Goal: Task Accomplishment & Management: Manage account settings

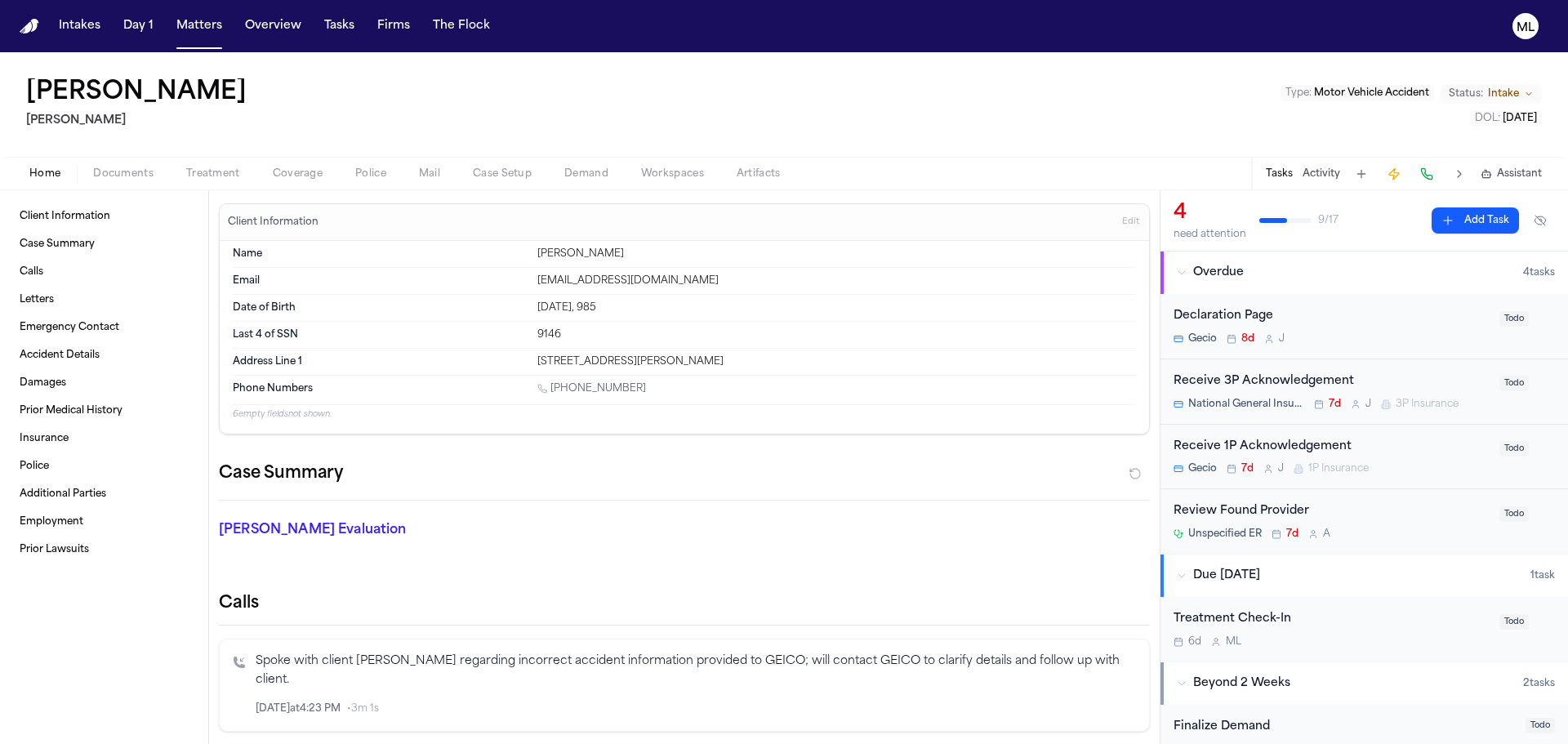
click at [205, 11] on button "Matters" at bounding box center [199, 26] width 59 height 29
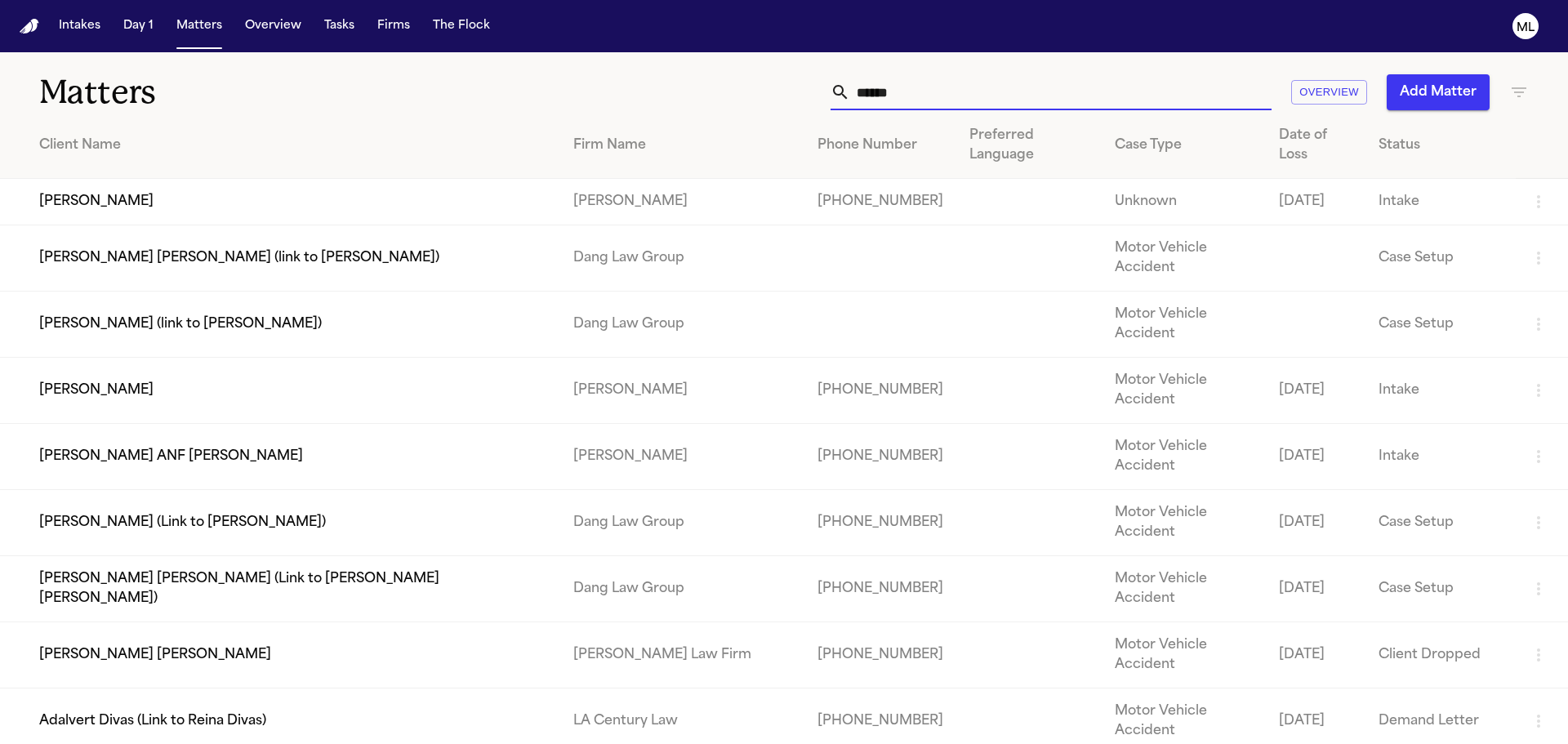
drag, startPoint x: 918, startPoint y: 87, endPoint x: 734, endPoint y: 97, distance: 184.3
click at [734, 97] on div "****** Overview Add Matter" at bounding box center [1000, 92] width 1056 height 36
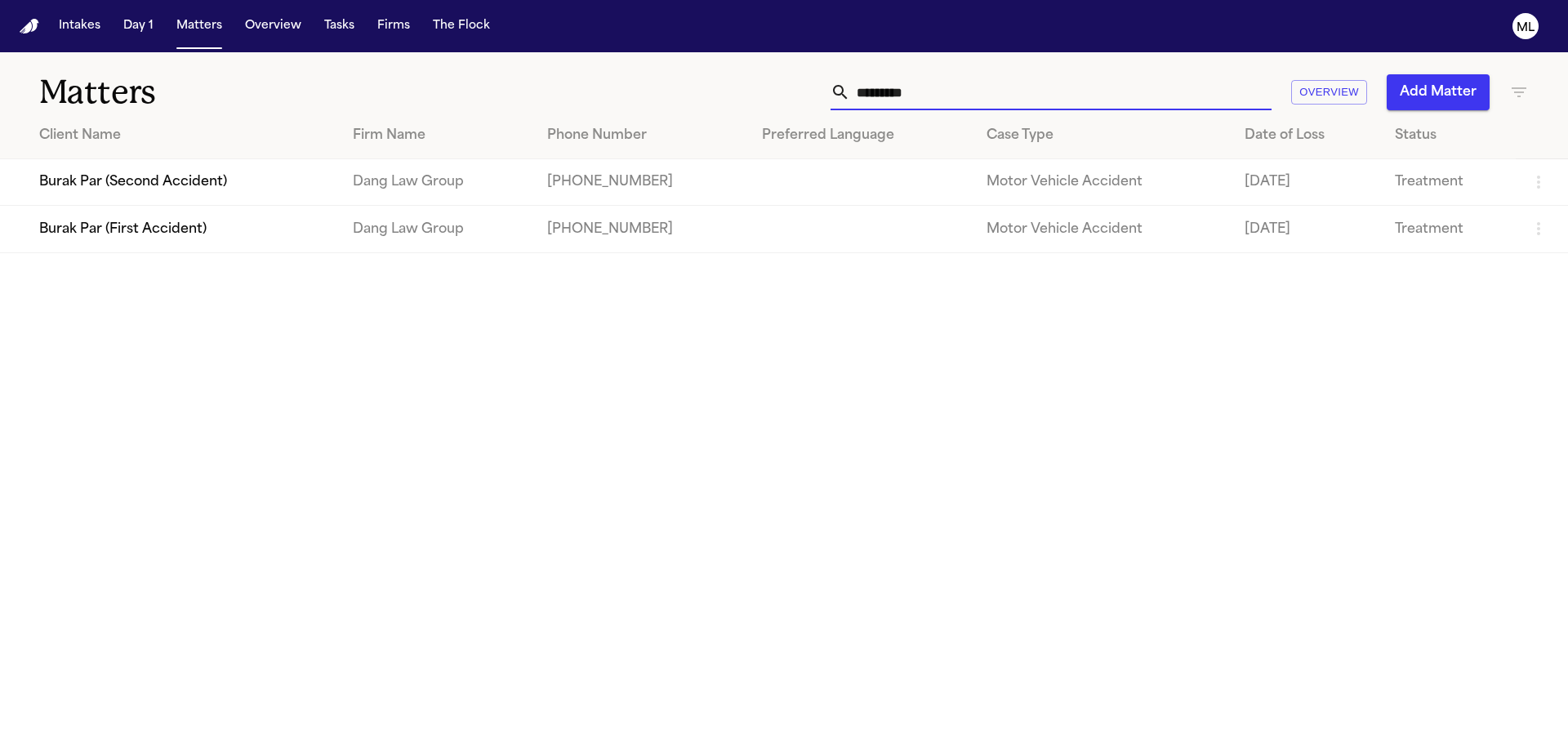
type input "*********"
click at [339, 234] on td "Burak Par (First Accident)" at bounding box center [169, 228] width 339 height 47
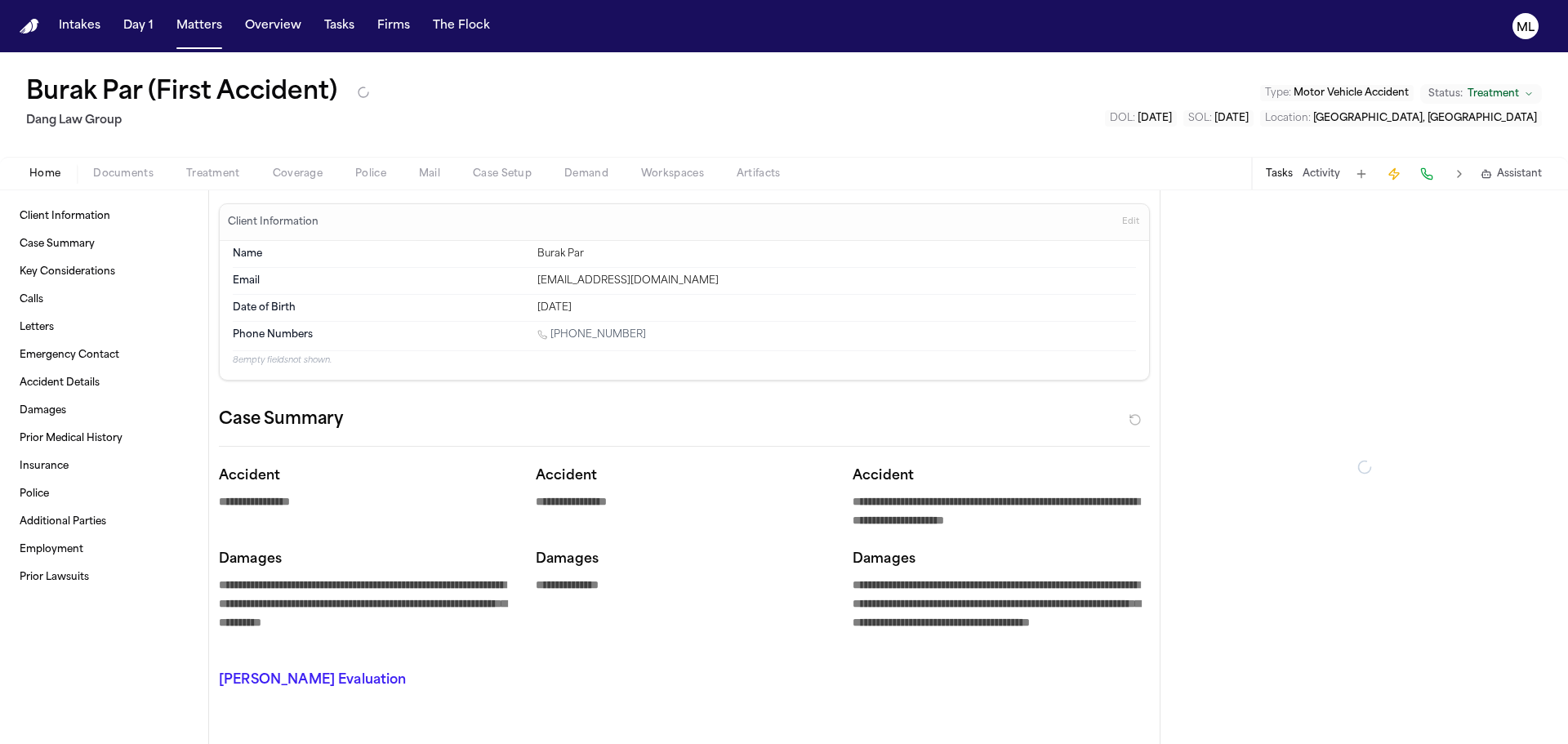
type textarea "*"
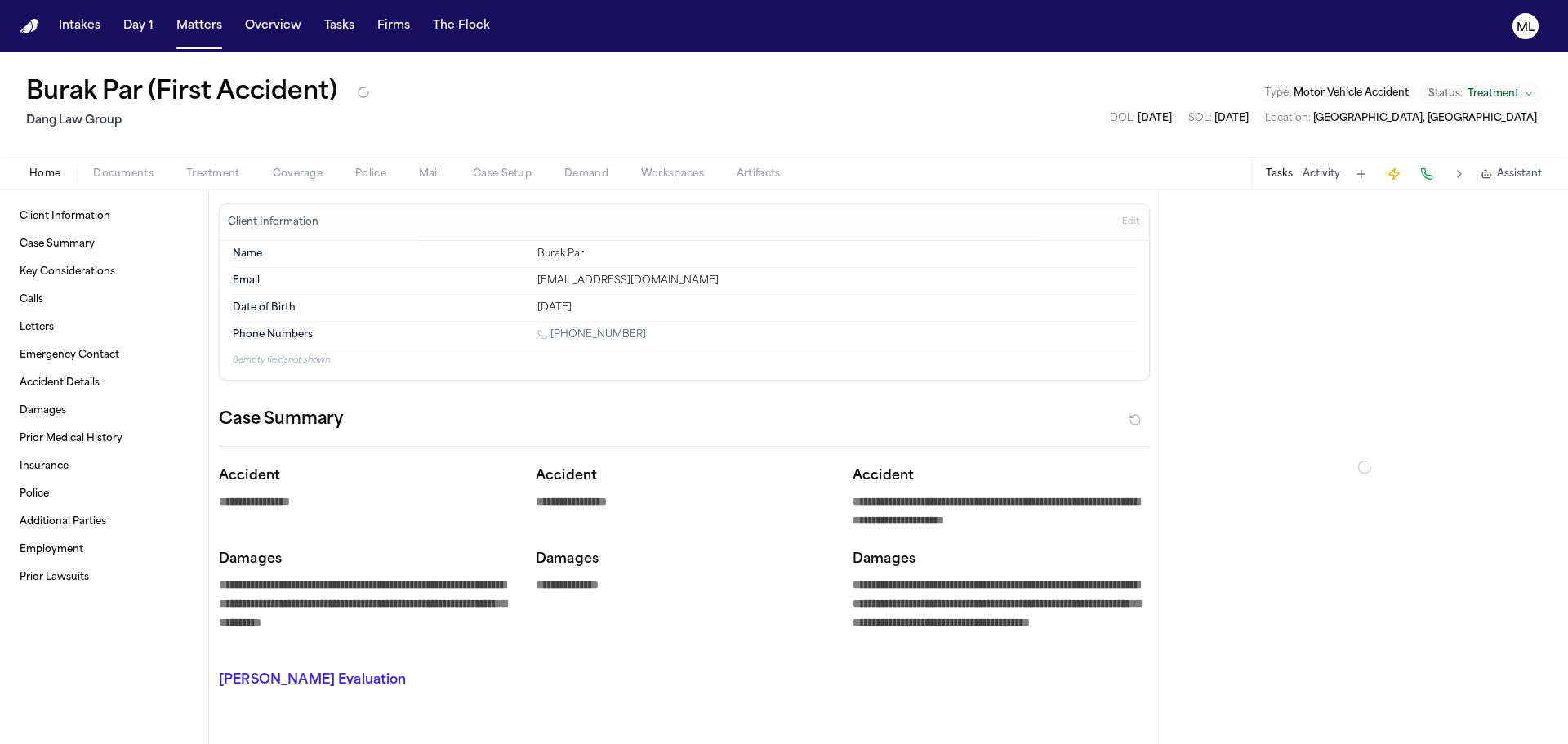
type textarea "*"
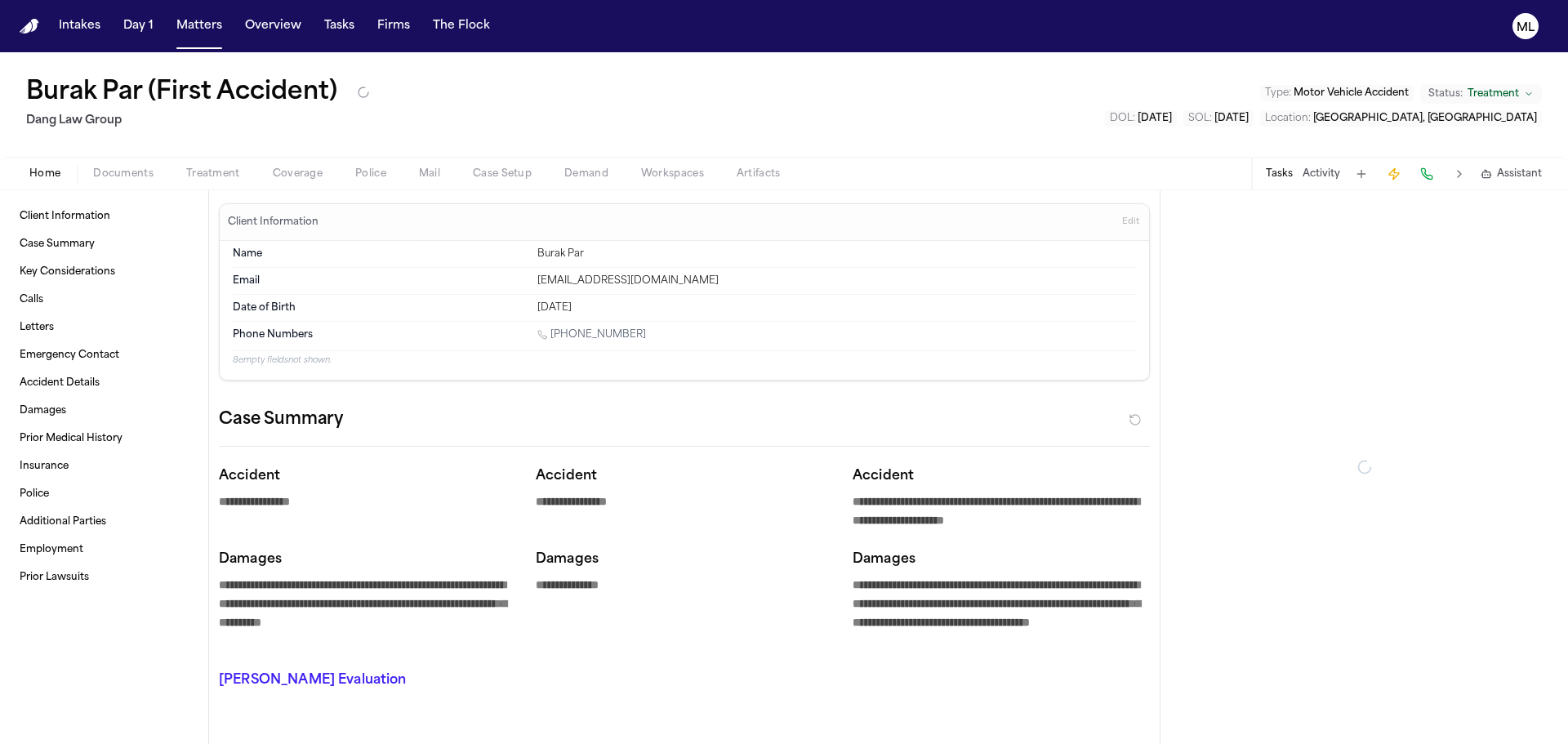
type textarea "*"
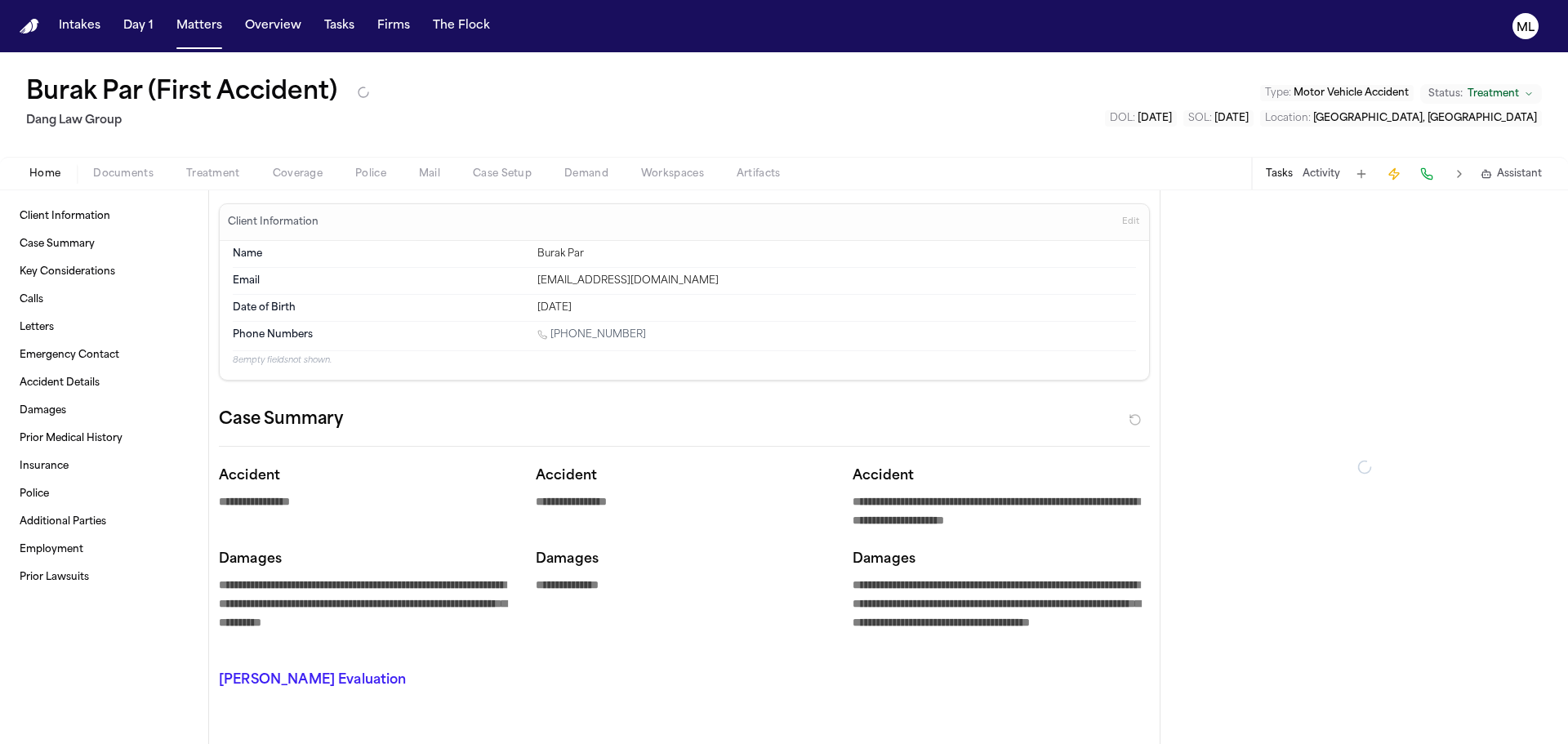
type textarea "*"
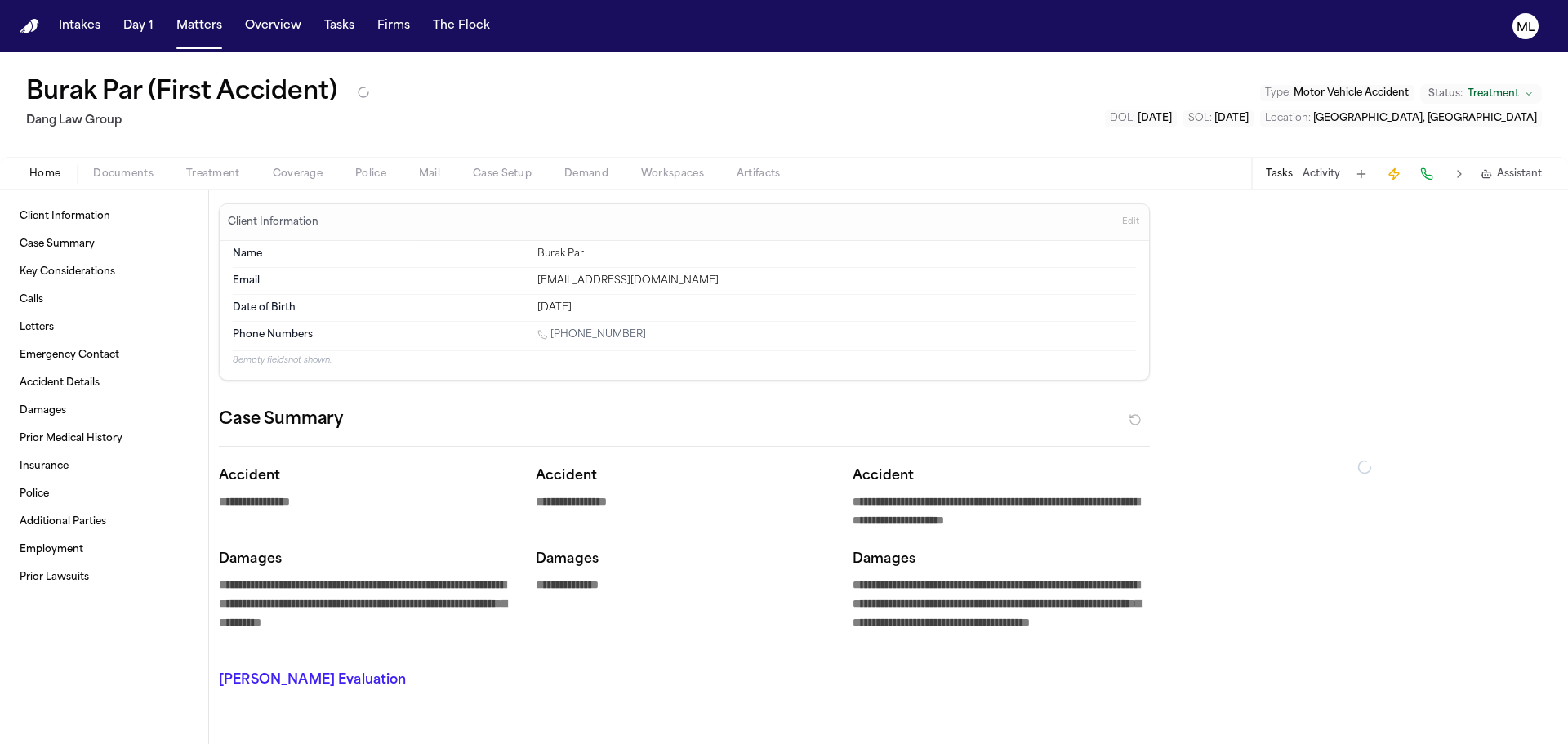
type textarea "*"
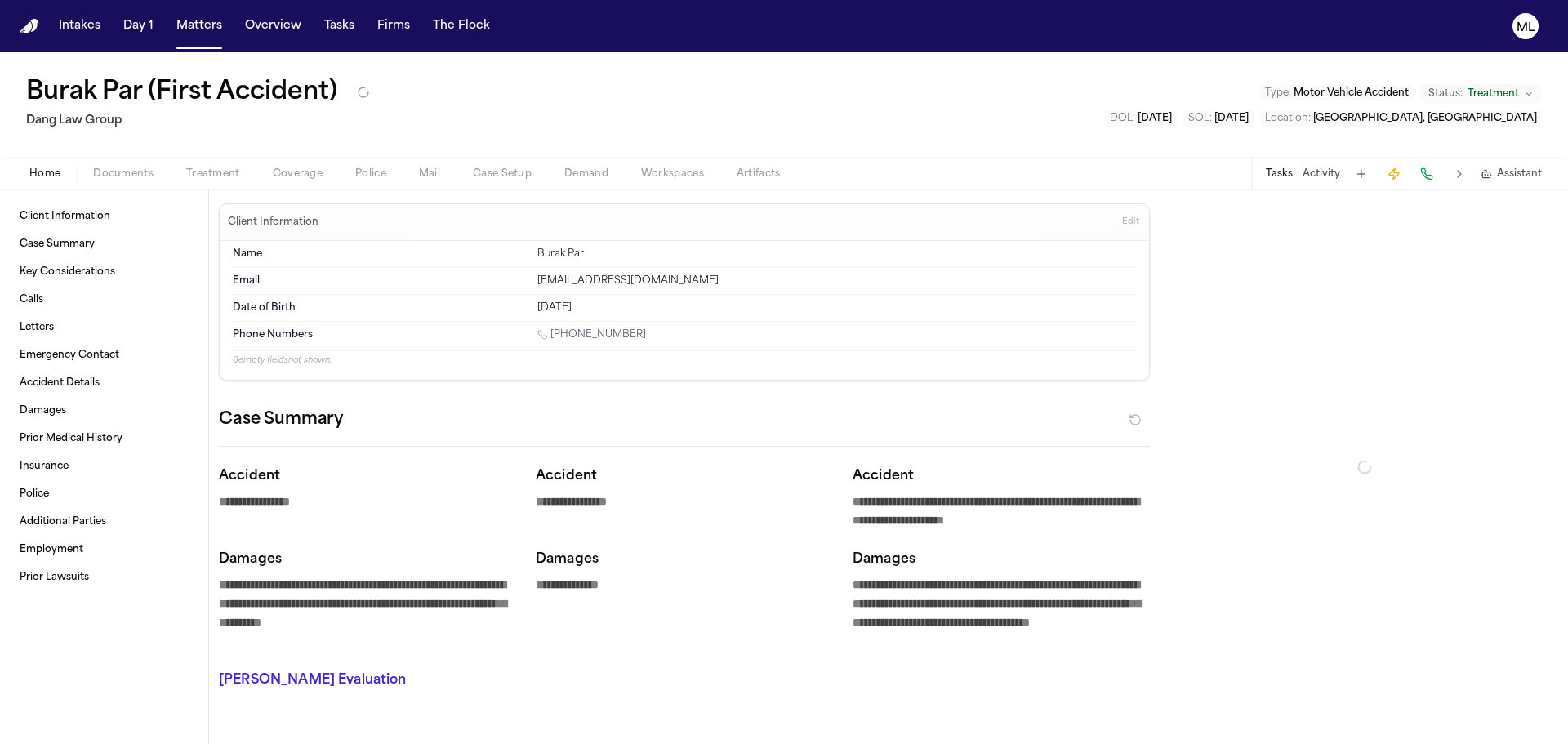
type textarea "*"
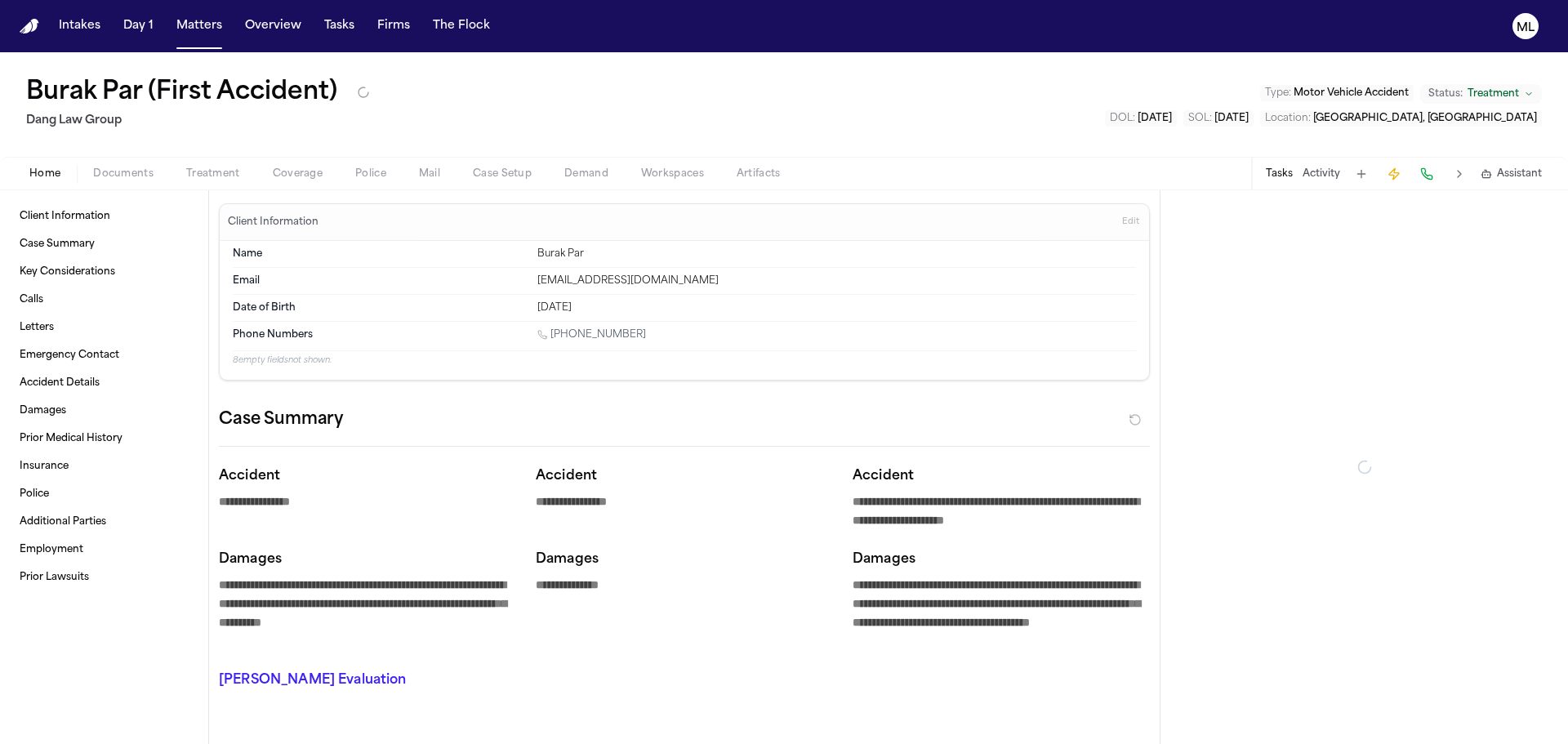
type textarea "*"
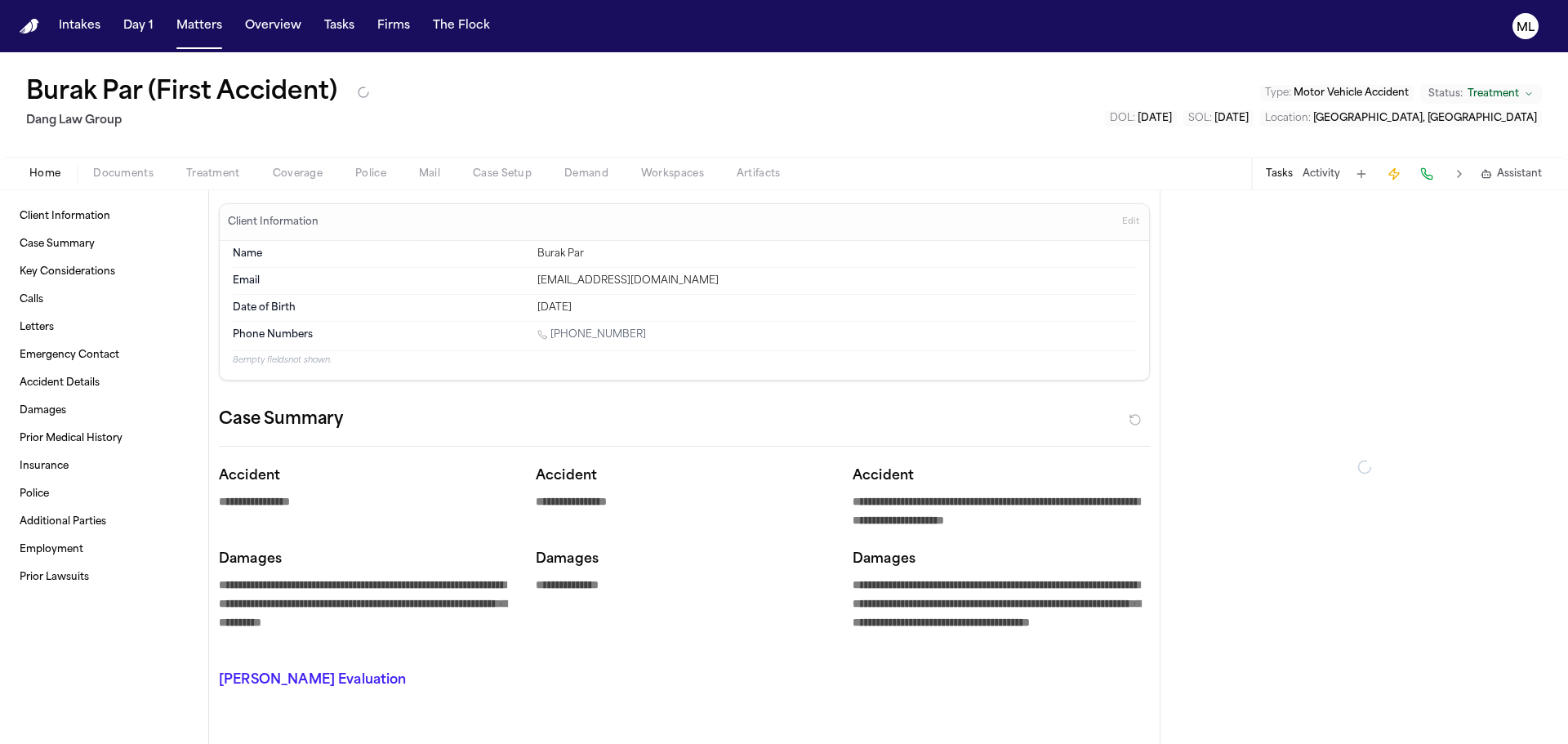
type textarea "*"
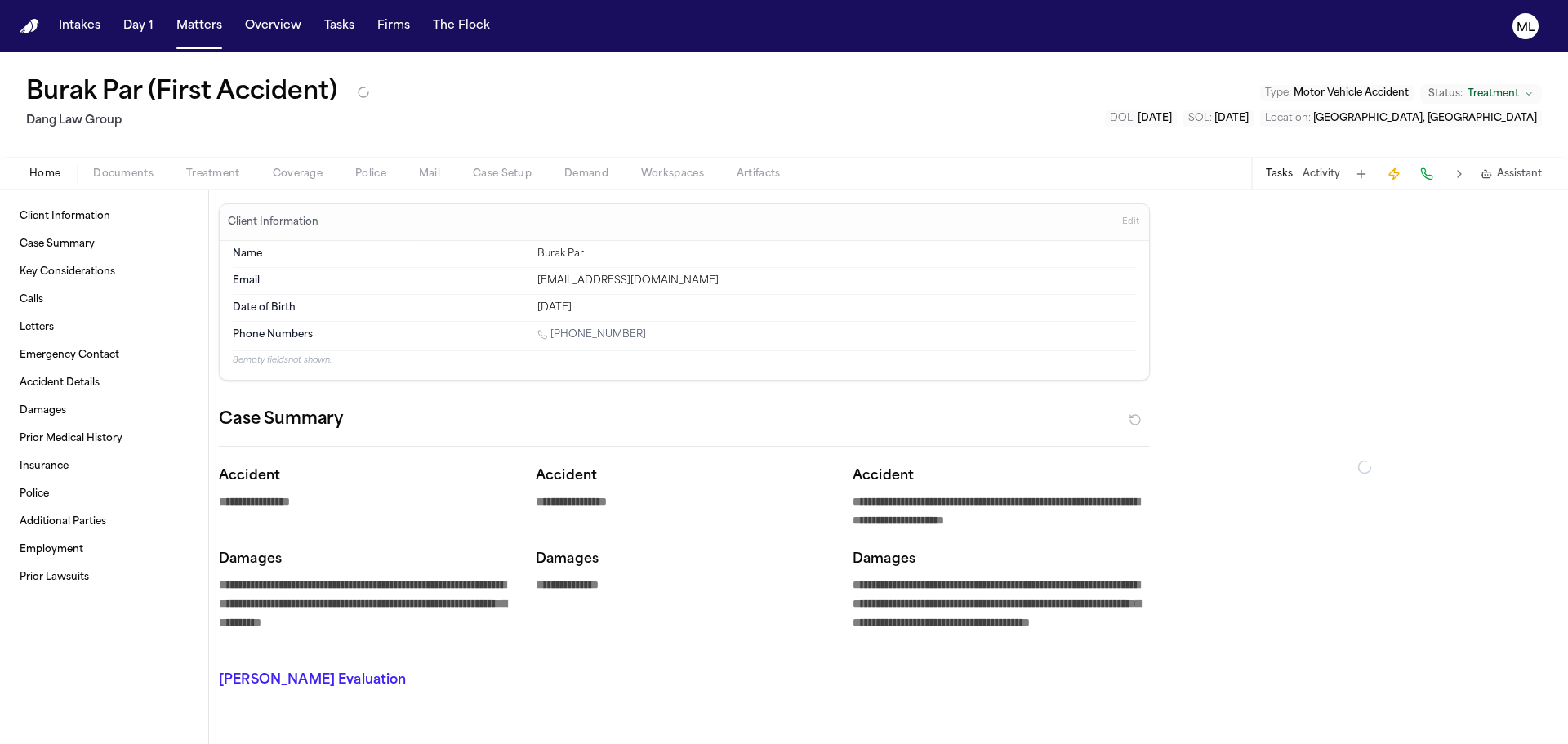
type textarea "*"
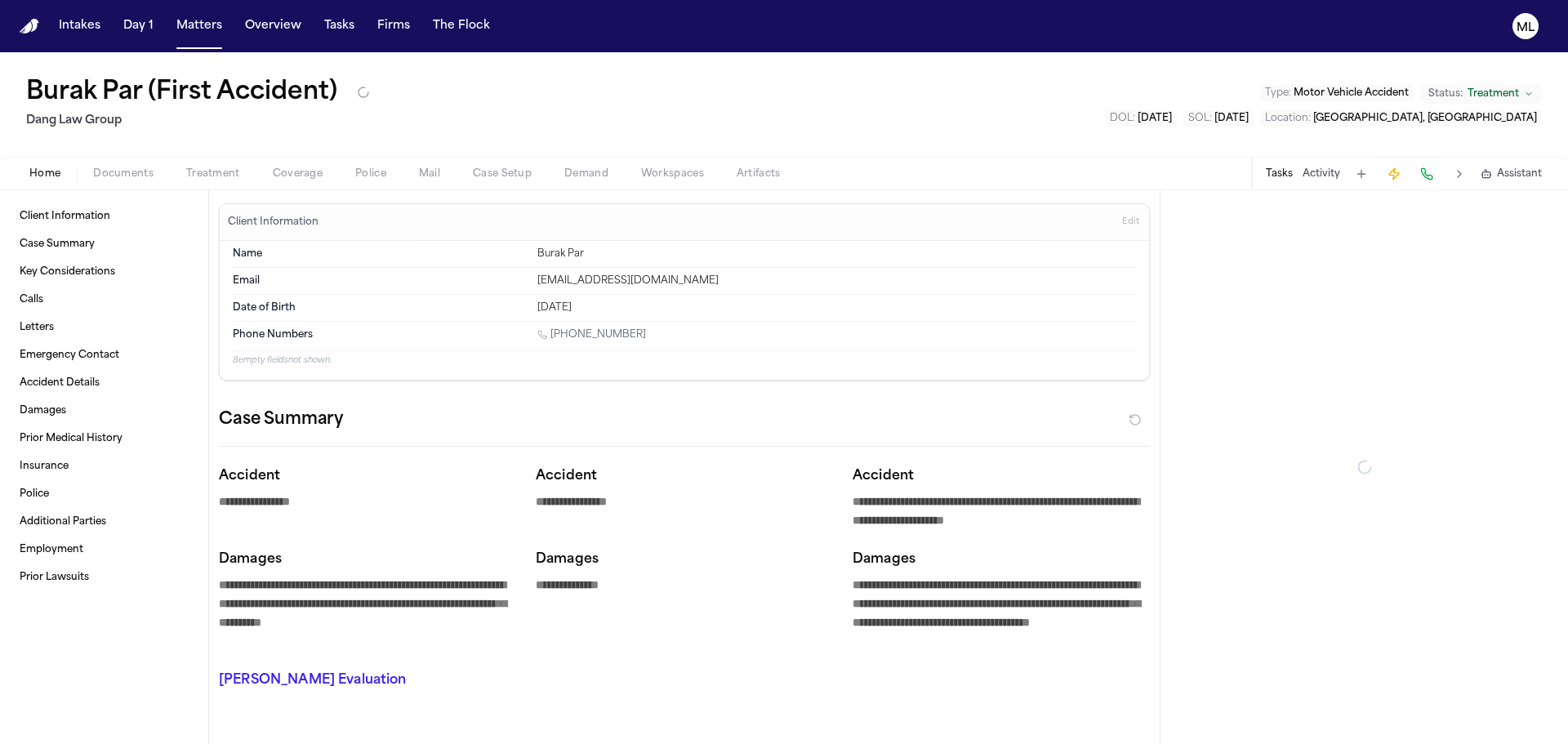
type textarea "*"
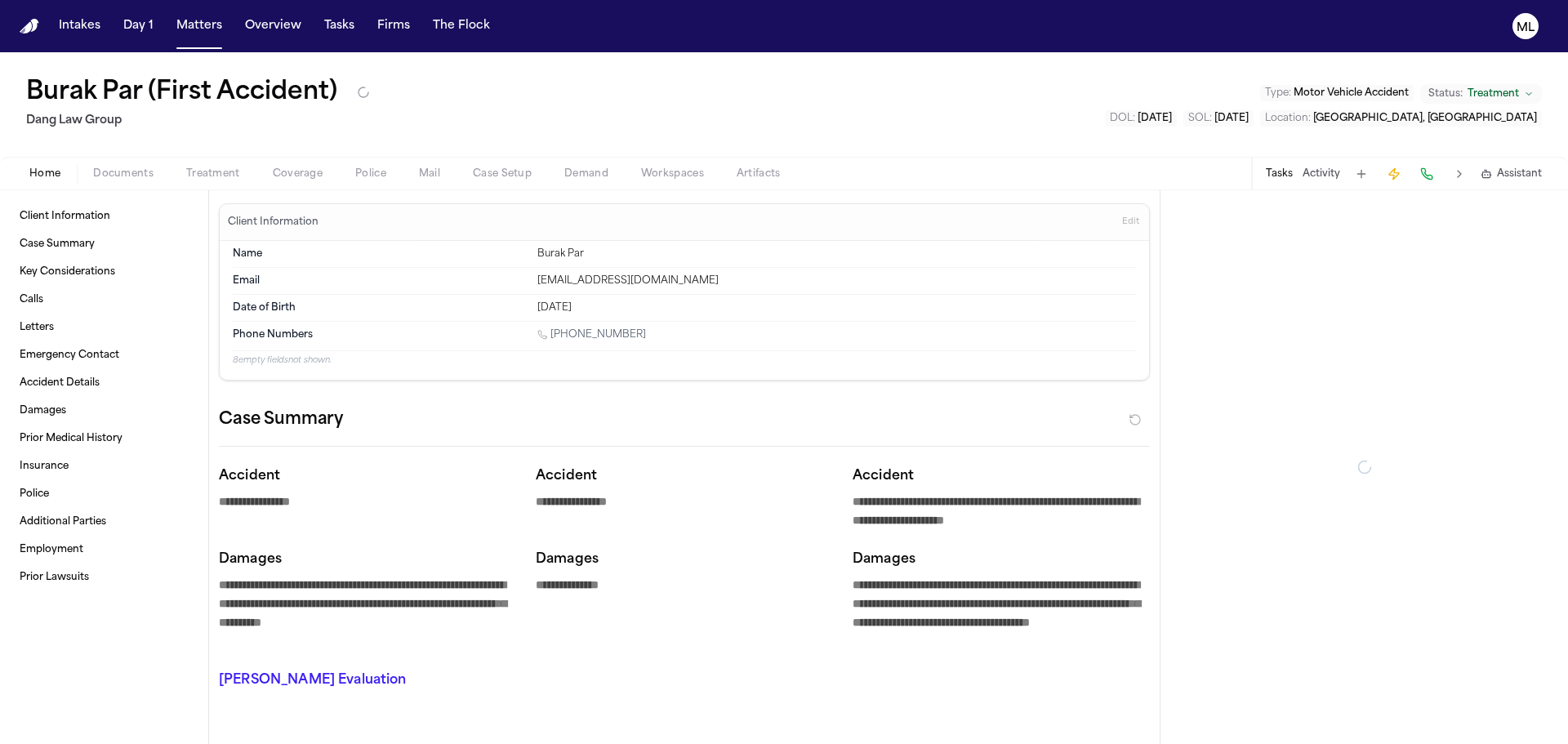
type textarea "*"
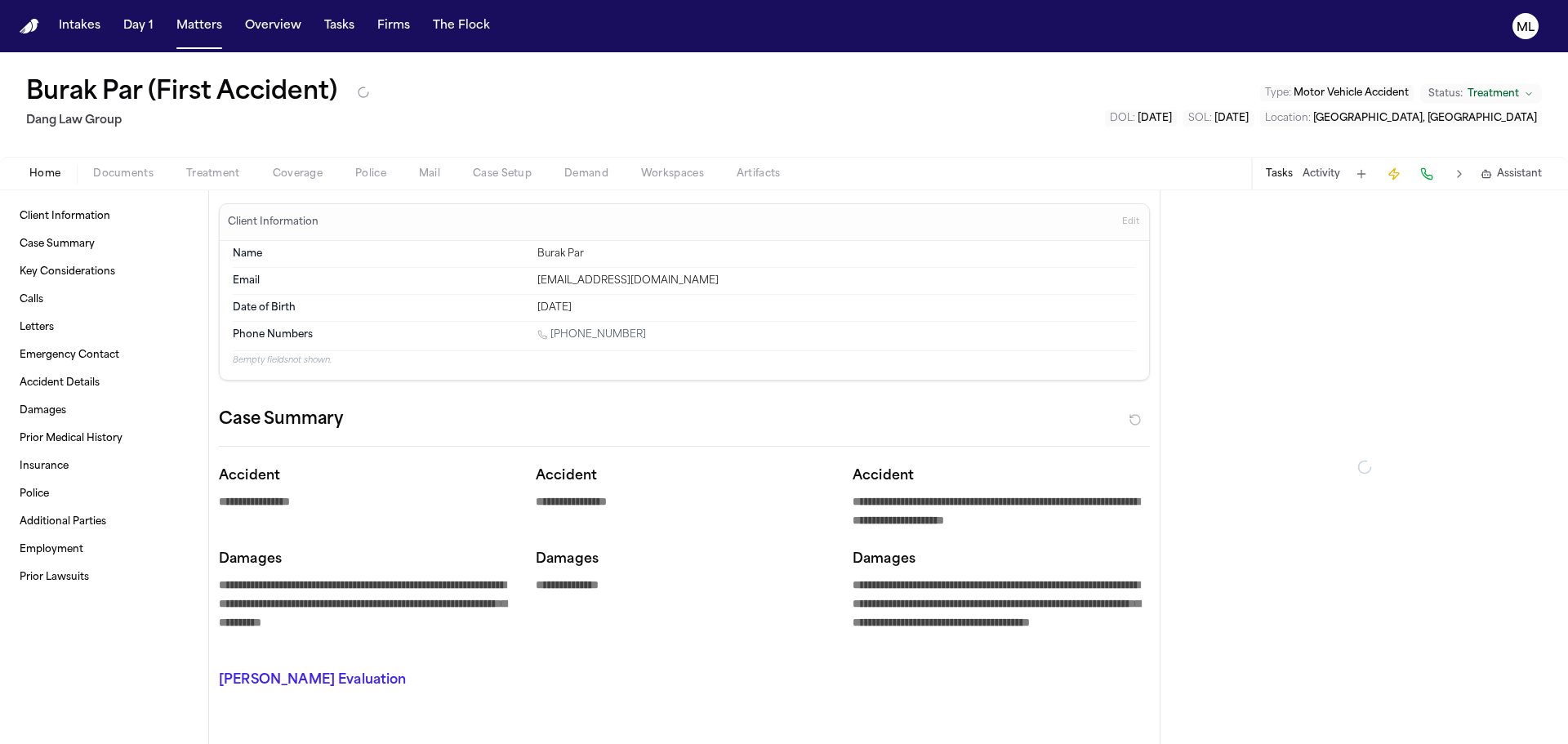
type textarea "*"
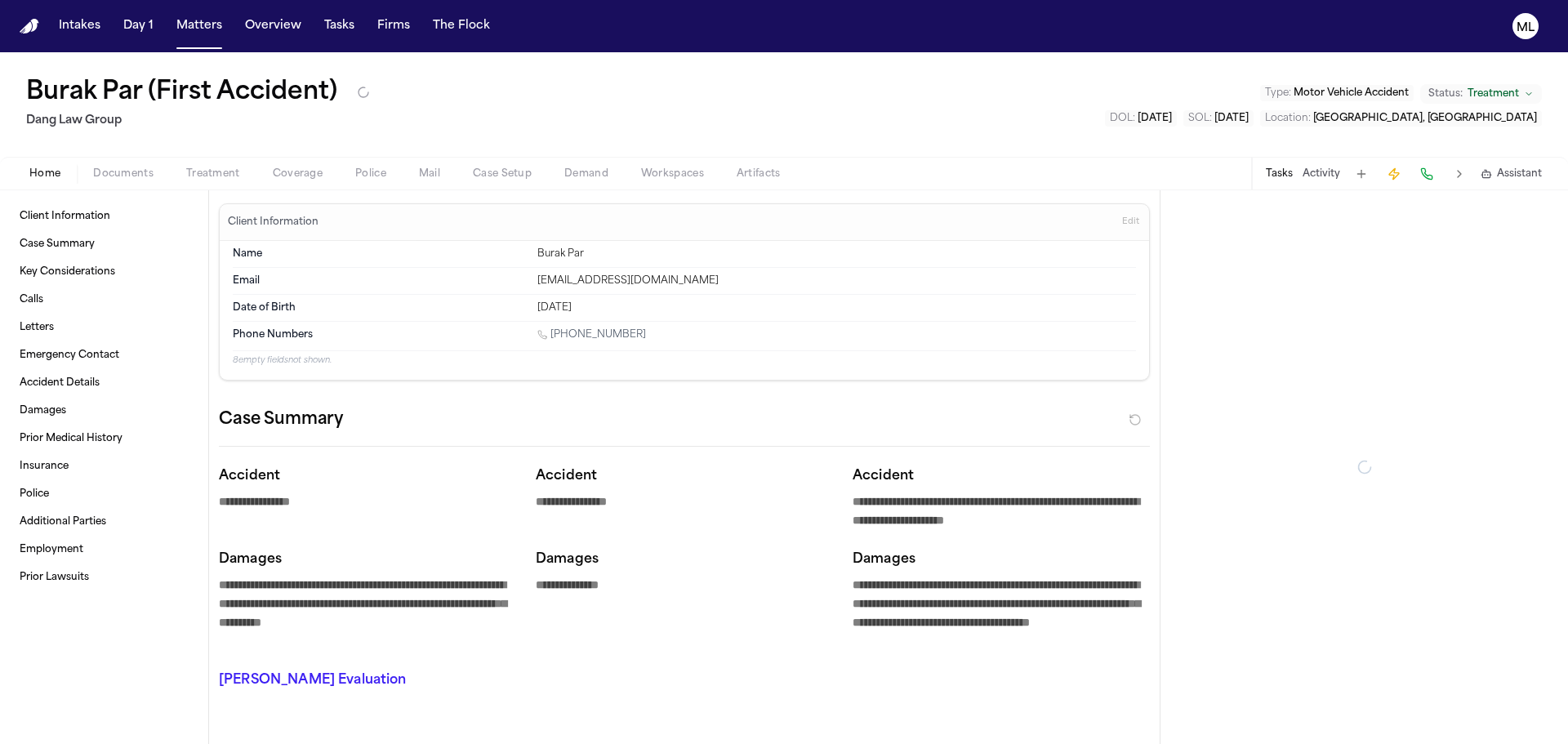
type textarea "*"
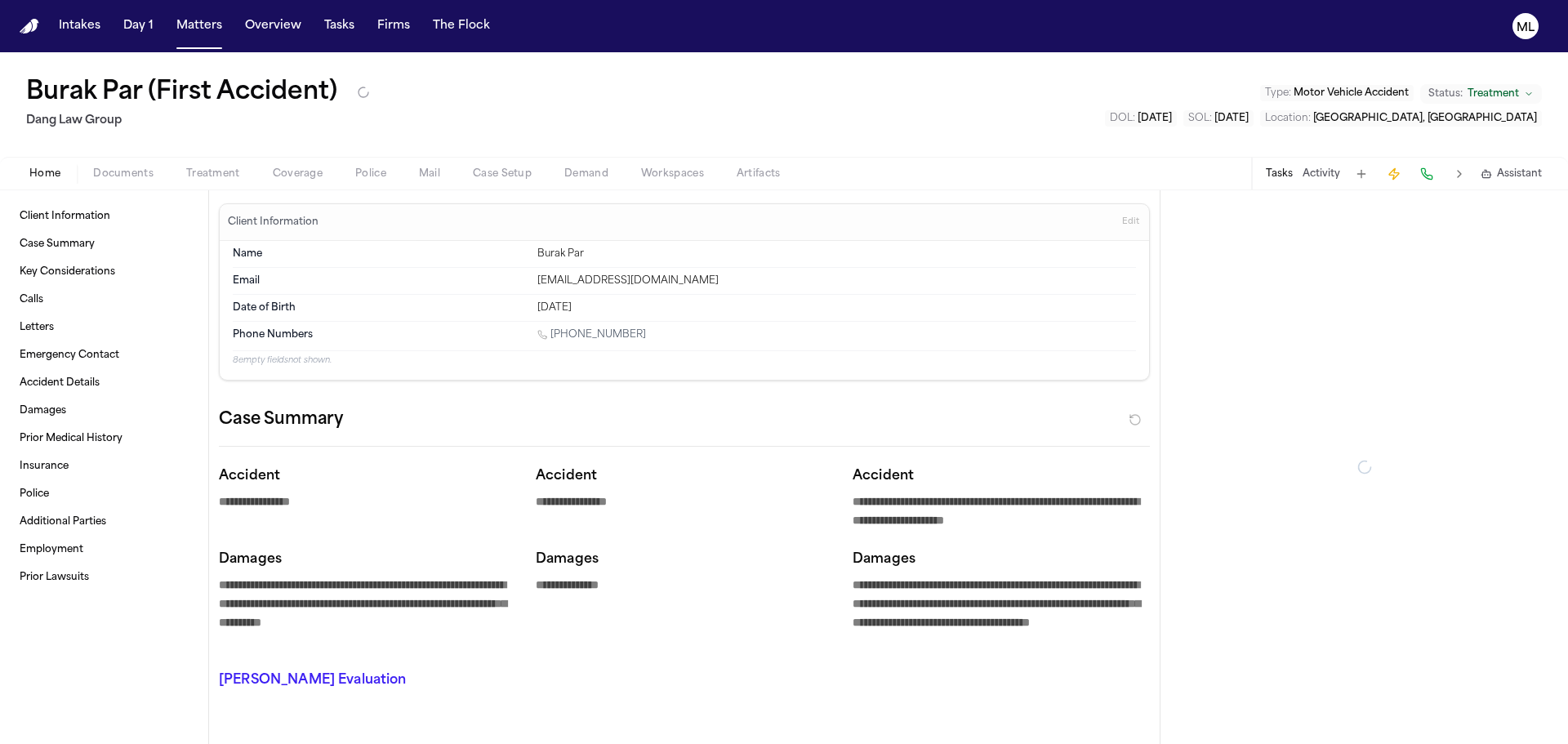
type textarea "*"
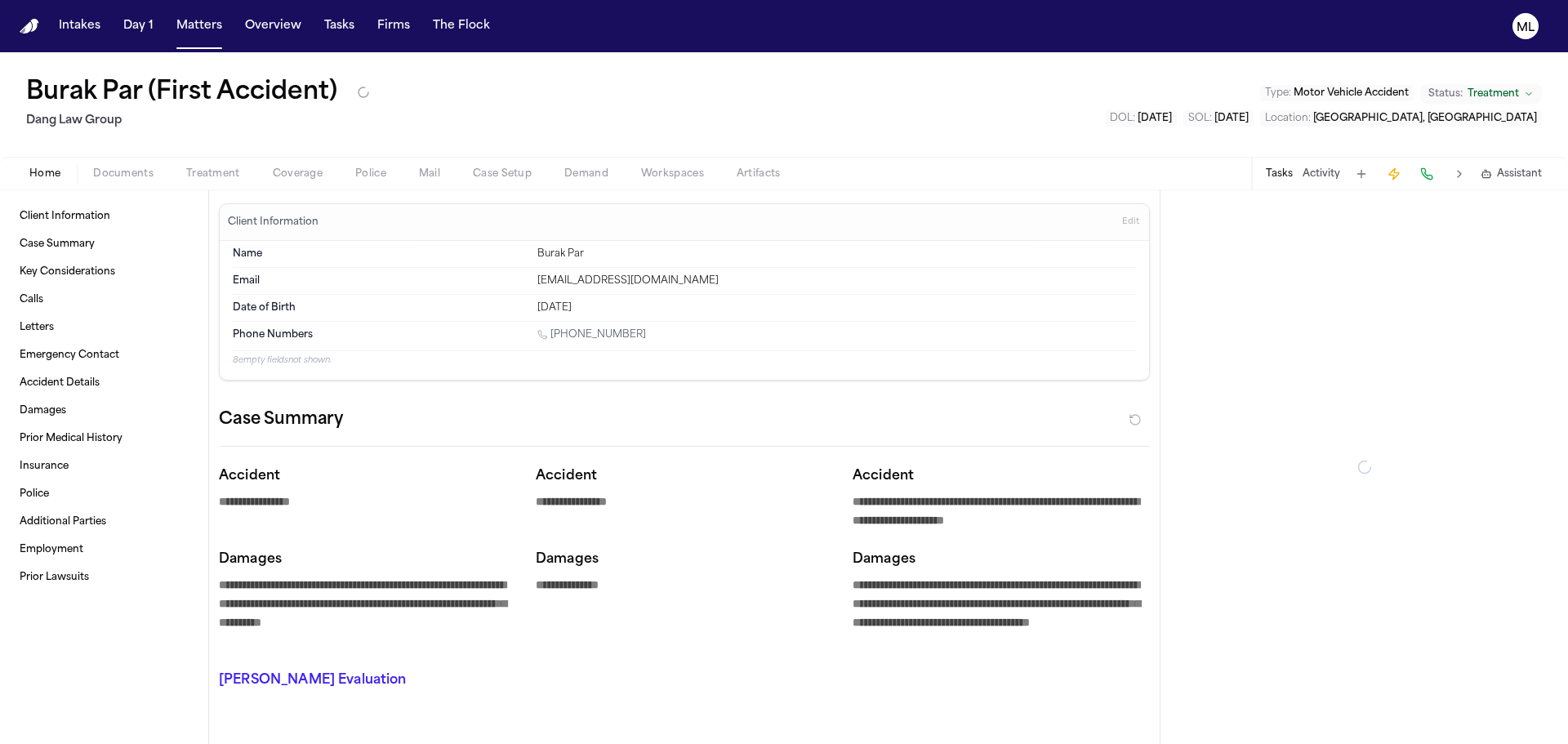
type textarea "*"
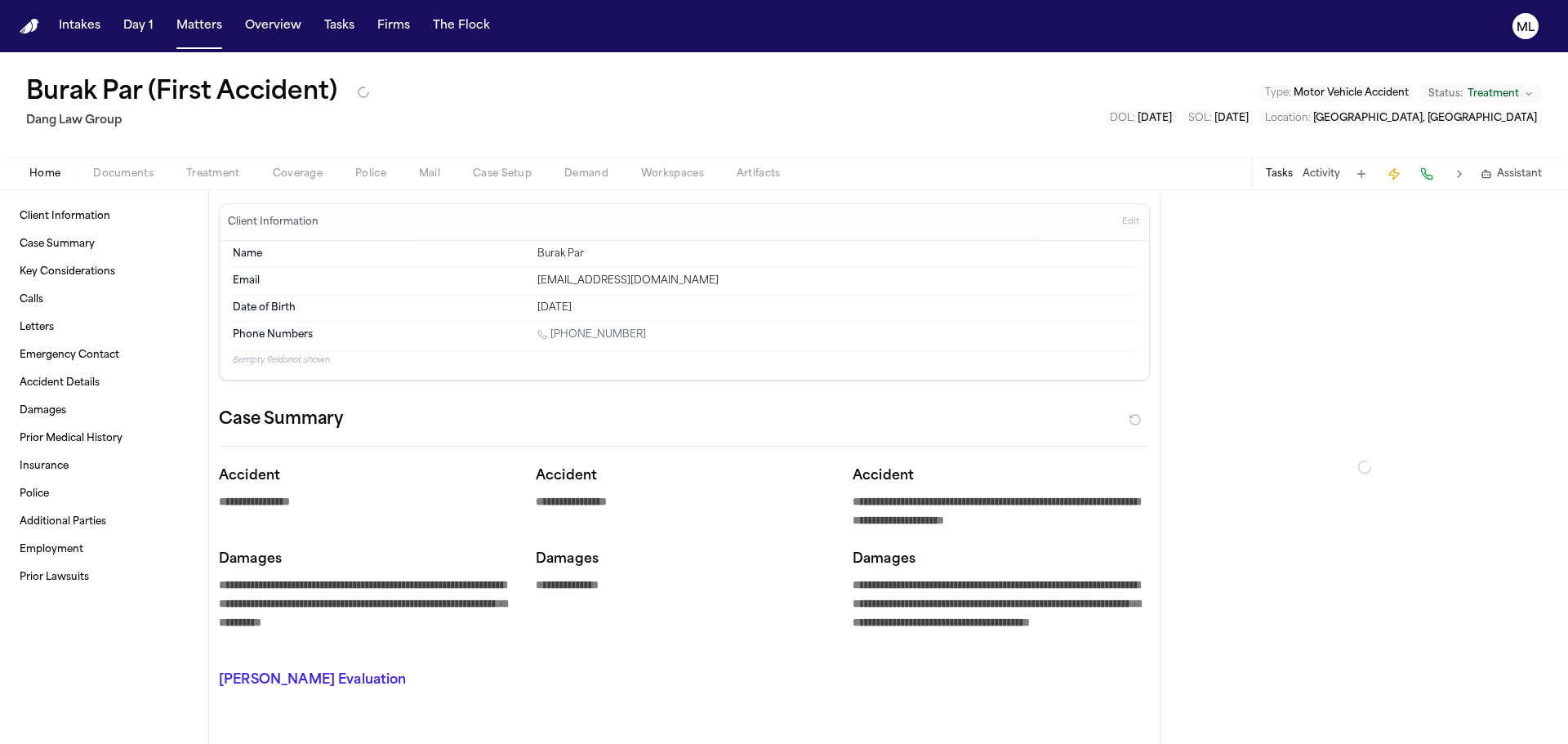
type textarea "*"
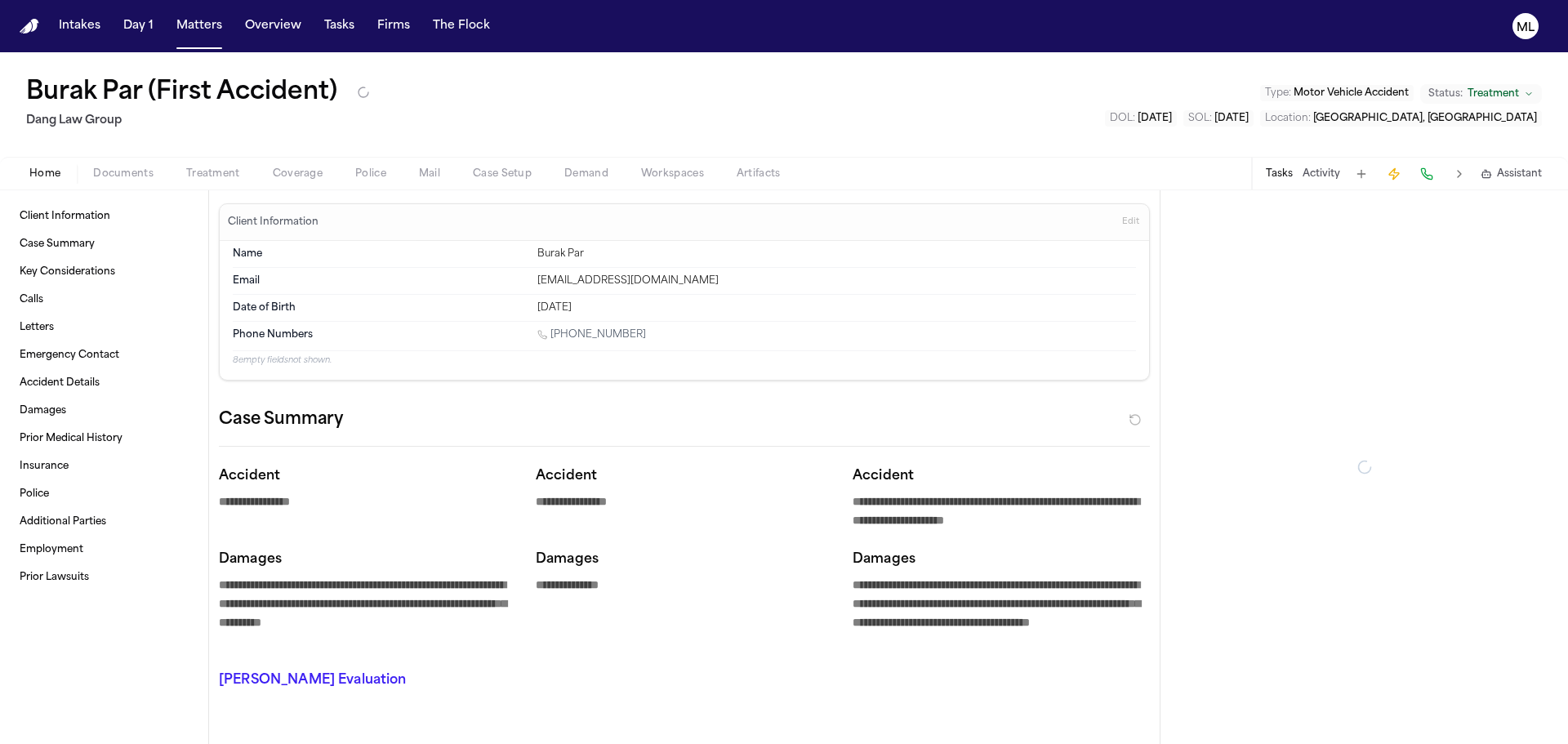
type textarea "*"
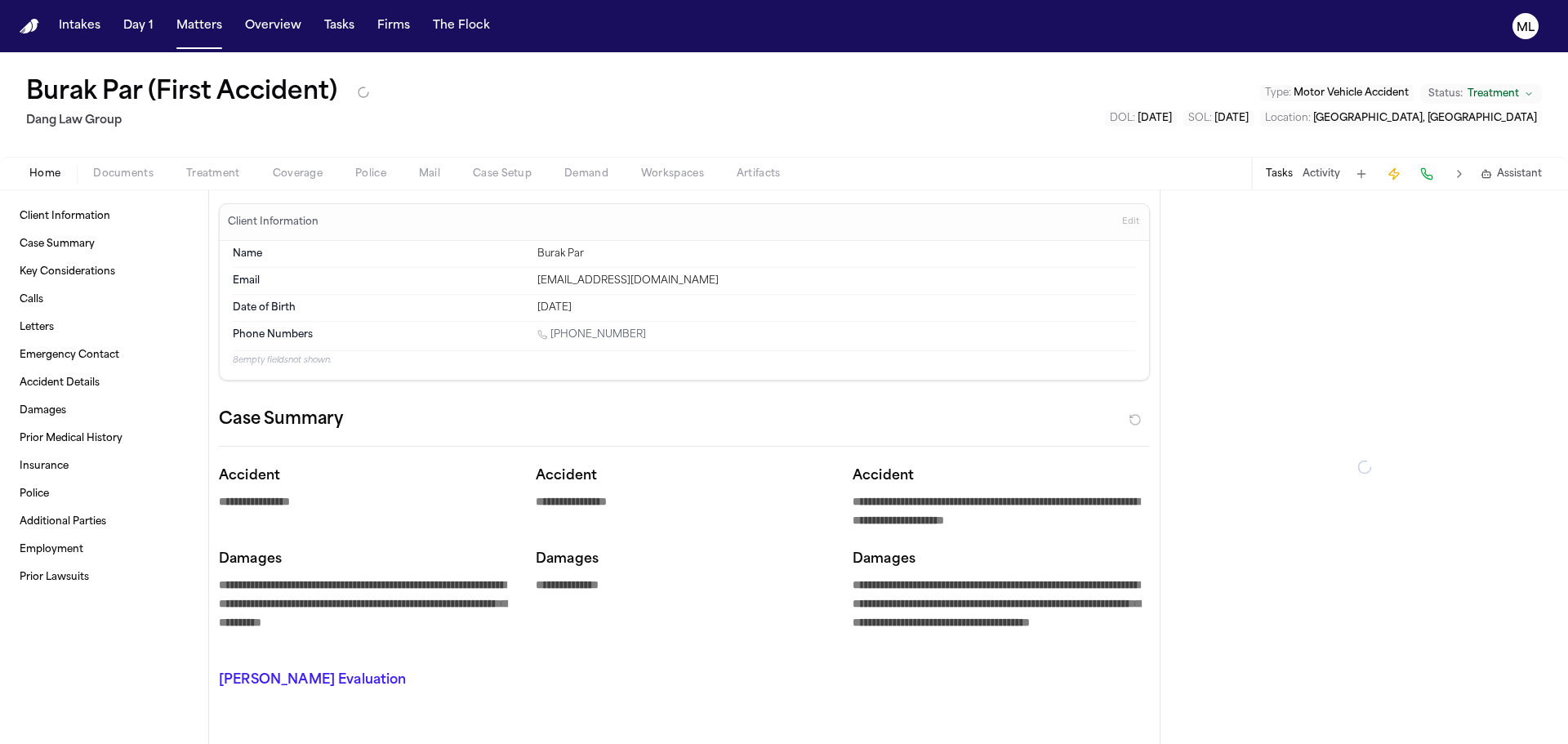
type textarea "*"
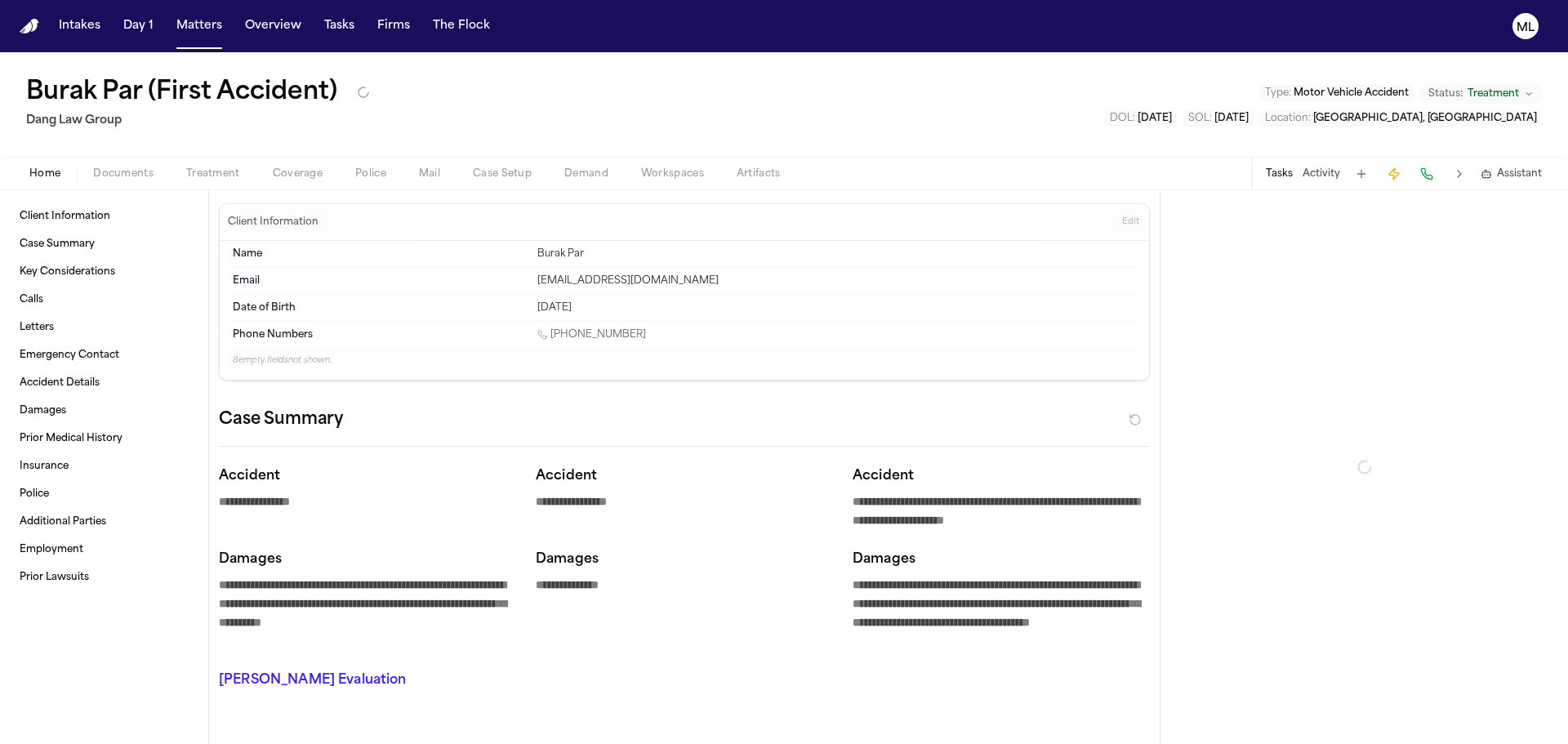
type textarea "*"
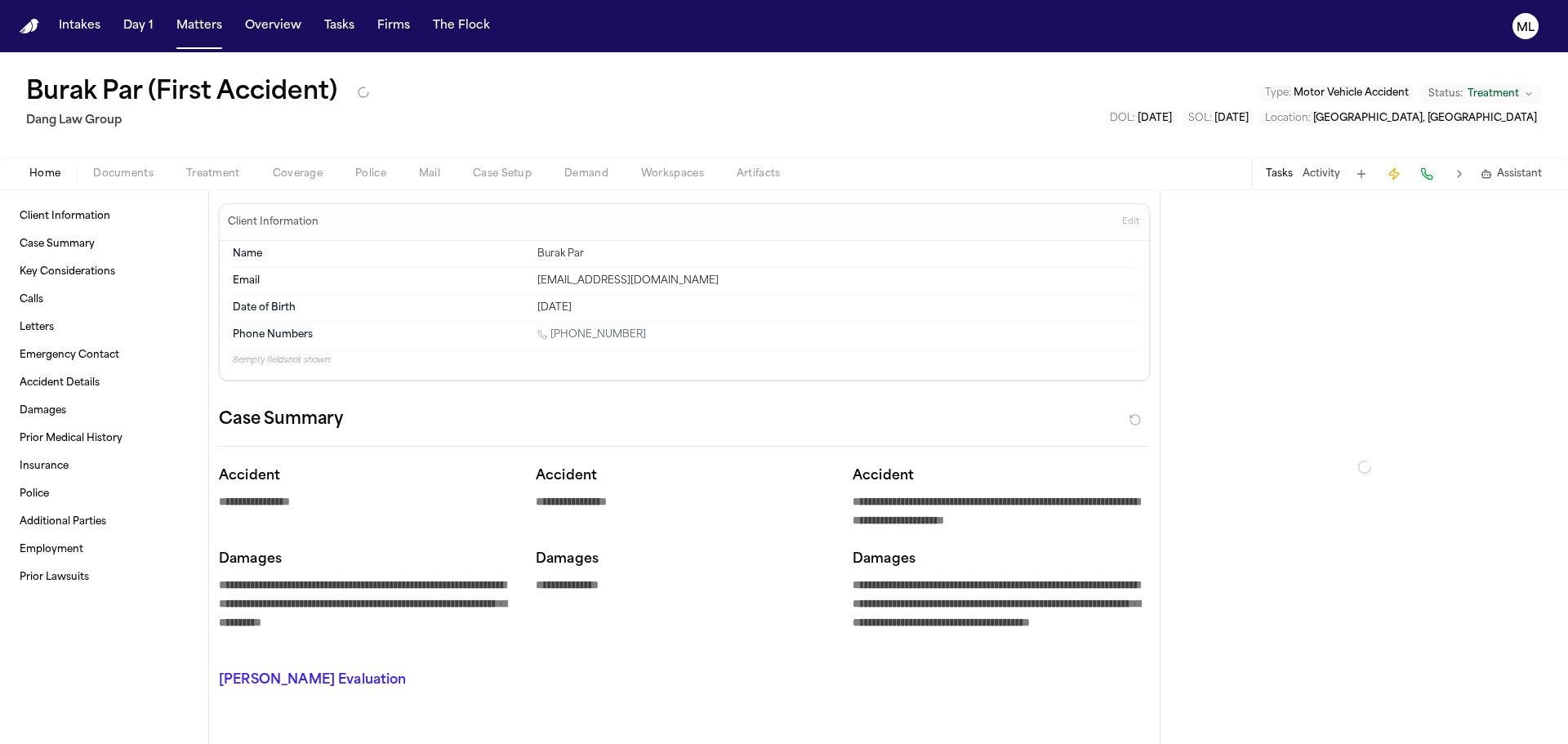
type textarea "*"
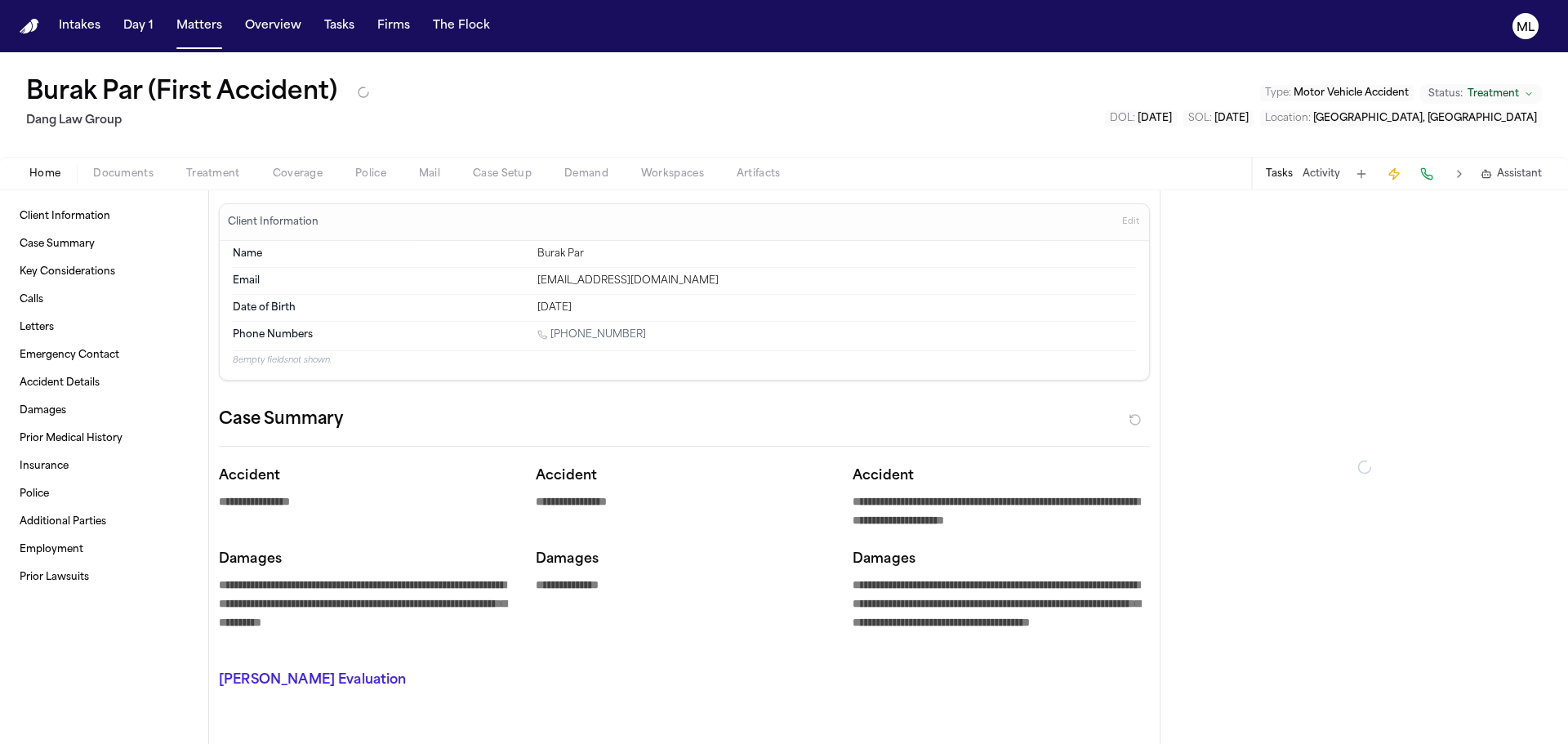
type textarea "*"
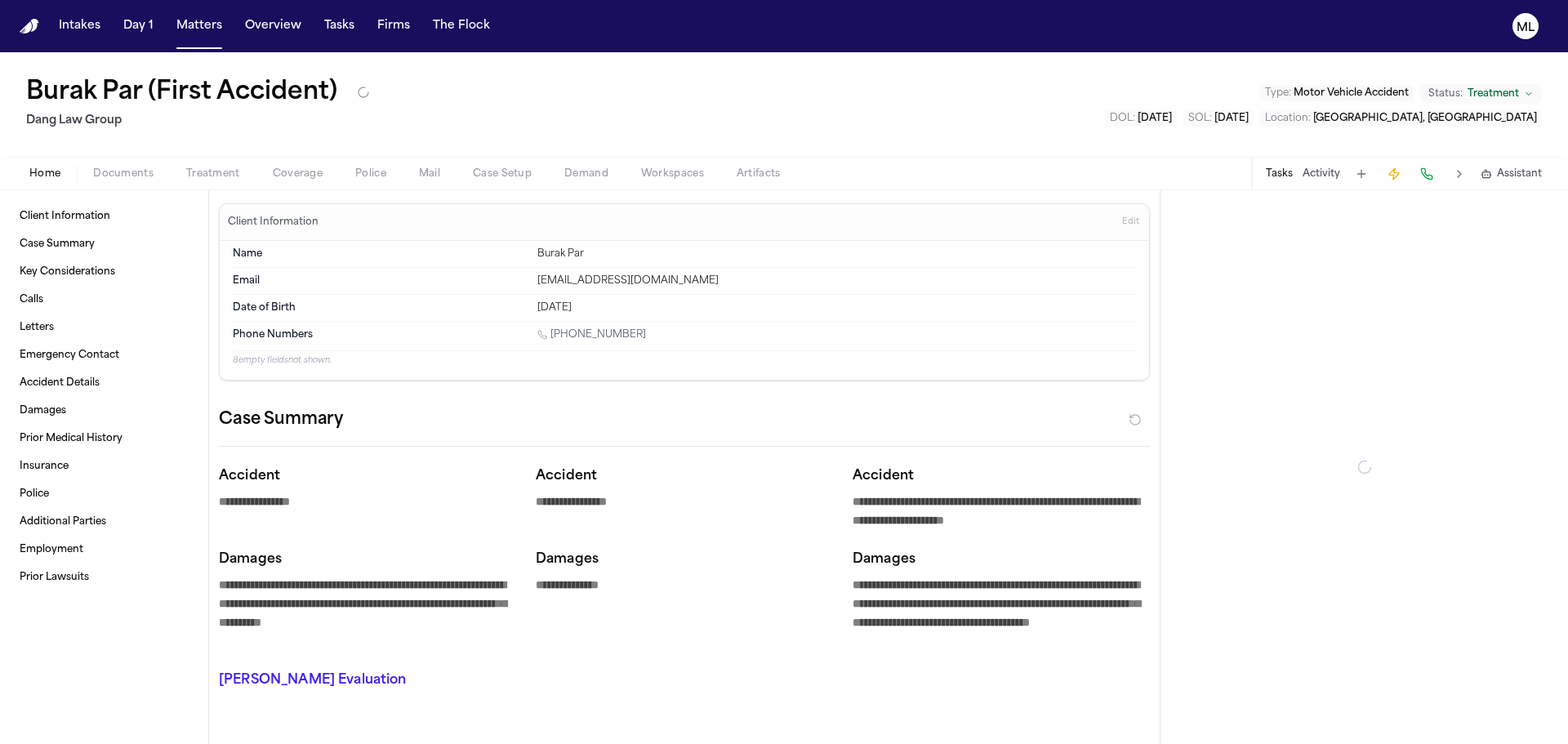
type textarea "*"
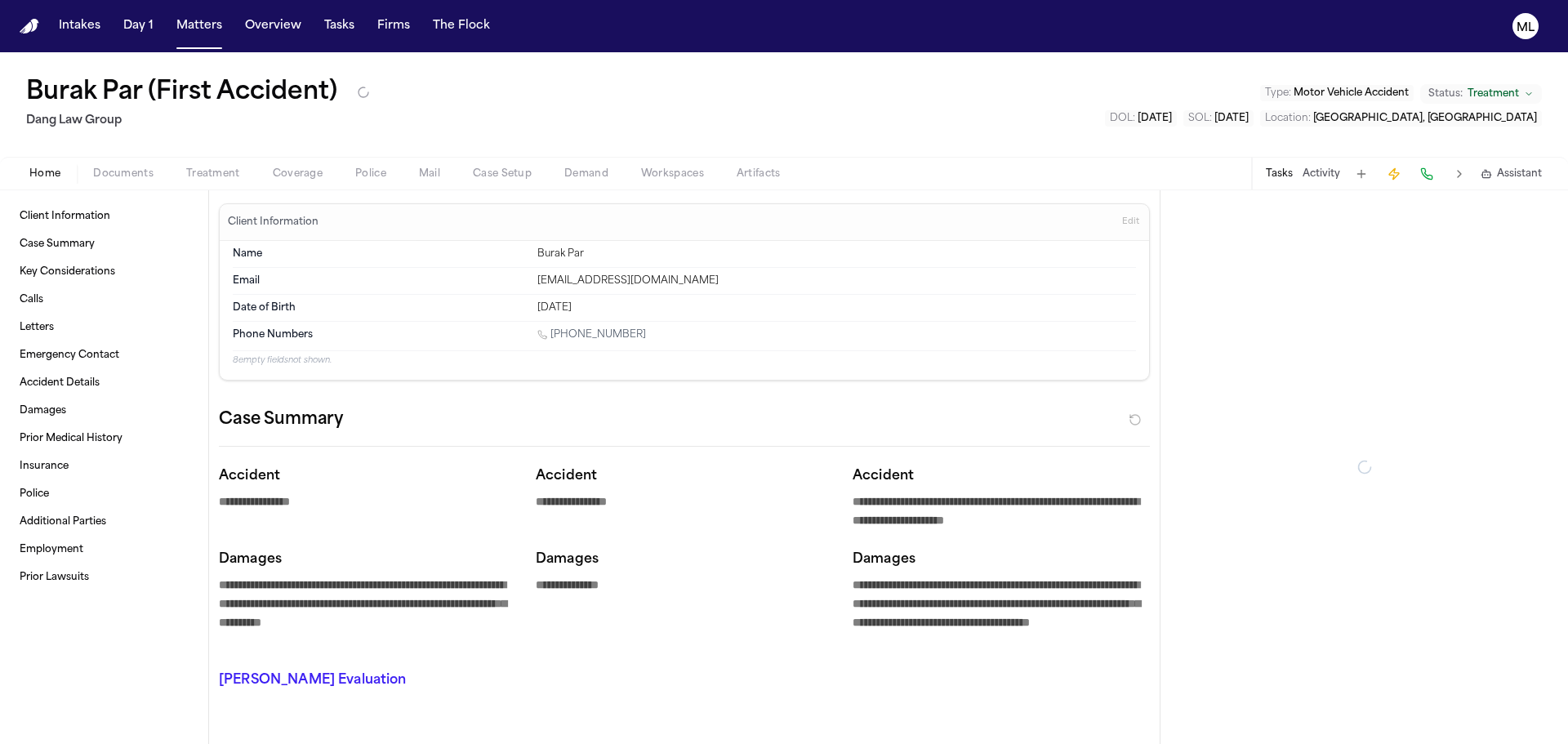
type textarea "*"
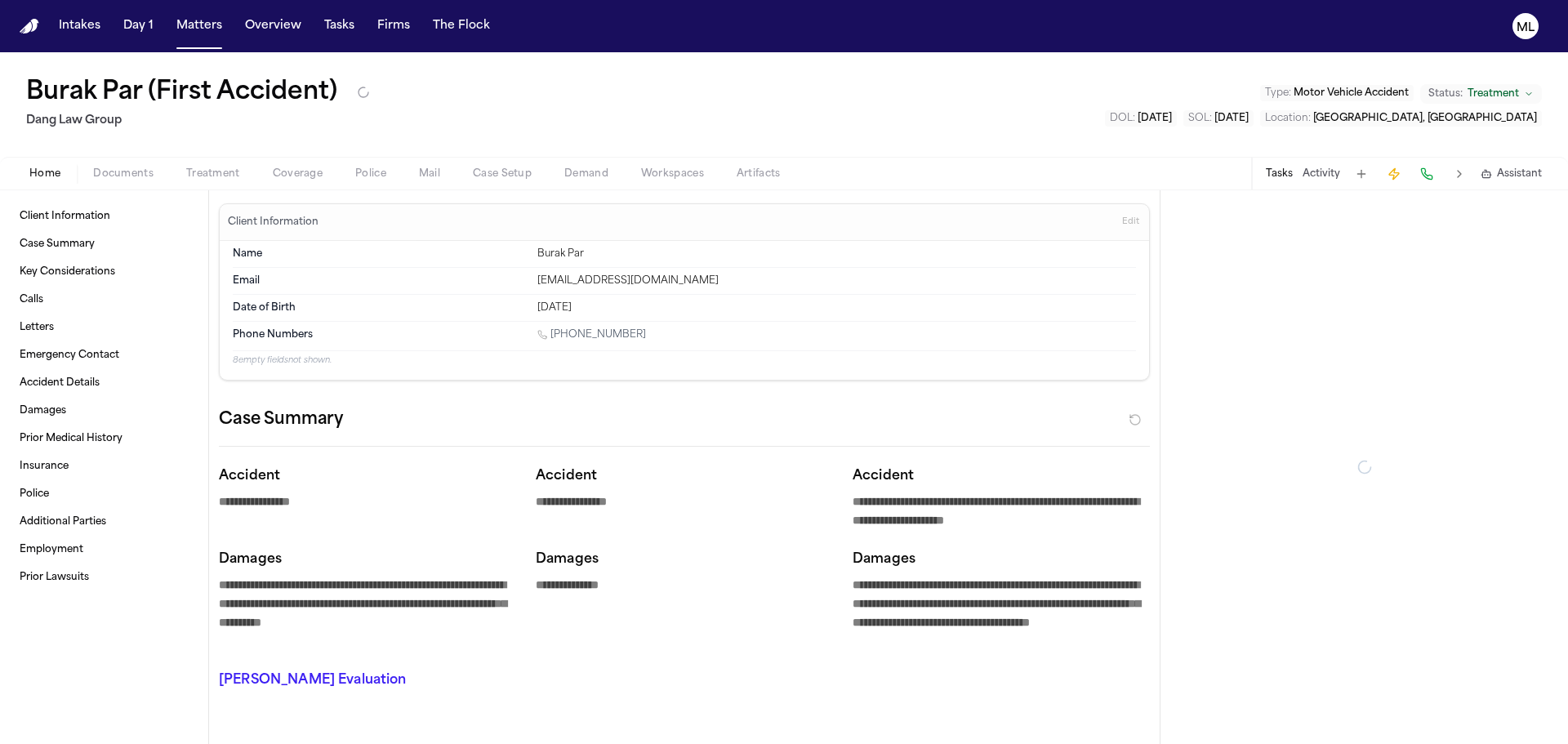
type textarea "*"
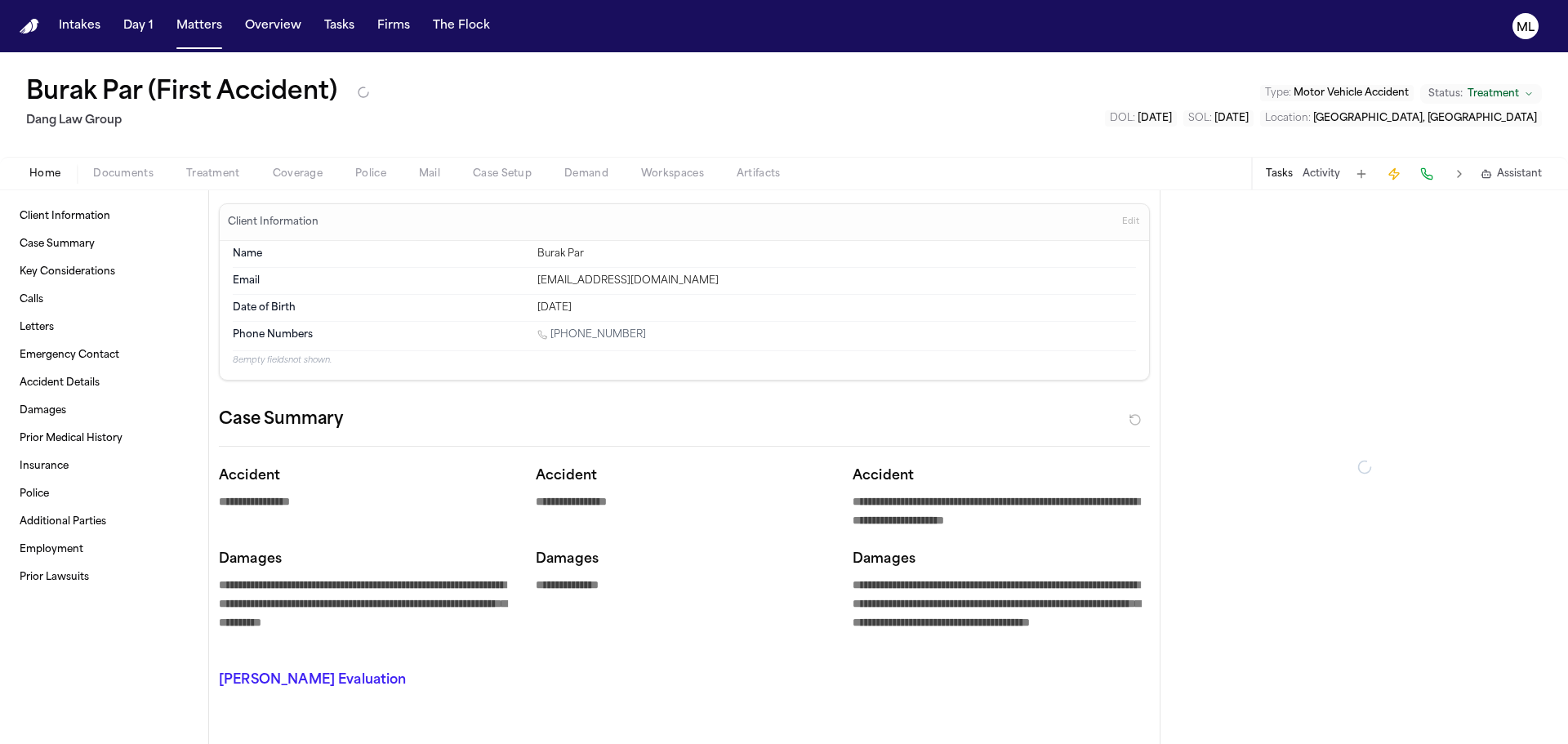
type textarea "*"
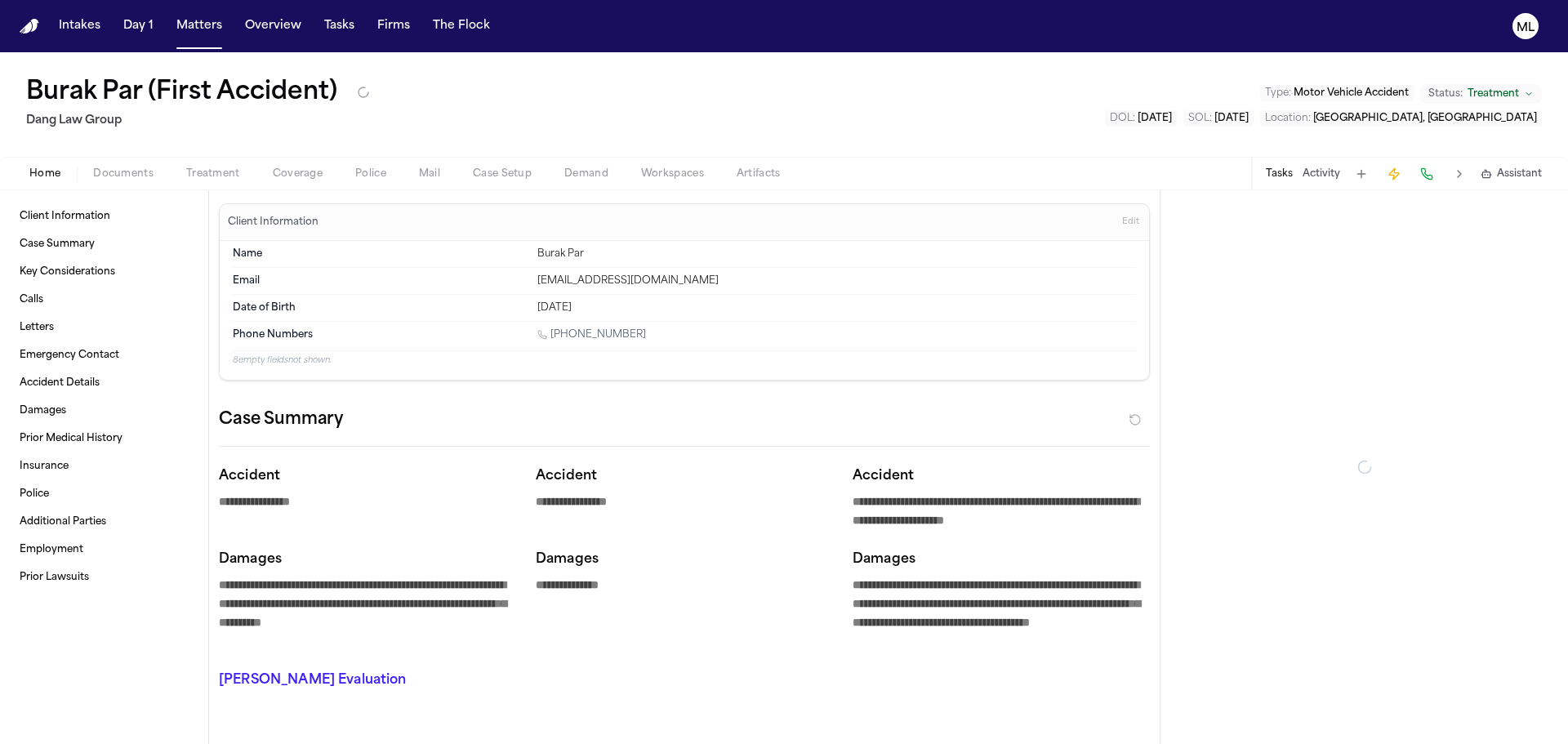
type textarea "*"
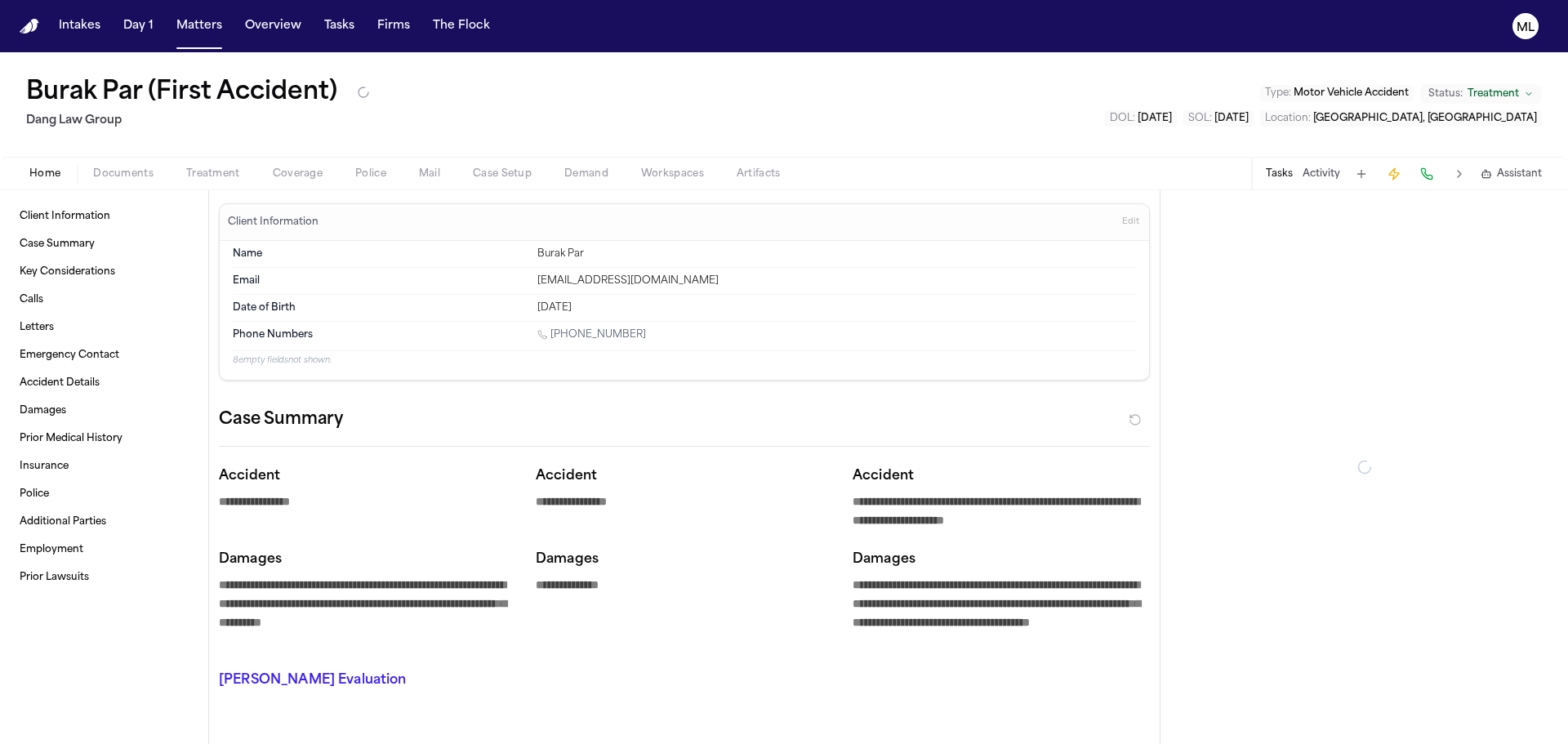
type textarea "*"
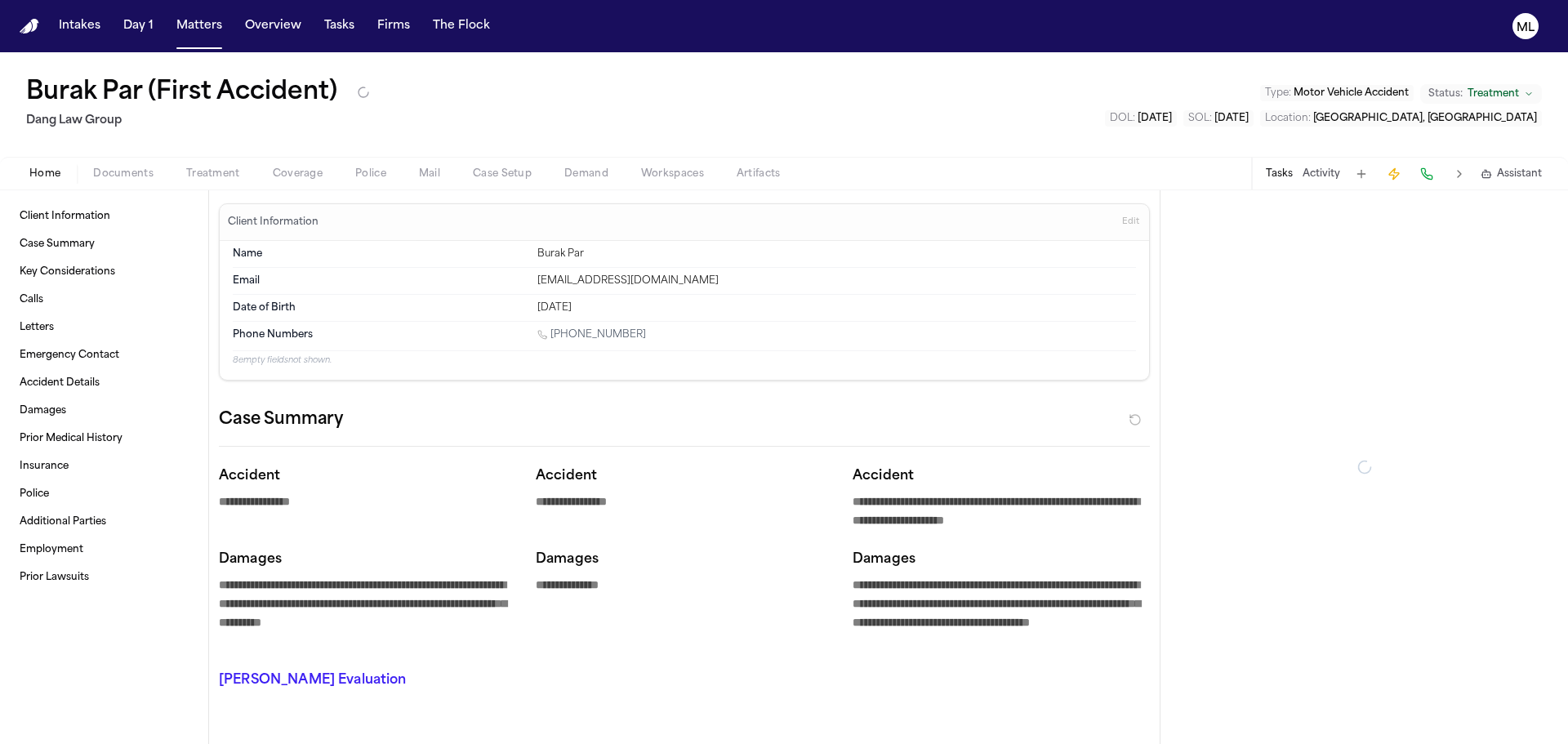
type textarea "*"
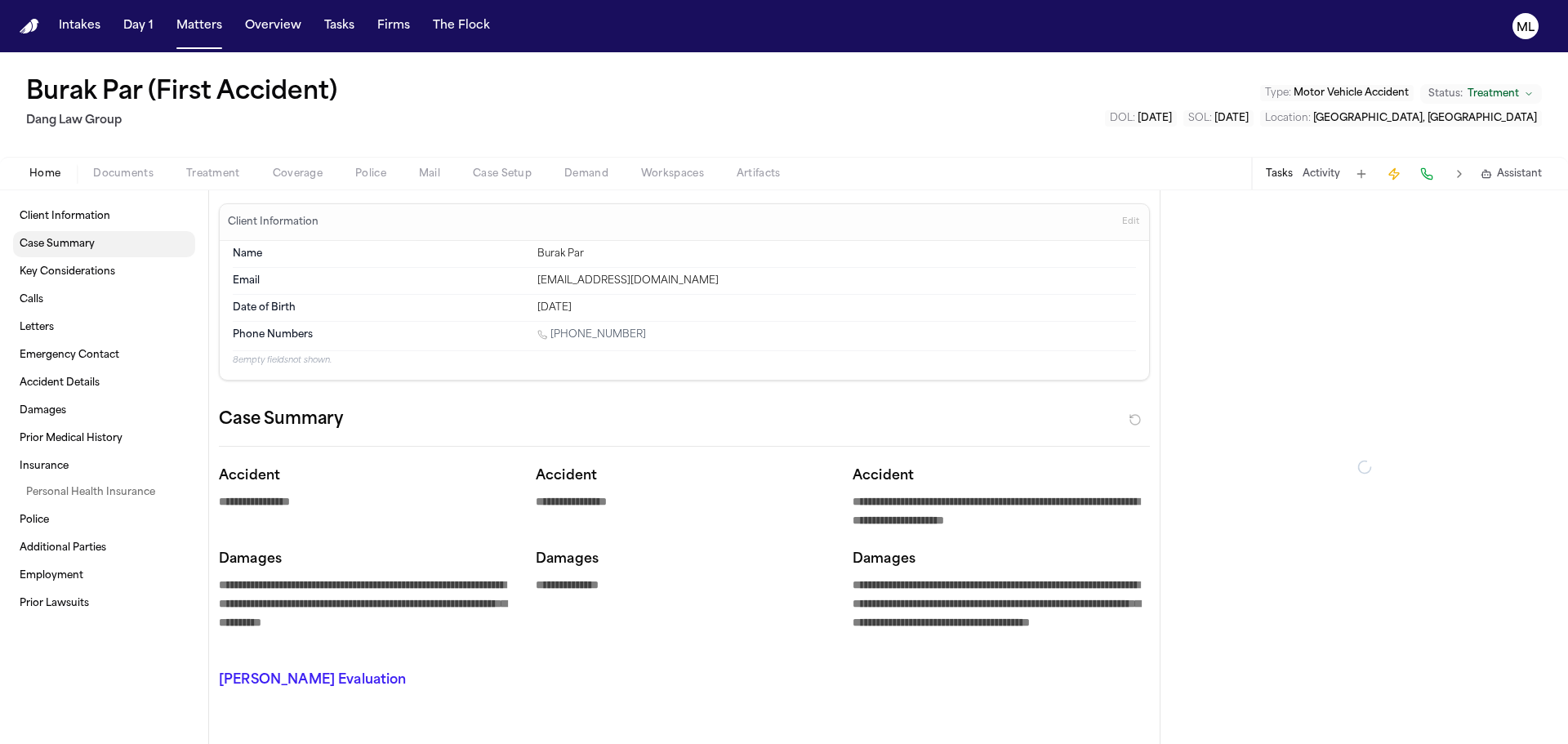
type textarea "*"
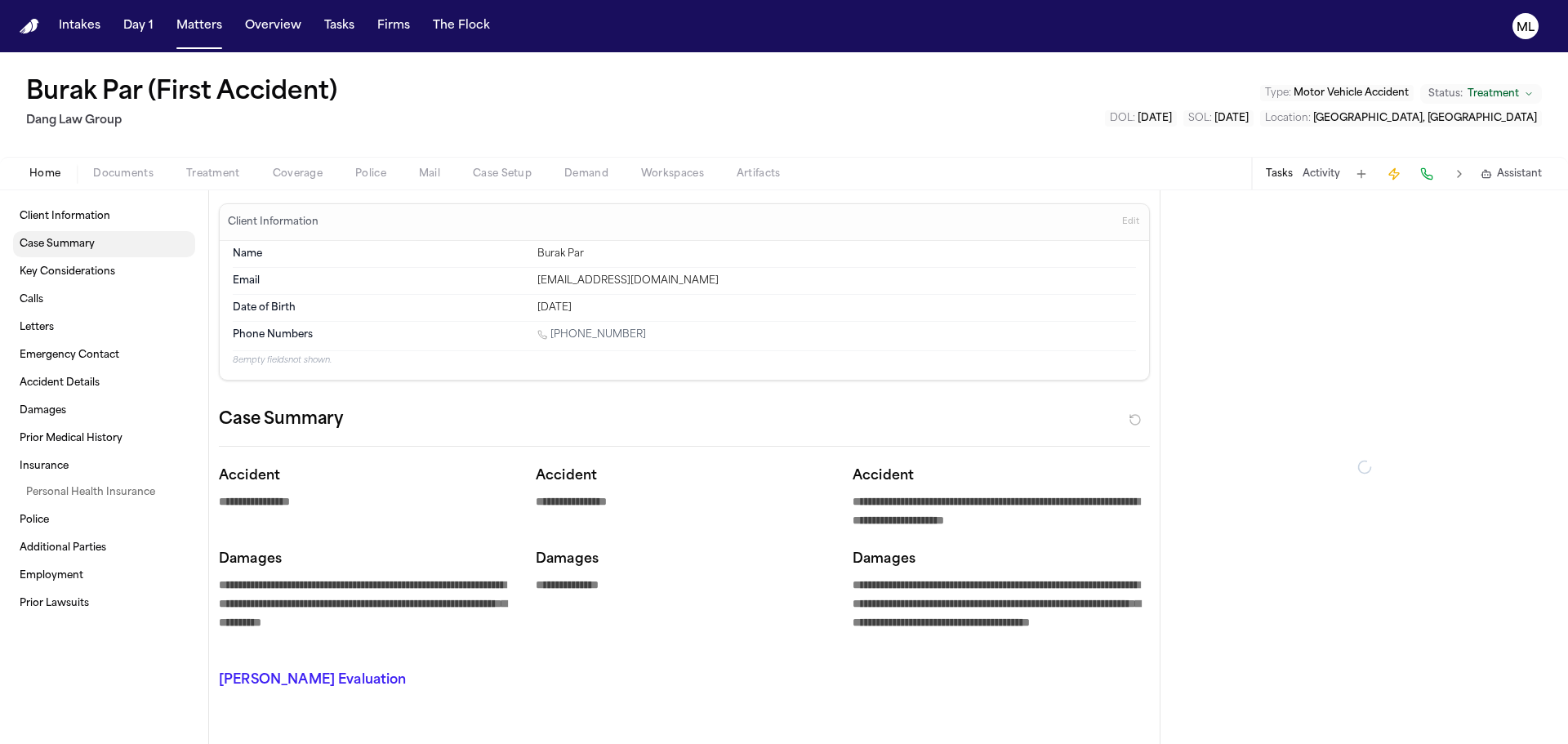
type textarea "*"
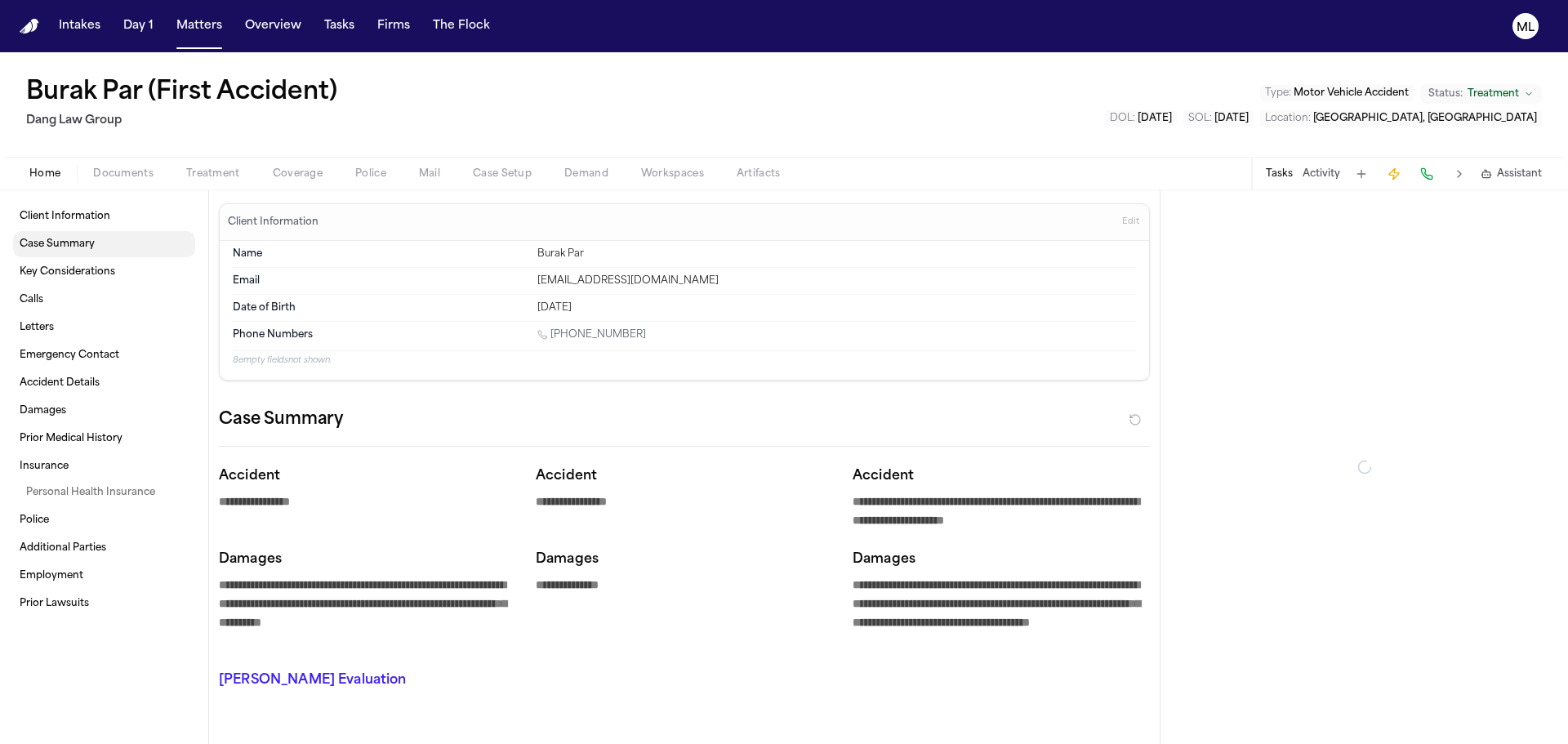
type textarea "*"
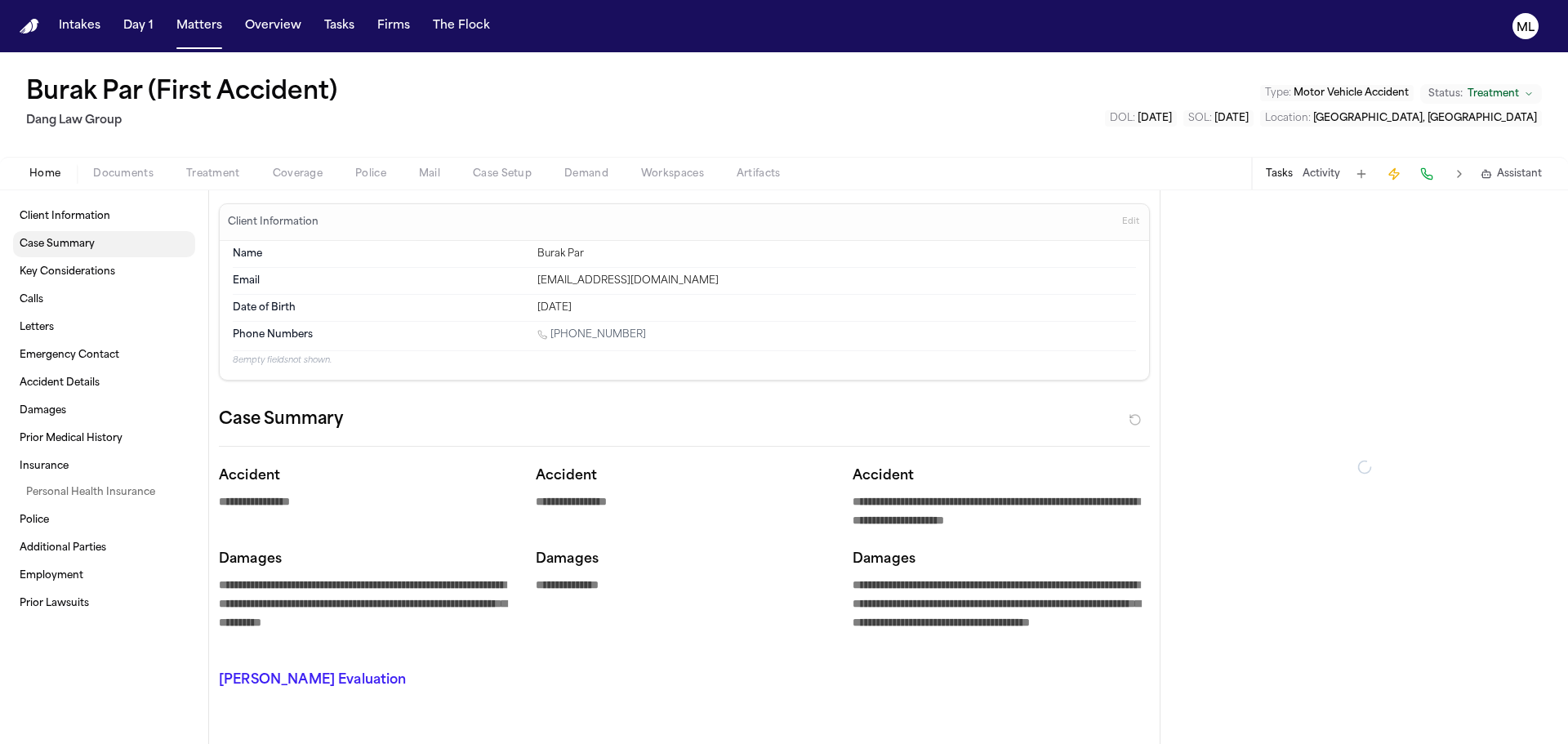
type textarea "*"
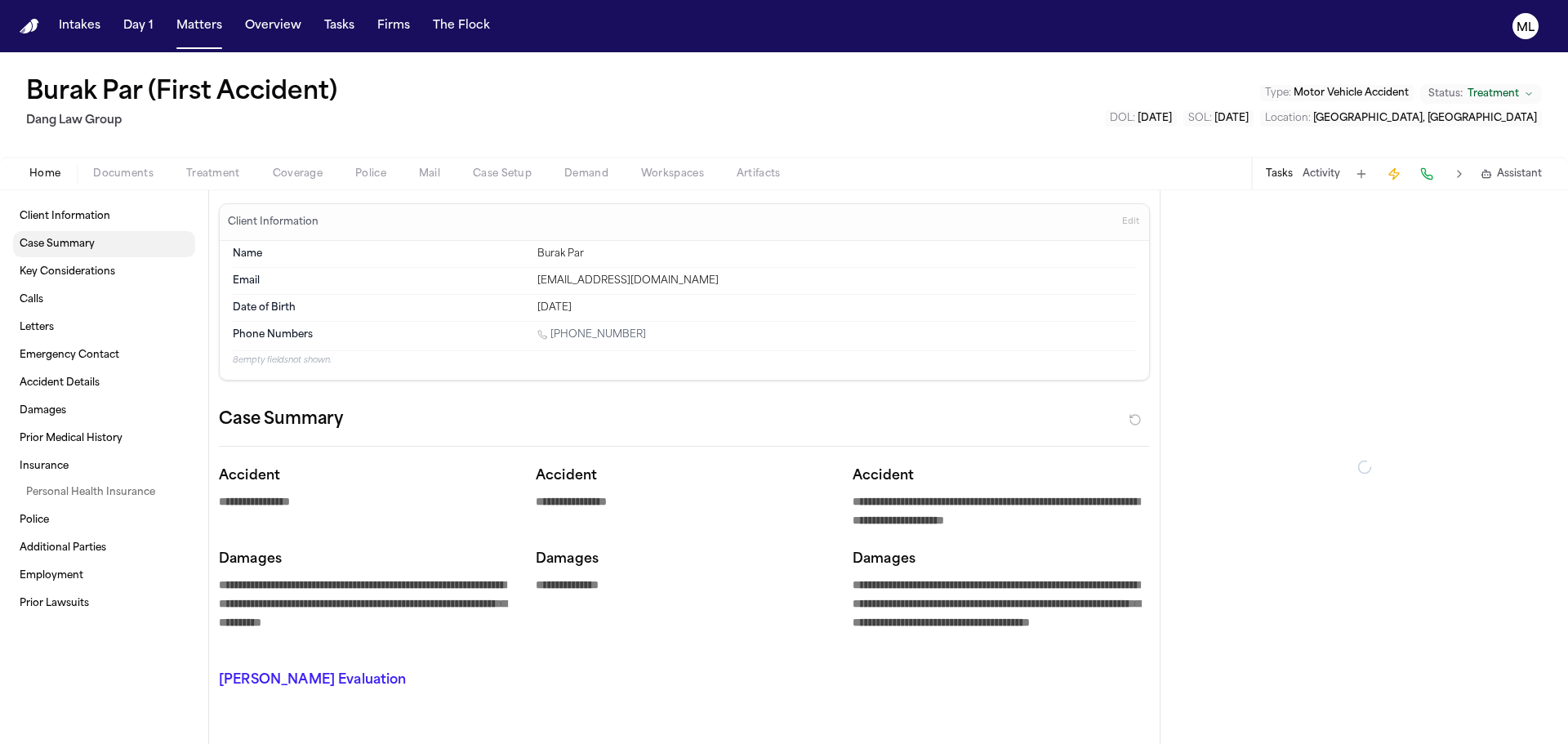
type textarea "*"
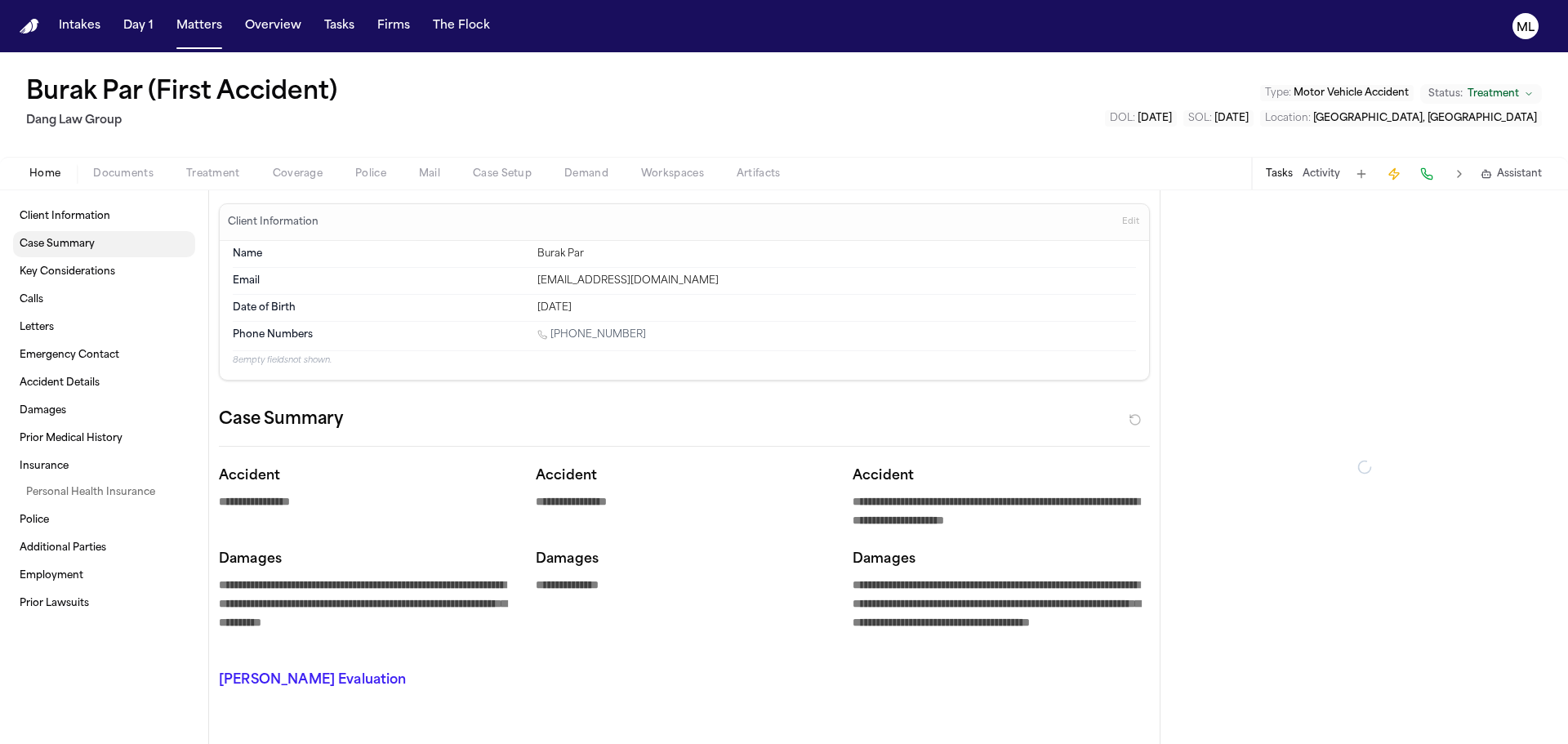
type textarea "*"
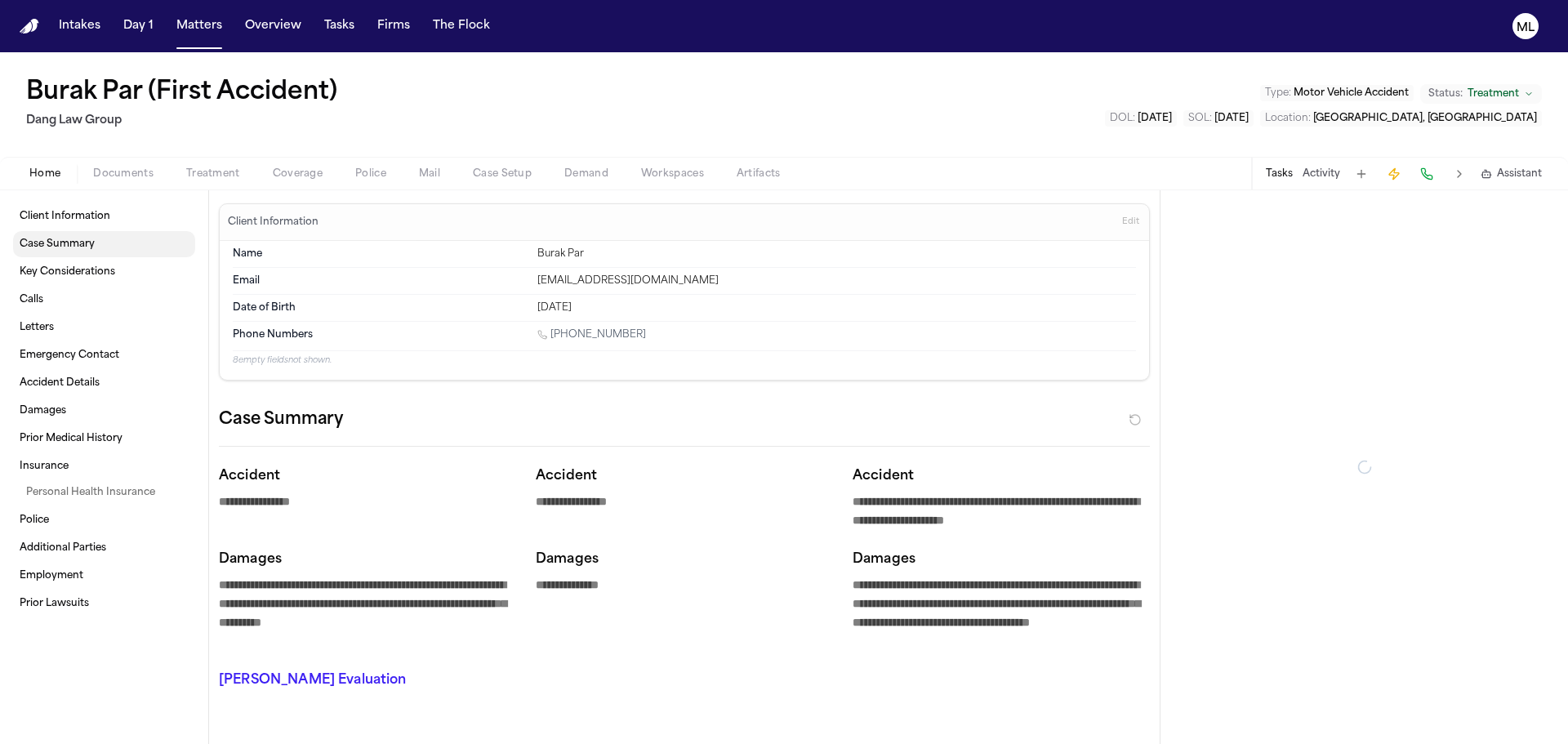
type textarea "*"
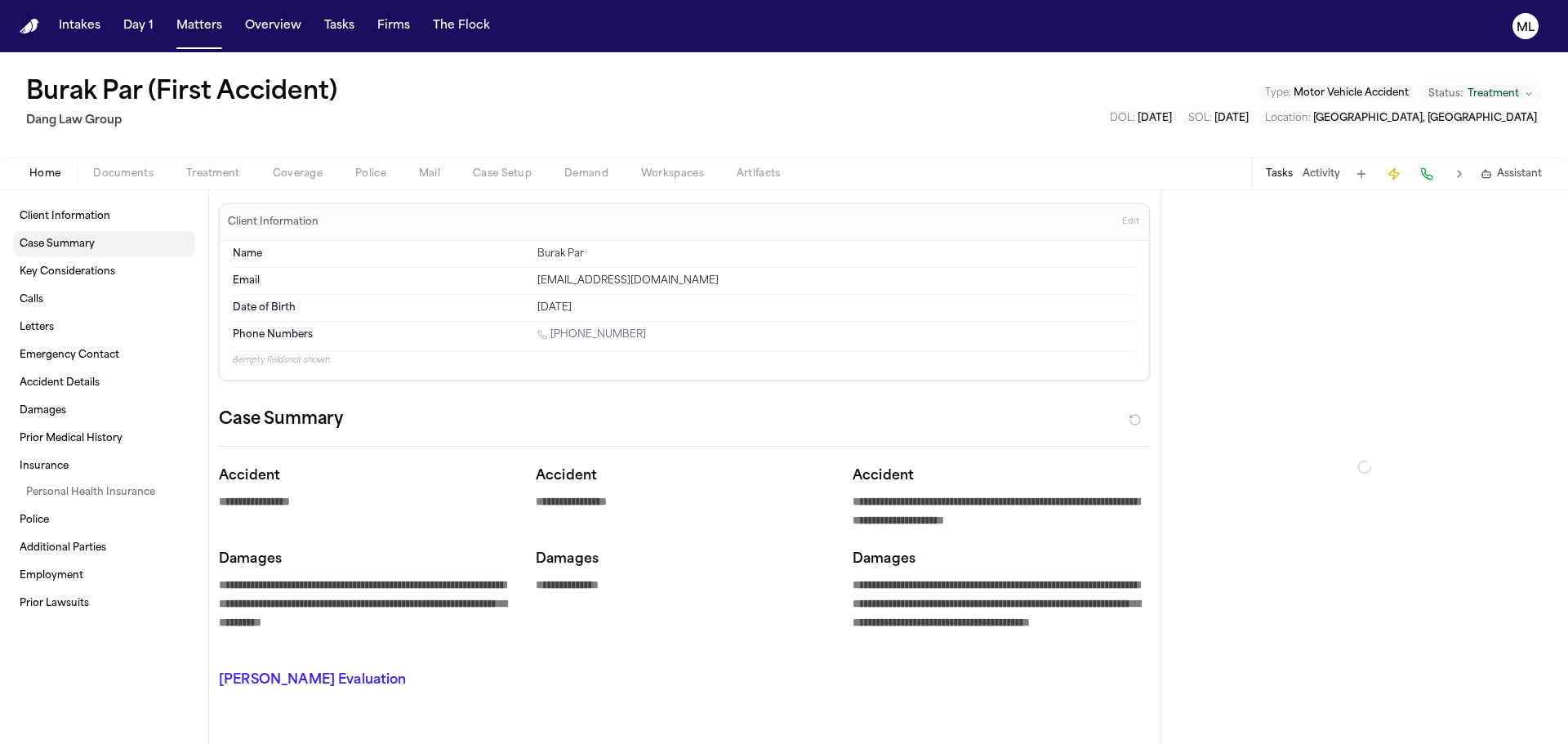
type textarea "*"
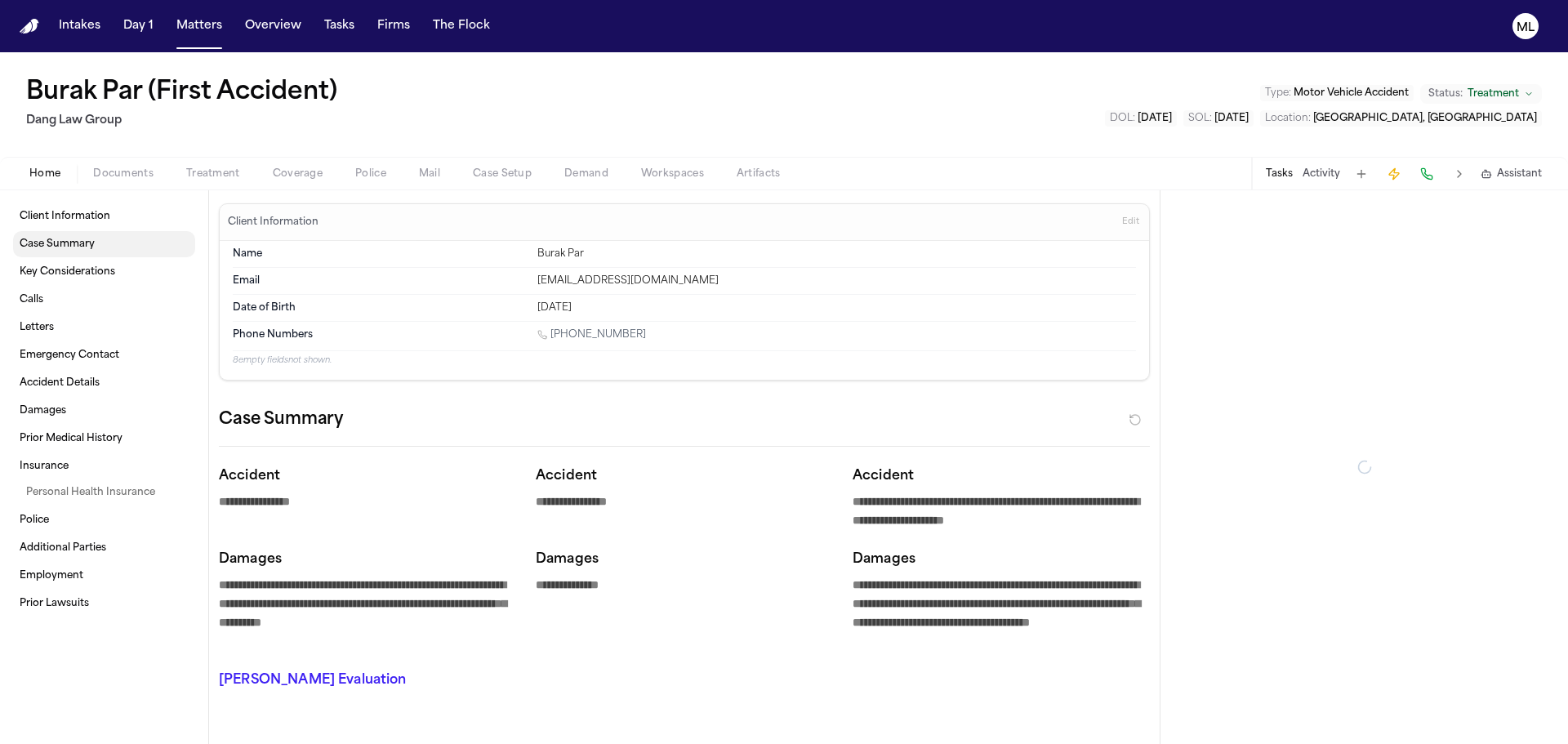
type textarea "*"
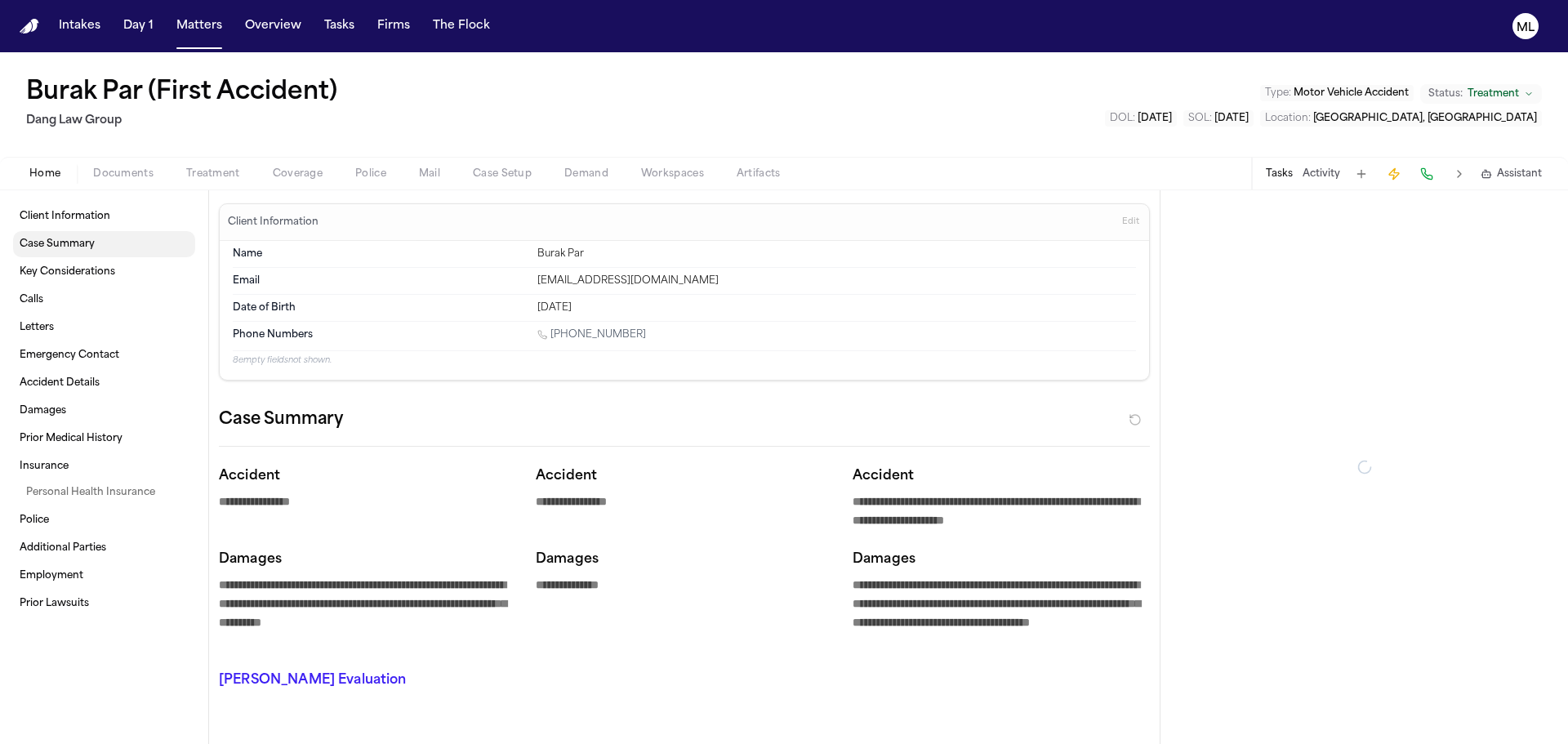
type textarea "*"
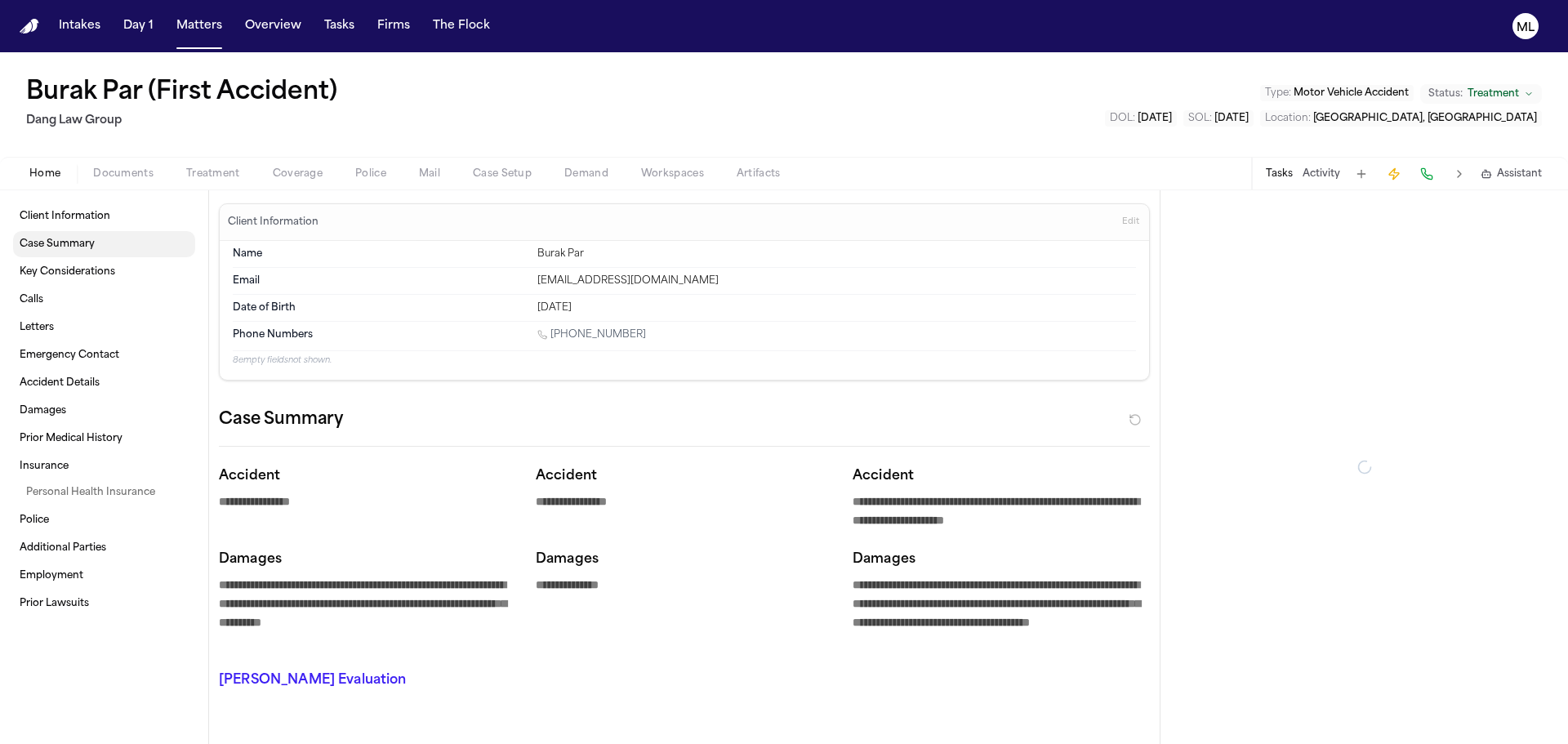
type textarea "*"
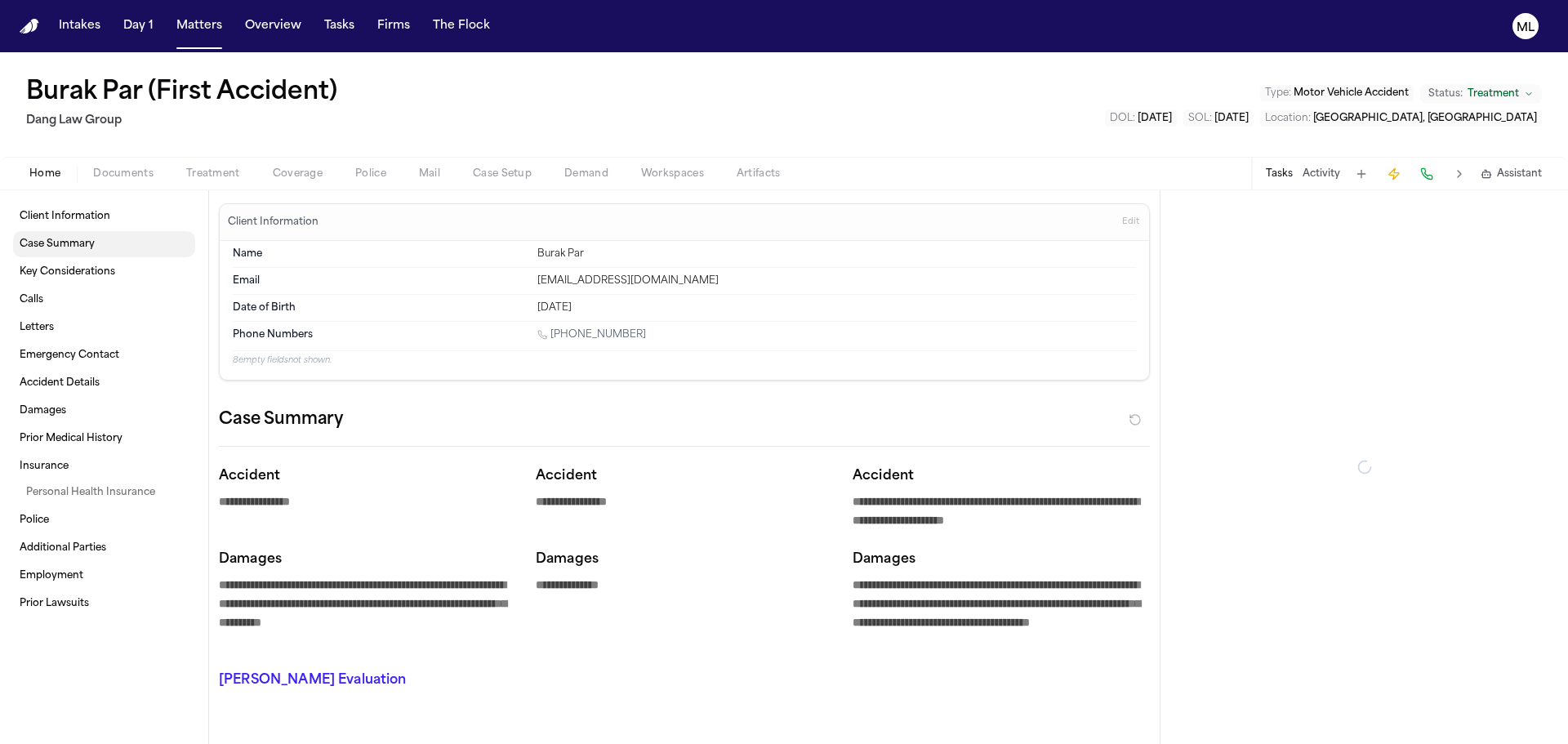
type textarea "*"
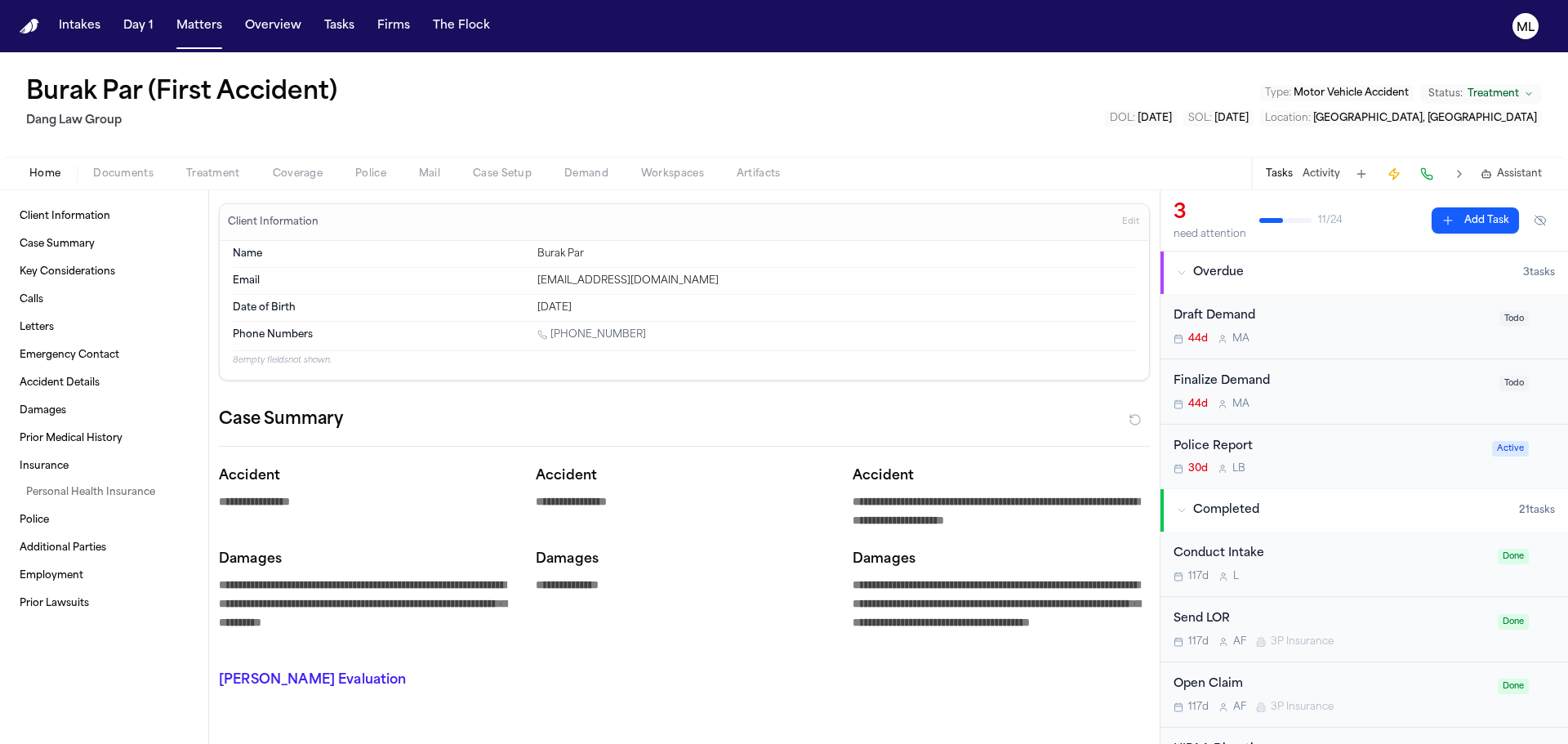
click at [145, 179] on span "Documents" at bounding box center [123, 174] width 61 height 13
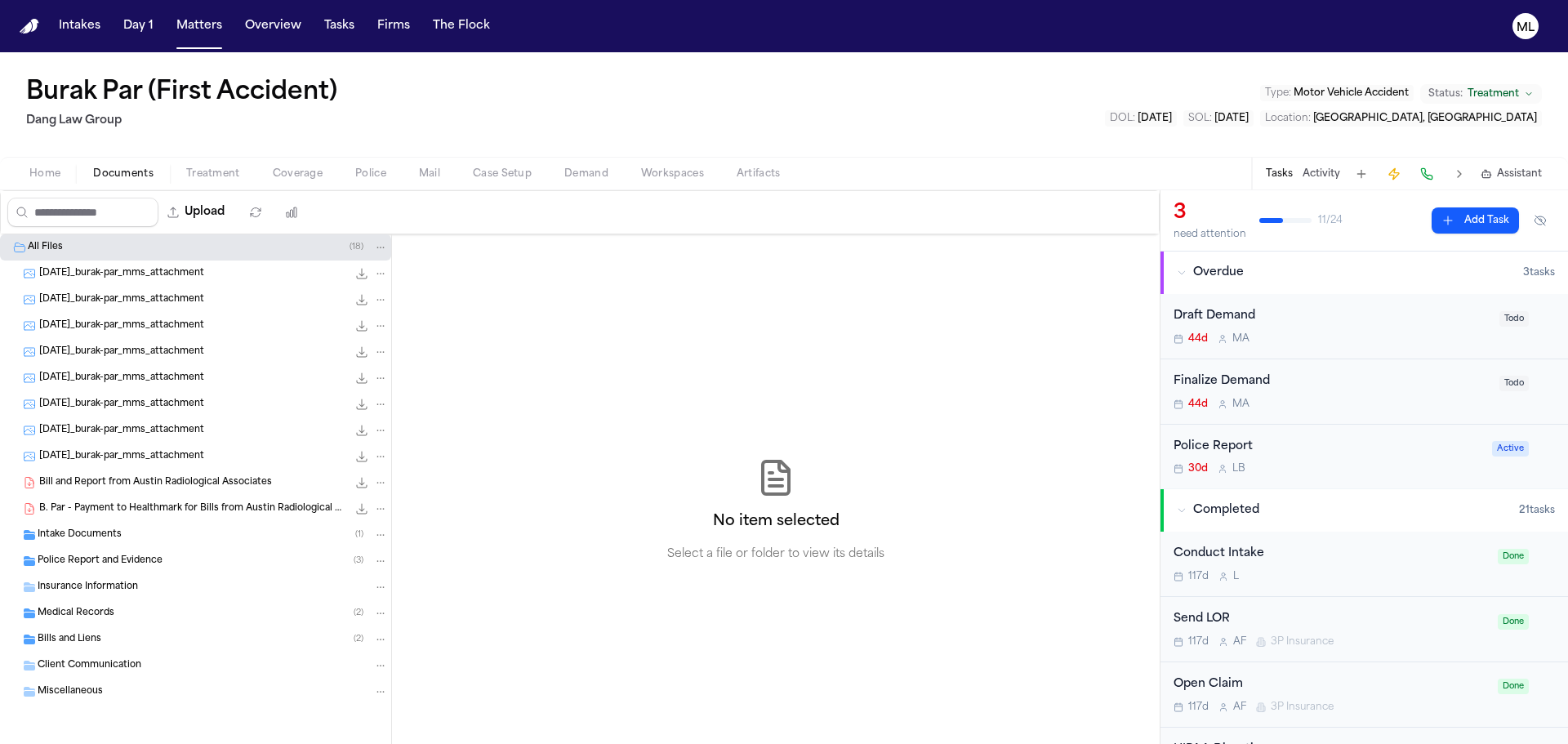
click at [114, 606] on div "Medical Records ( 2 )" at bounding box center [213, 614] width 351 height 15
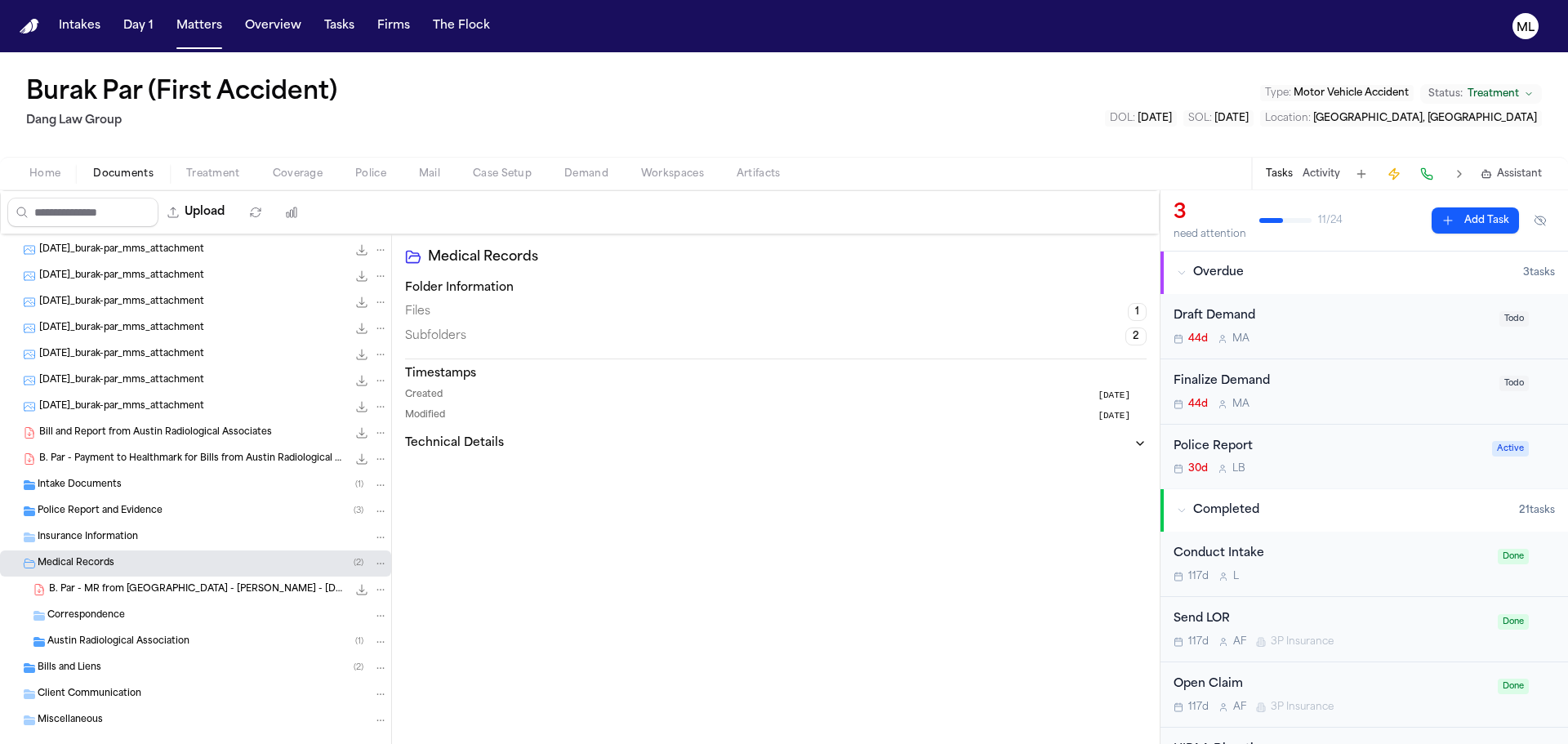
scroll to position [77, 0]
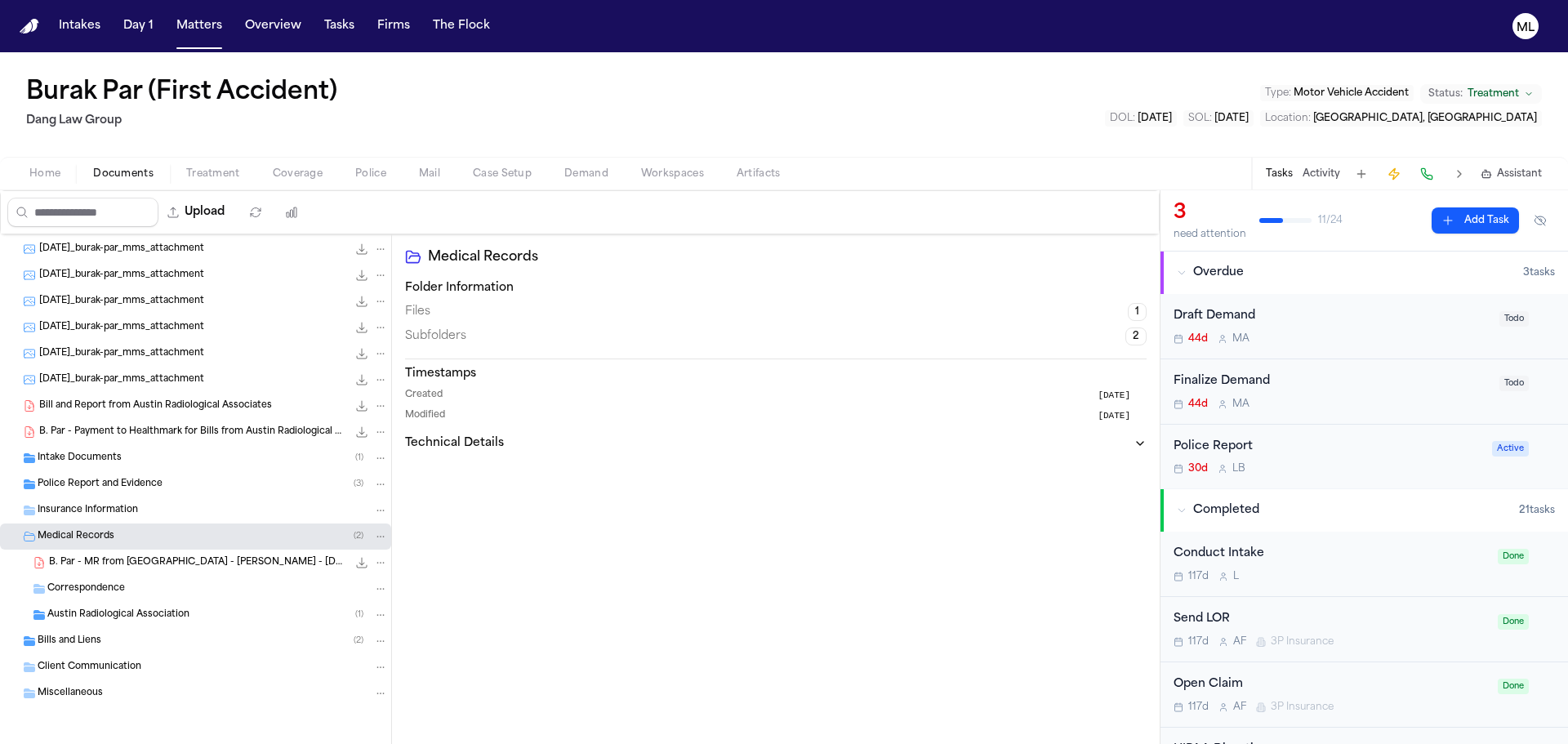
click at [183, 619] on span "Austin Radiological Association" at bounding box center [118, 615] width 142 height 14
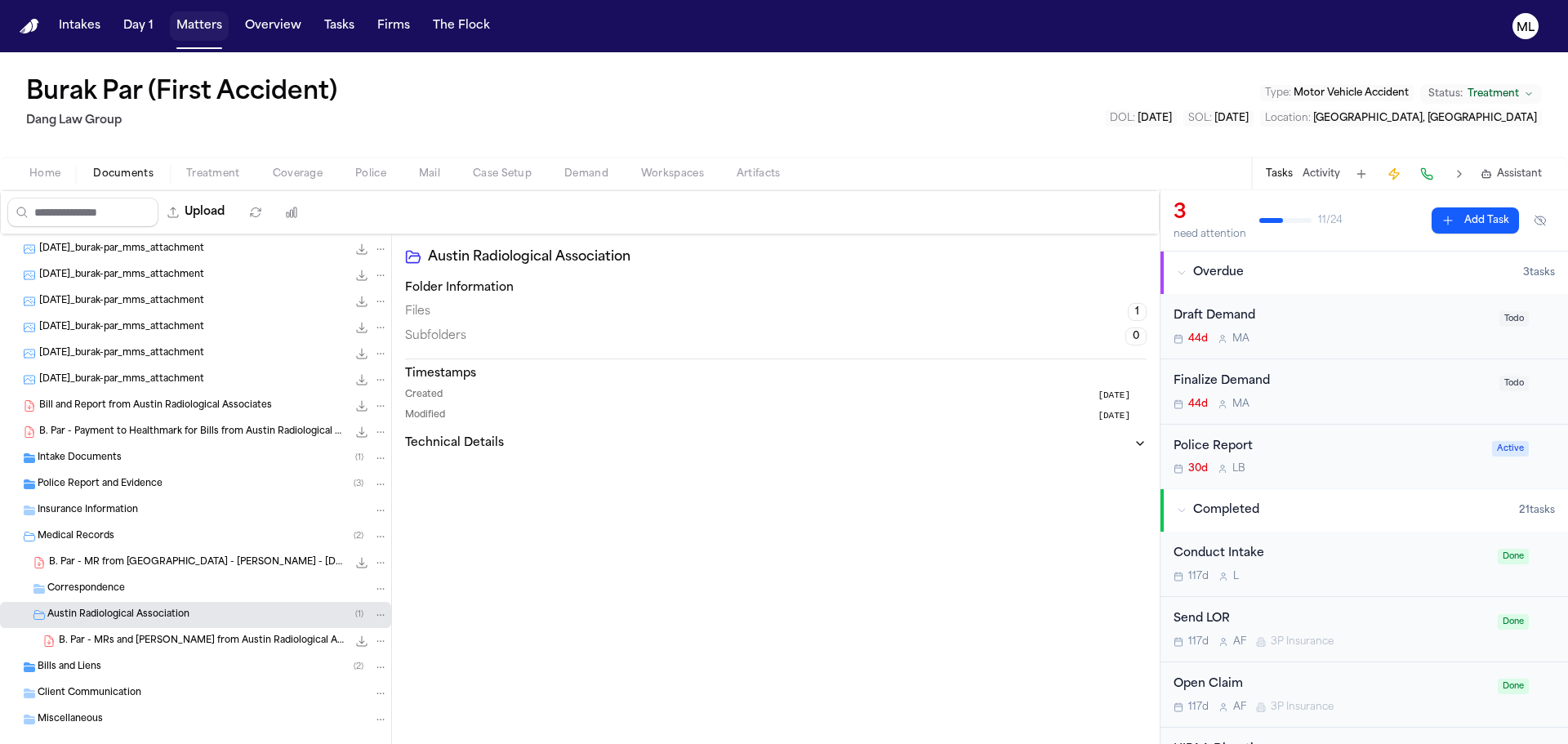
drag, startPoint x: 202, startPoint y: 26, endPoint x: 253, endPoint y: 40, distance: 52.9
click at [202, 26] on button "Matters" at bounding box center [199, 26] width 59 height 29
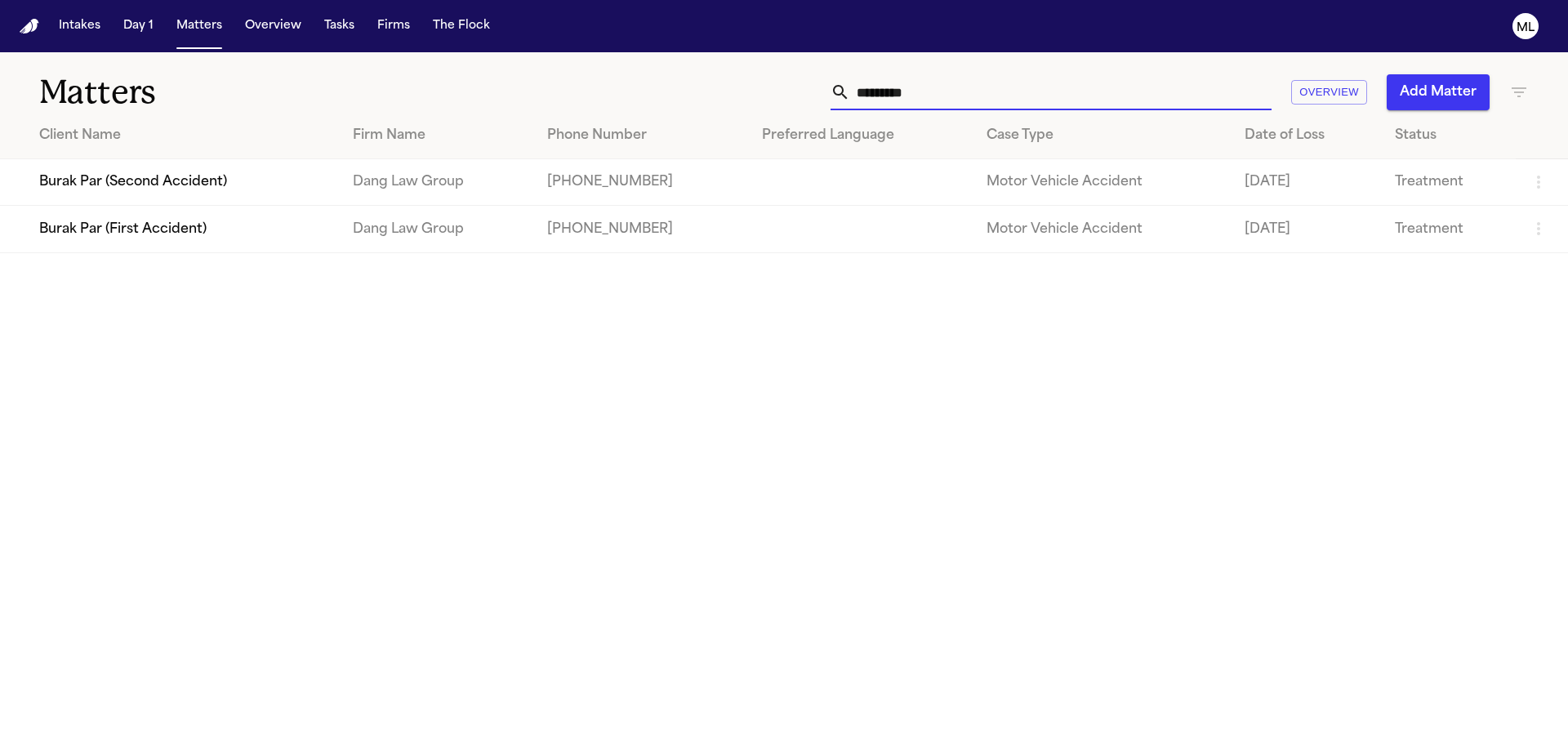
drag, startPoint x: 939, startPoint y: 94, endPoint x: 782, endPoint y: 84, distance: 157.3
click at [782, 85] on div "********* Overview Add Matter" at bounding box center [1000, 92] width 1056 height 36
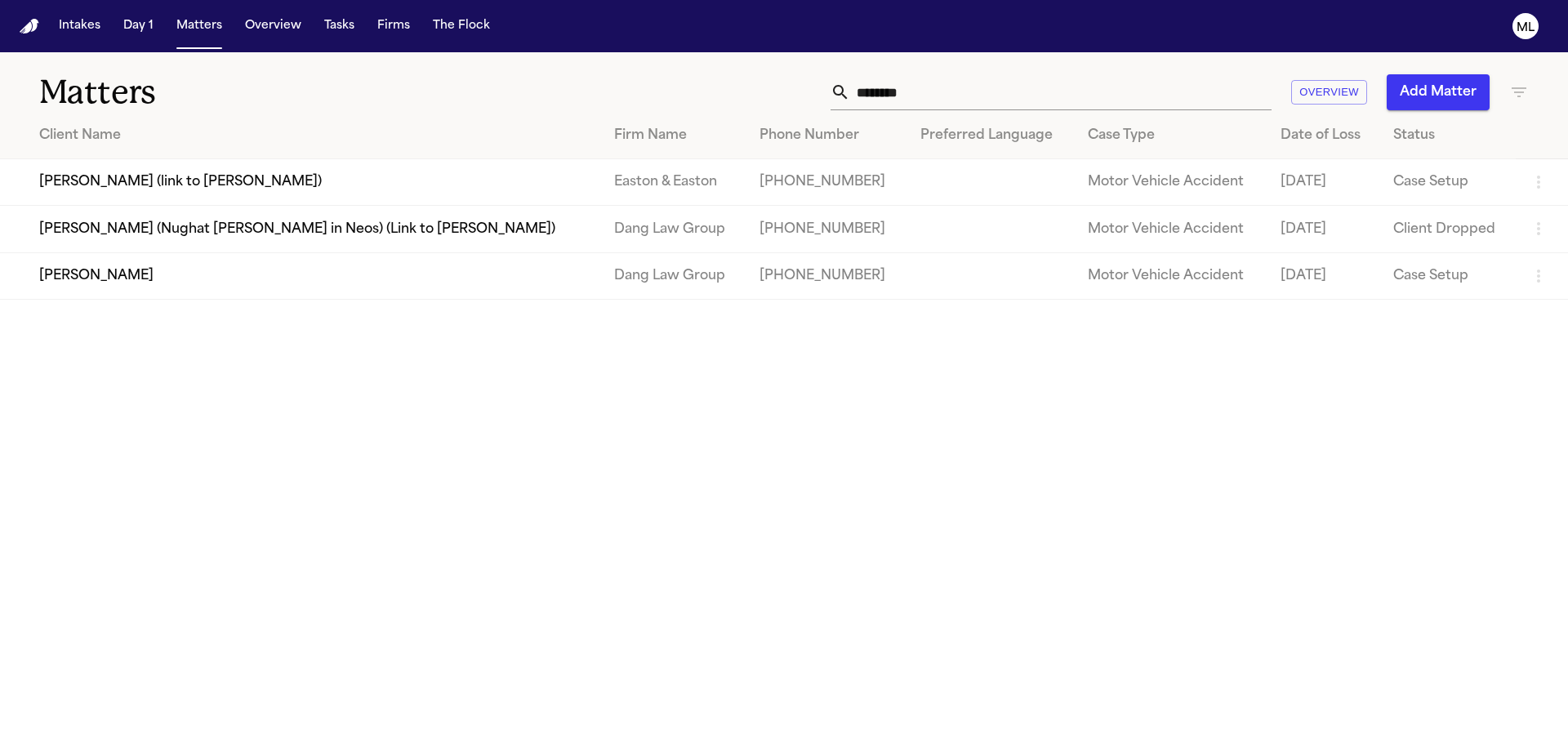
click at [119, 293] on td "[PERSON_NAME]" at bounding box center [301, 275] width 601 height 47
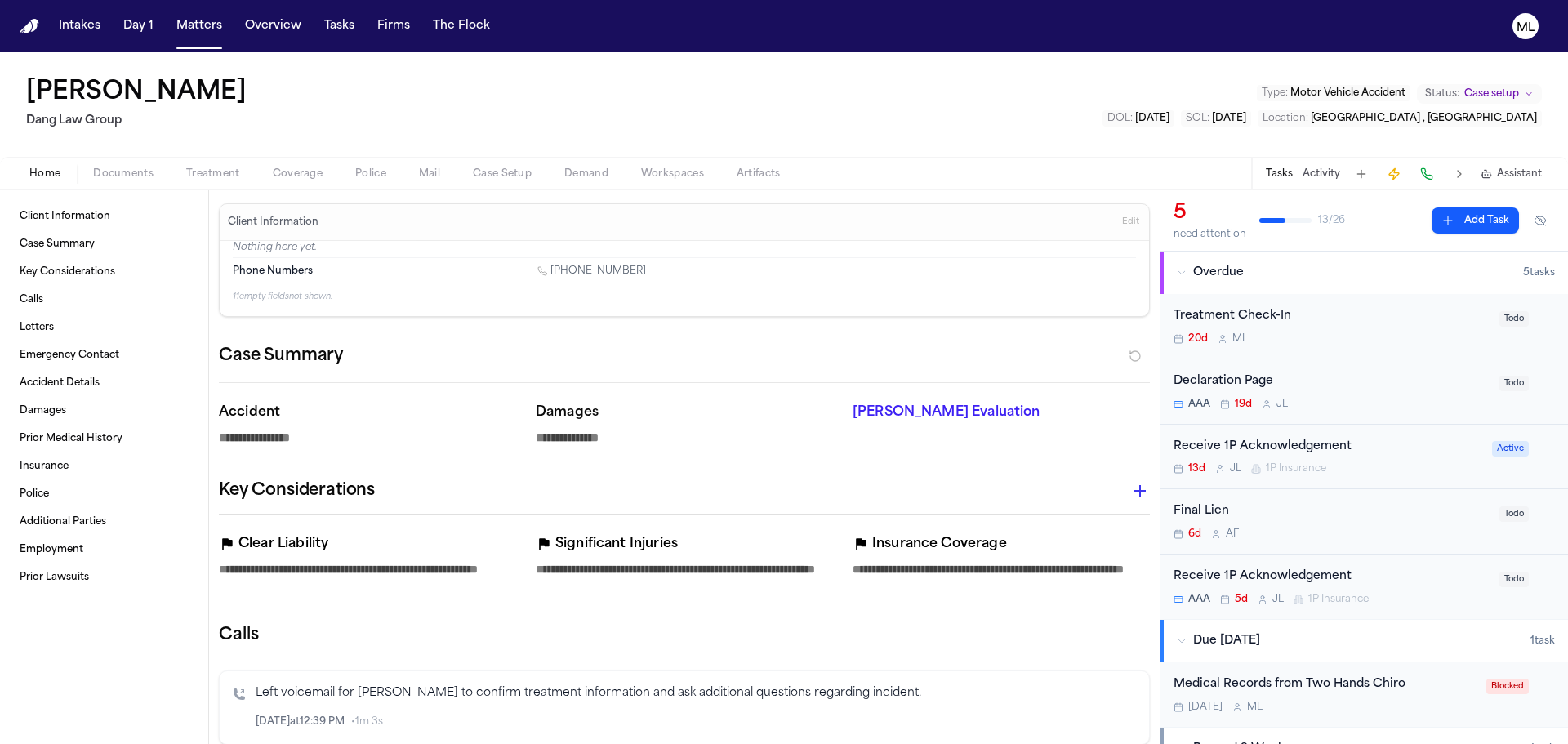
click at [1357, 353] on div "Treatment Check-In 20d M L Todo" at bounding box center [1364, 327] width 407 height 65
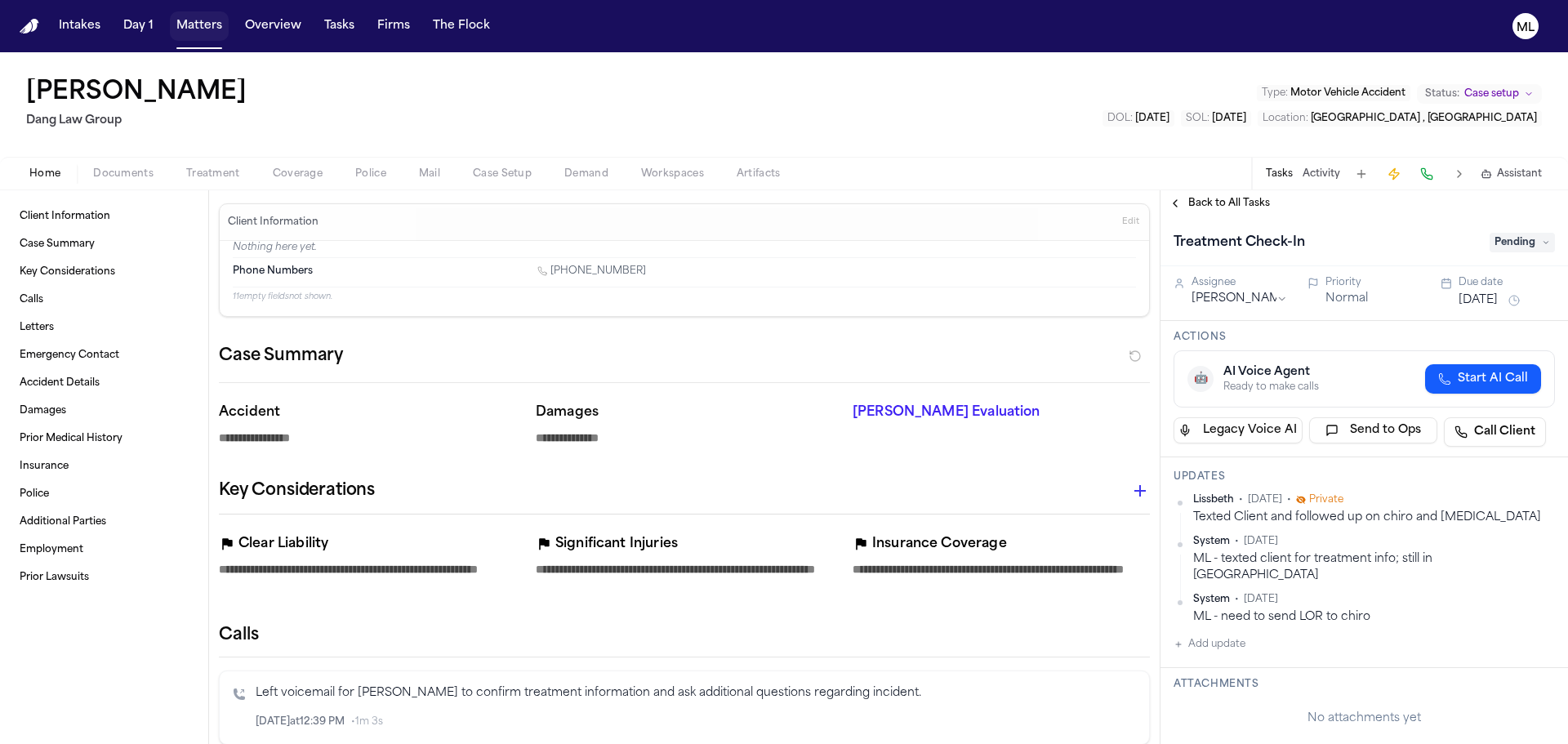
drag, startPoint x: 184, startPoint y: 30, endPoint x: 196, endPoint y: 34, distance: 12.6
click at [184, 30] on button "Matters" at bounding box center [199, 26] width 59 height 29
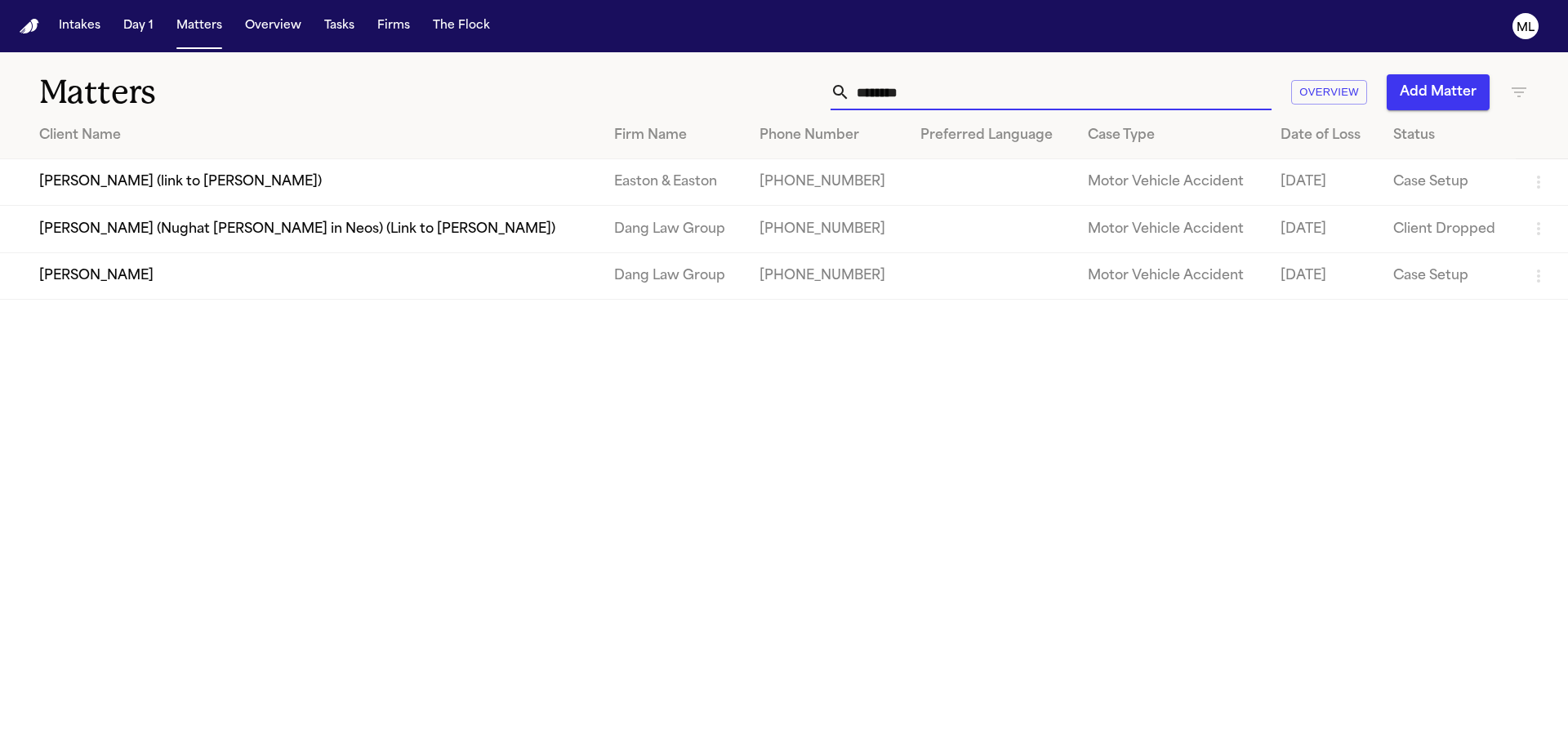
drag, startPoint x: 824, startPoint y: 96, endPoint x: 739, endPoint y: 89, distance: 85.3
click at [739, 91] on div "******* Overview Add Matter" at bounding box center [1000, 92] width 1056 height 36
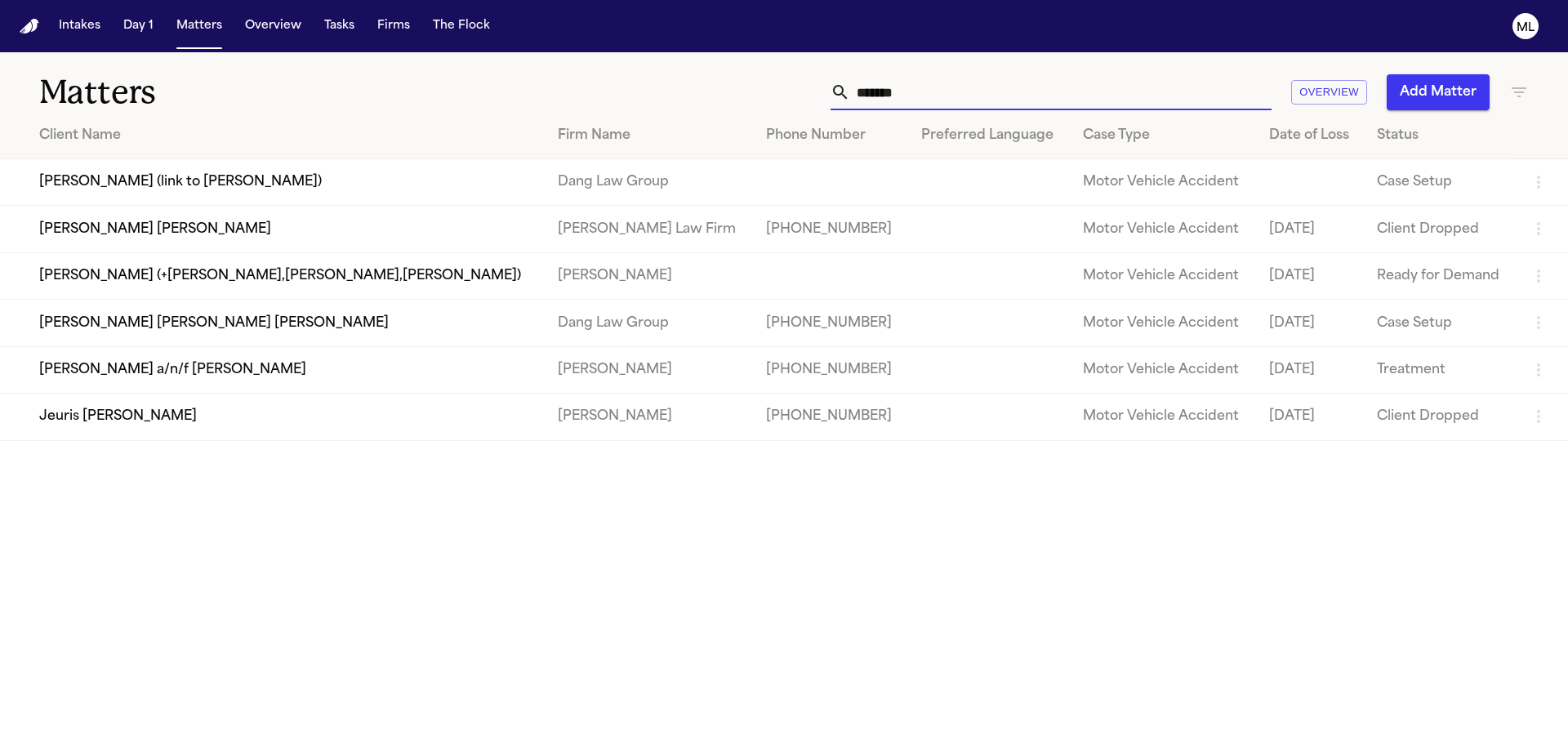
click at [339, 326] on td "[PERSON_NAME] [PERSON_NAME] [PERSON_NAME]" at bounding box center [272, 323] width 545 height 47
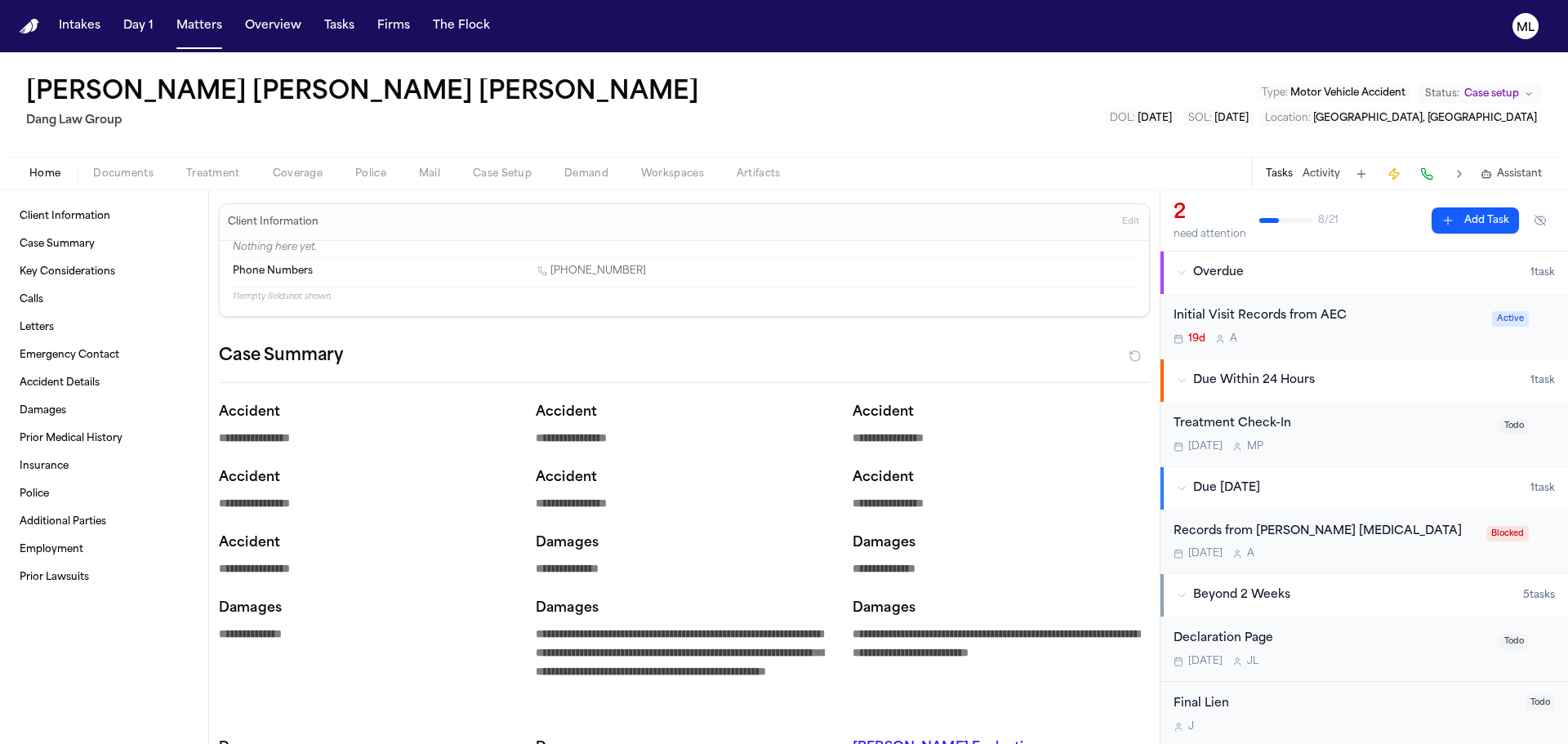
click at [1370, 457] on div "Treatment Check-In [DATE] M P Todo" at bounding box center [1364, 434] width 407 height 64
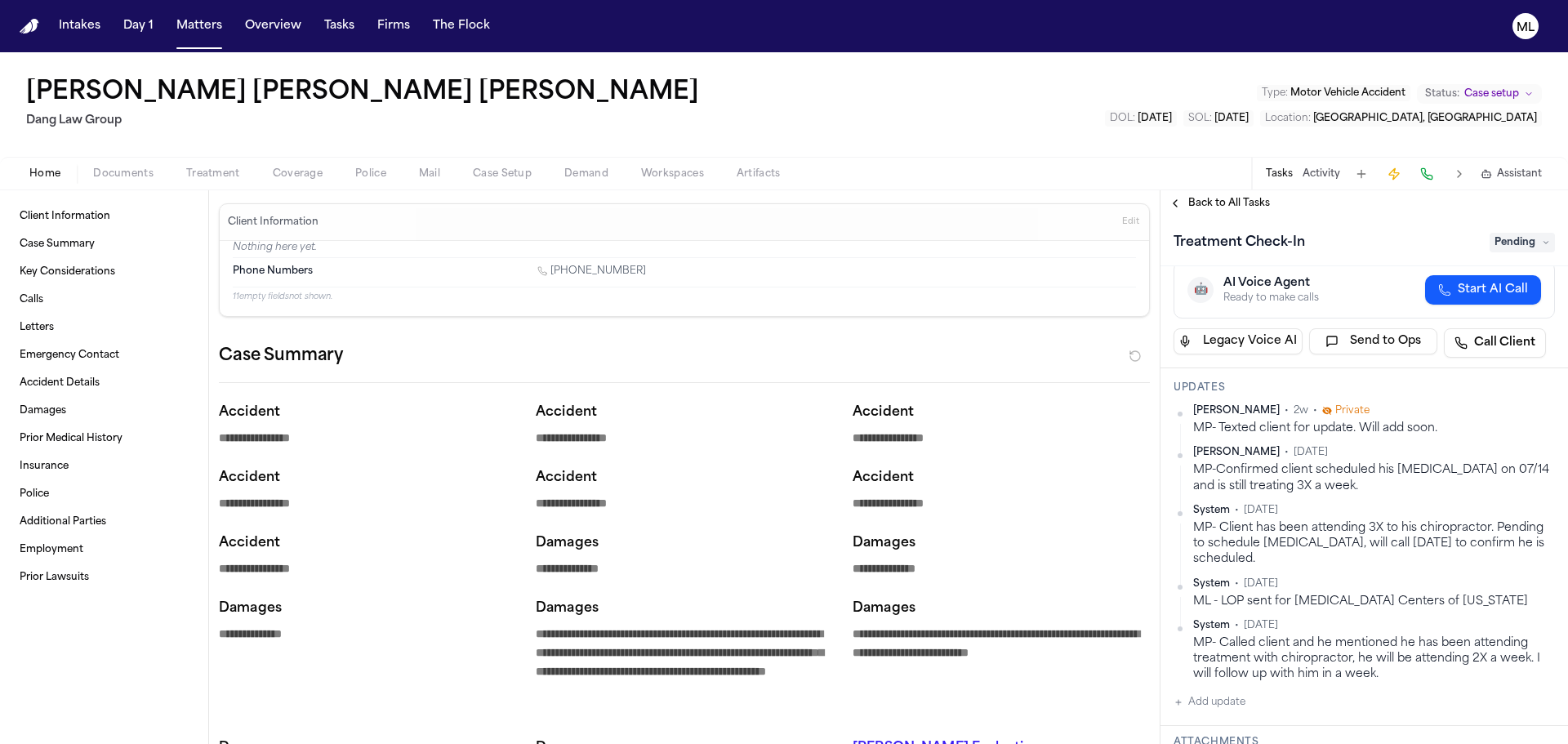
scroll to position [245, 0]
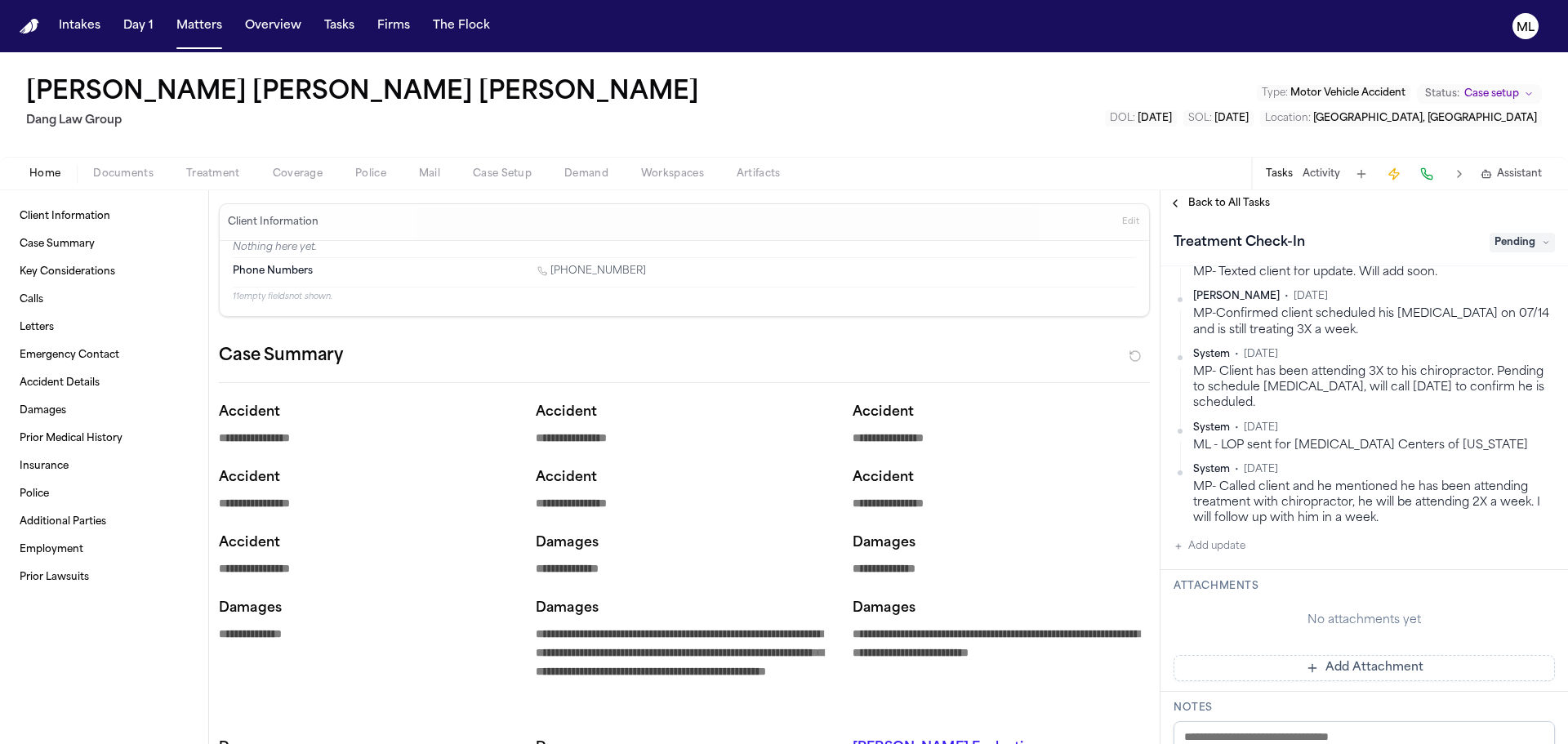
click at [1230, 537] on button "Add update" at bounding box center [1210, 547] width 72 height 19
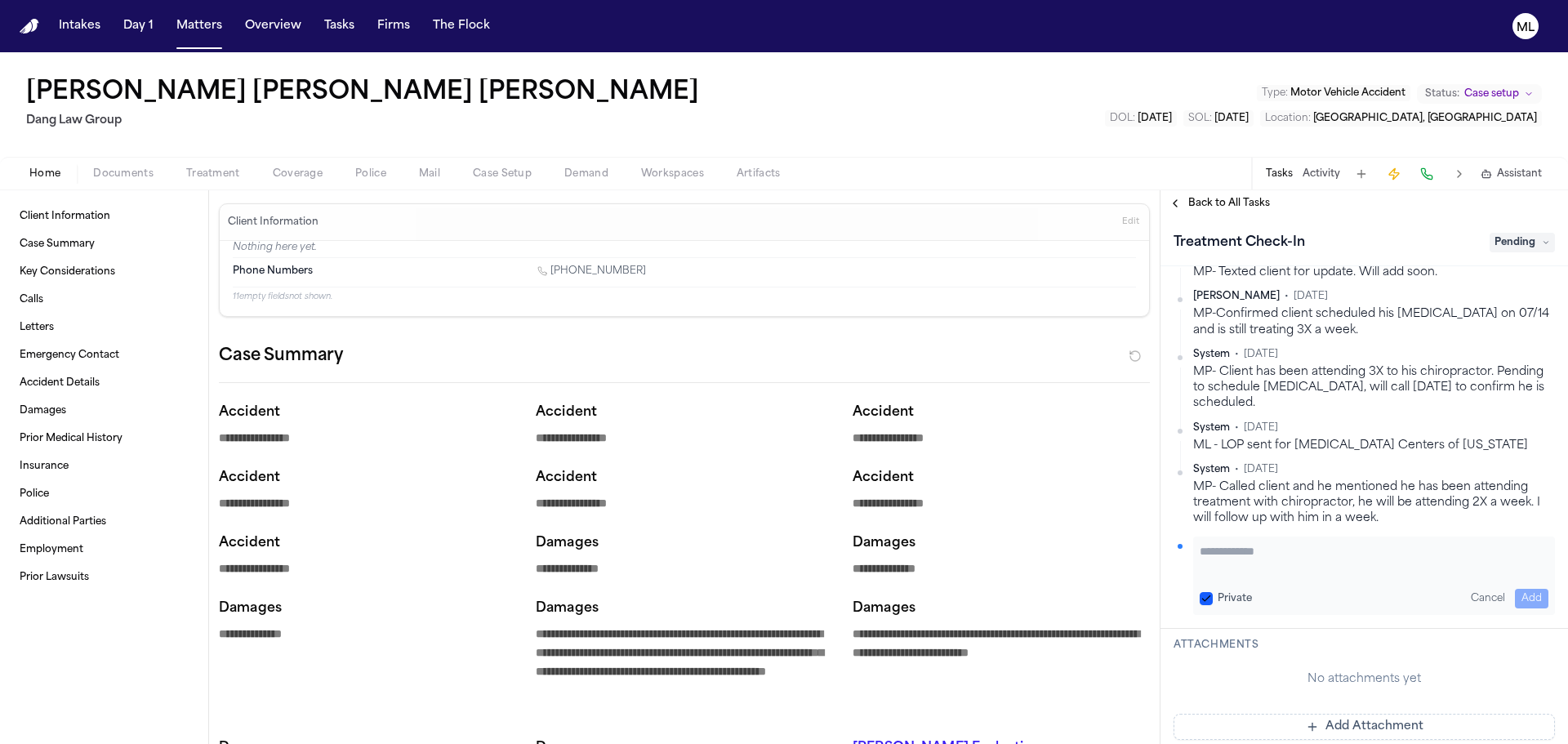
click at [1229, 548] on textarea "Add your update" at bounding box center [1374, 559] width 349 height 33
paste textarea "**********"
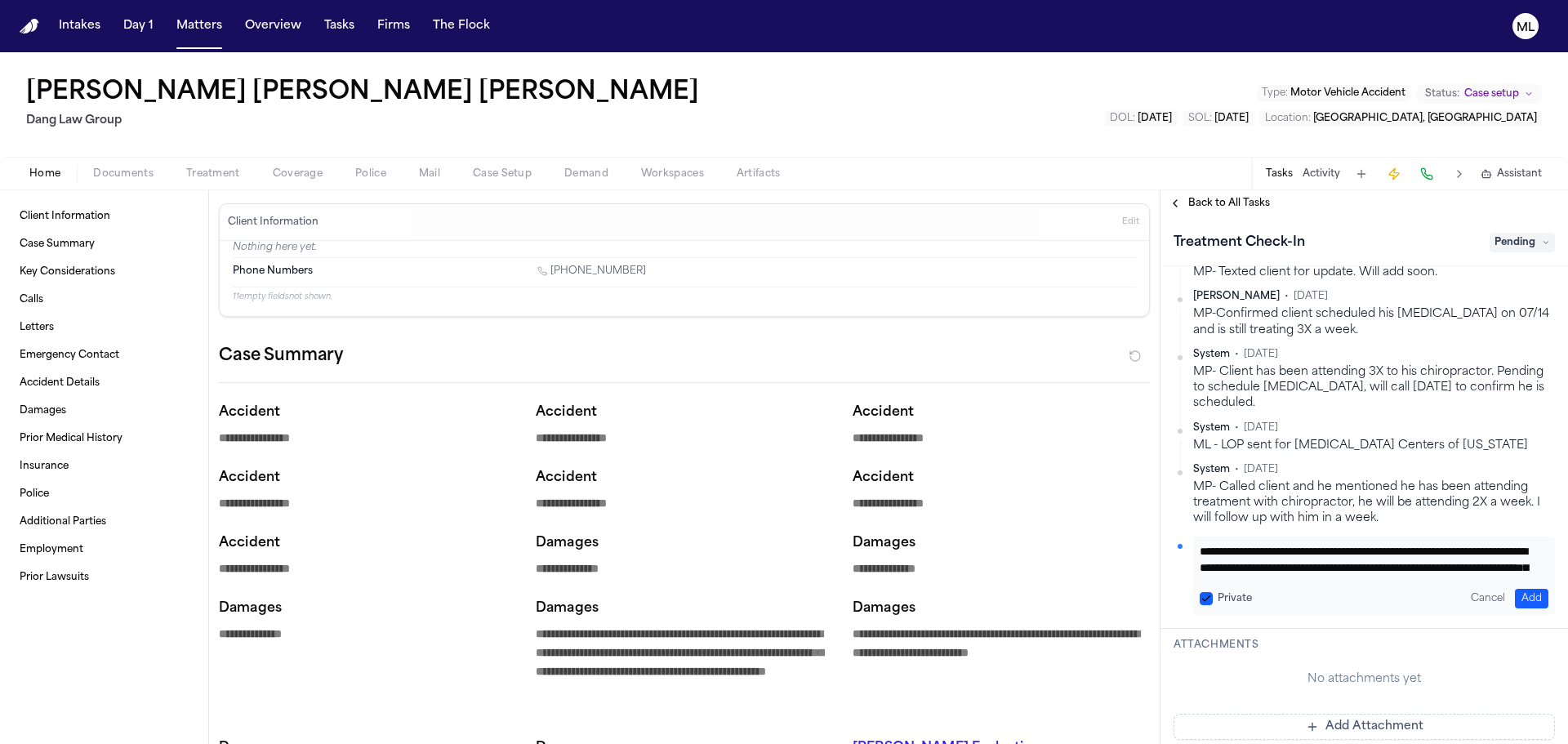
click at [1203, 543] on textarea "**********" at bounding box center [1368, 559] width 337 height 33
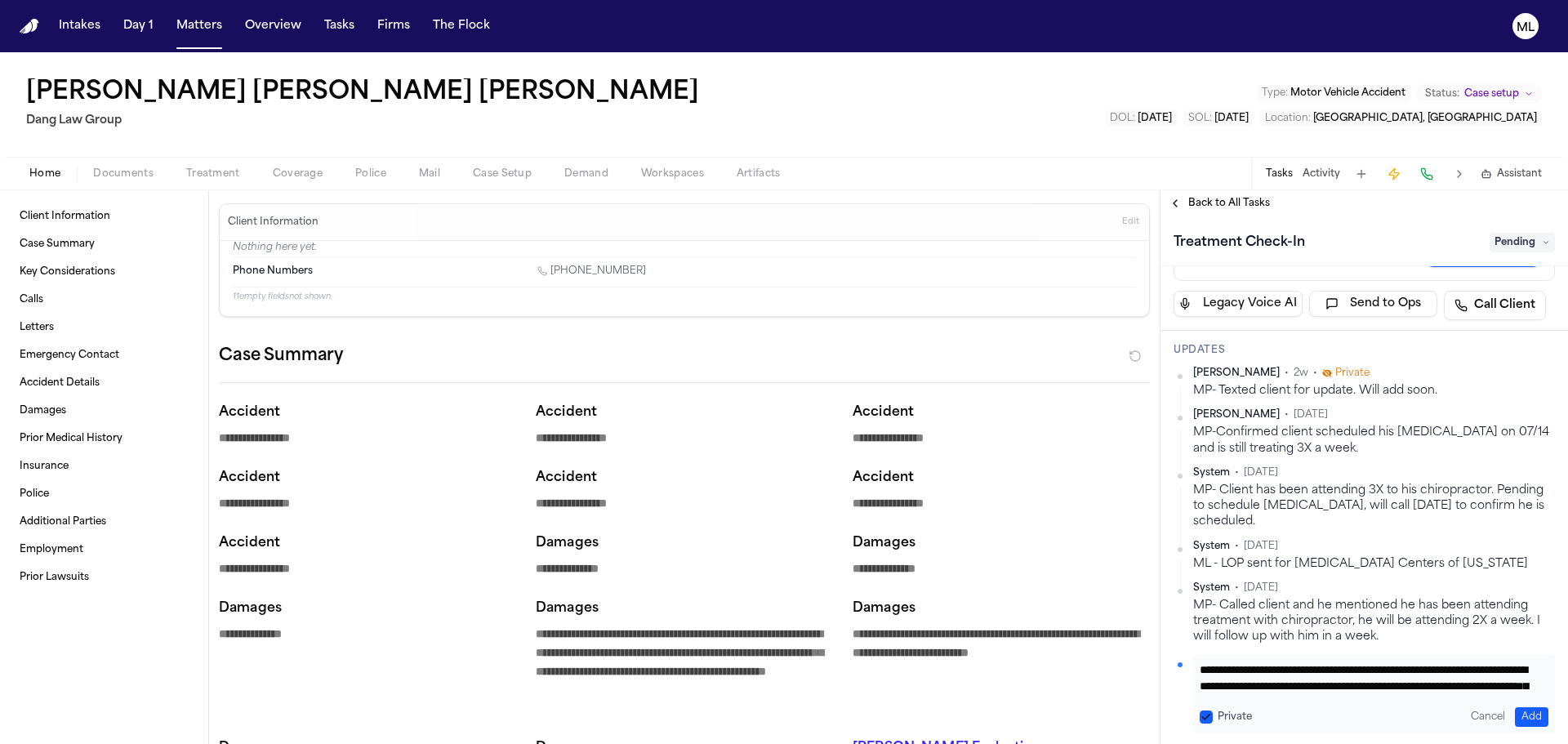
scroll to position [0, 0]
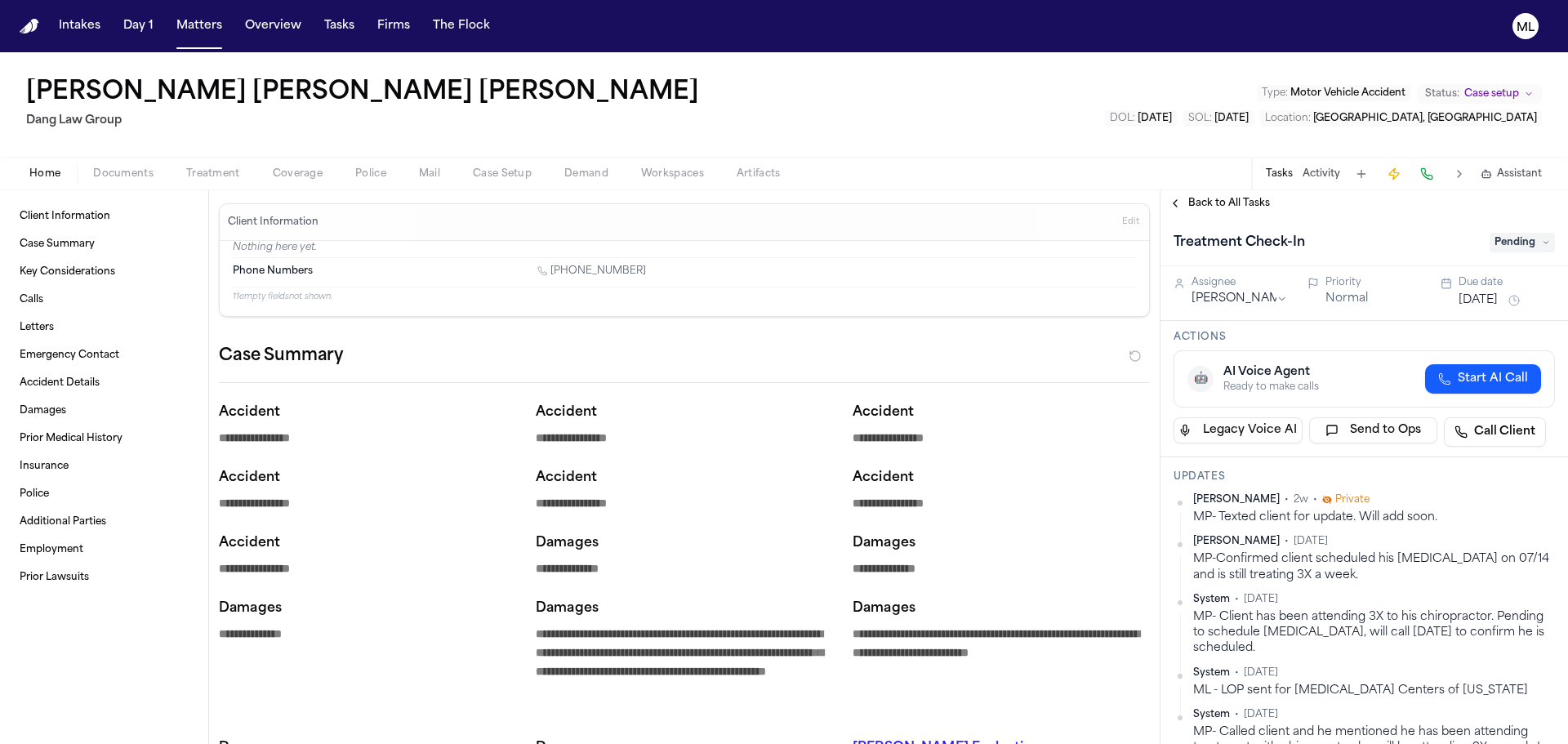
click at [1450, 302] on div "Due date [DATE]" at bounding box center [1497, 293] width 115 height 34
click at [1461, 301] on button "[DATE]" at bounding box center [1478, 301] width 39 height 17
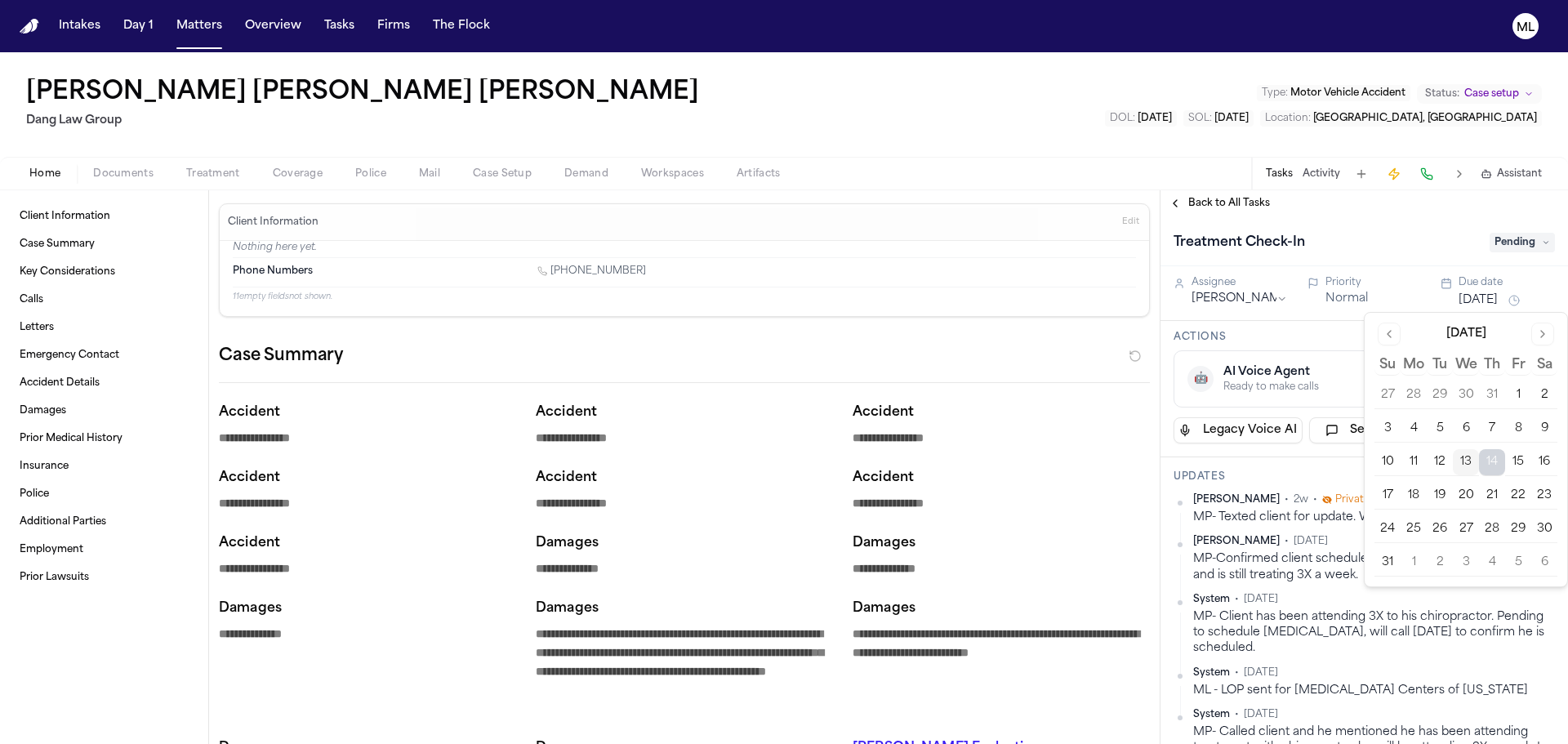
click at [1514, 457] on button "15" at bounding box center [1519, 463] width 26 height 26
click at [1228, 294] on html "**********" at bounding box center [784, 372] width 1568 height 744
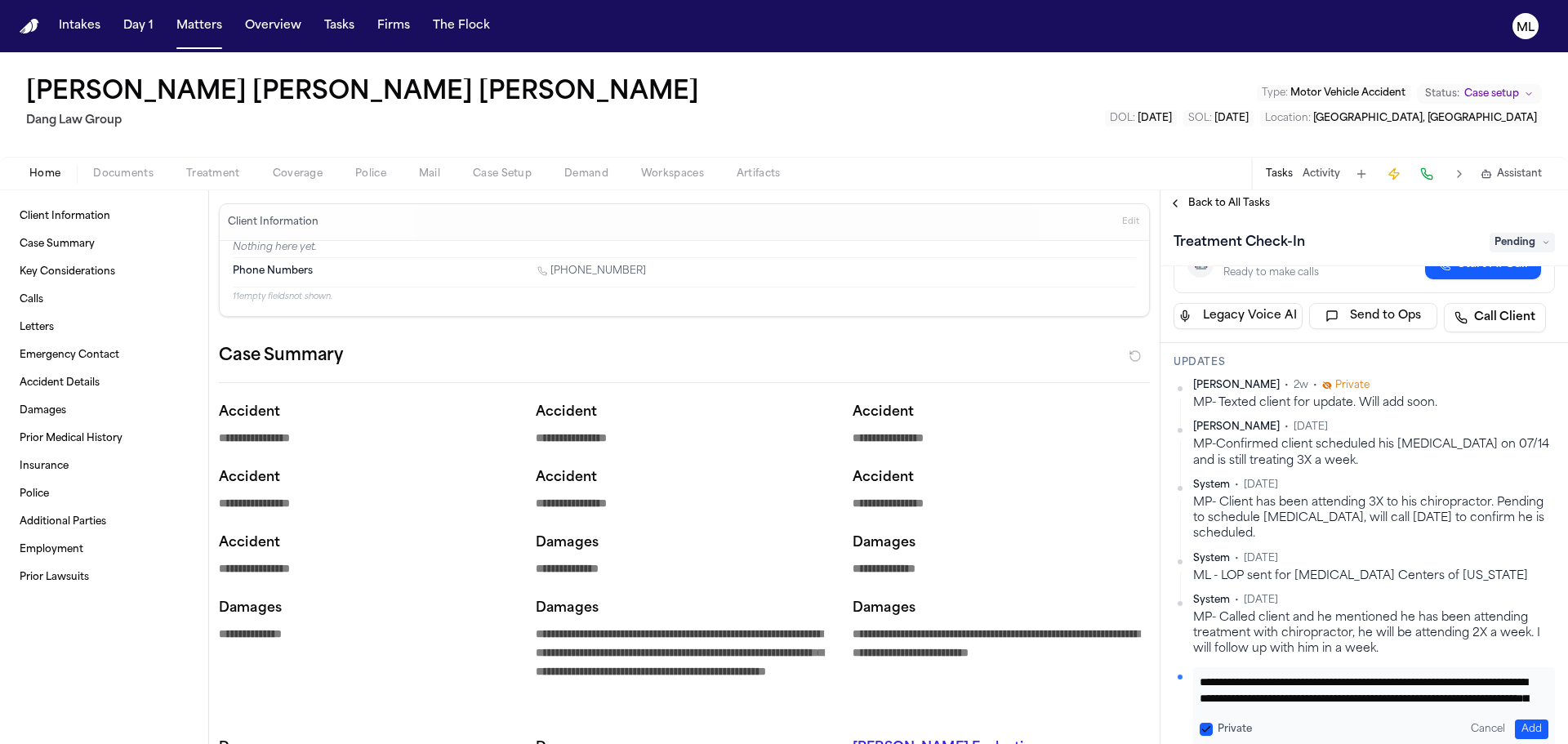
scroll to position [327, 0]
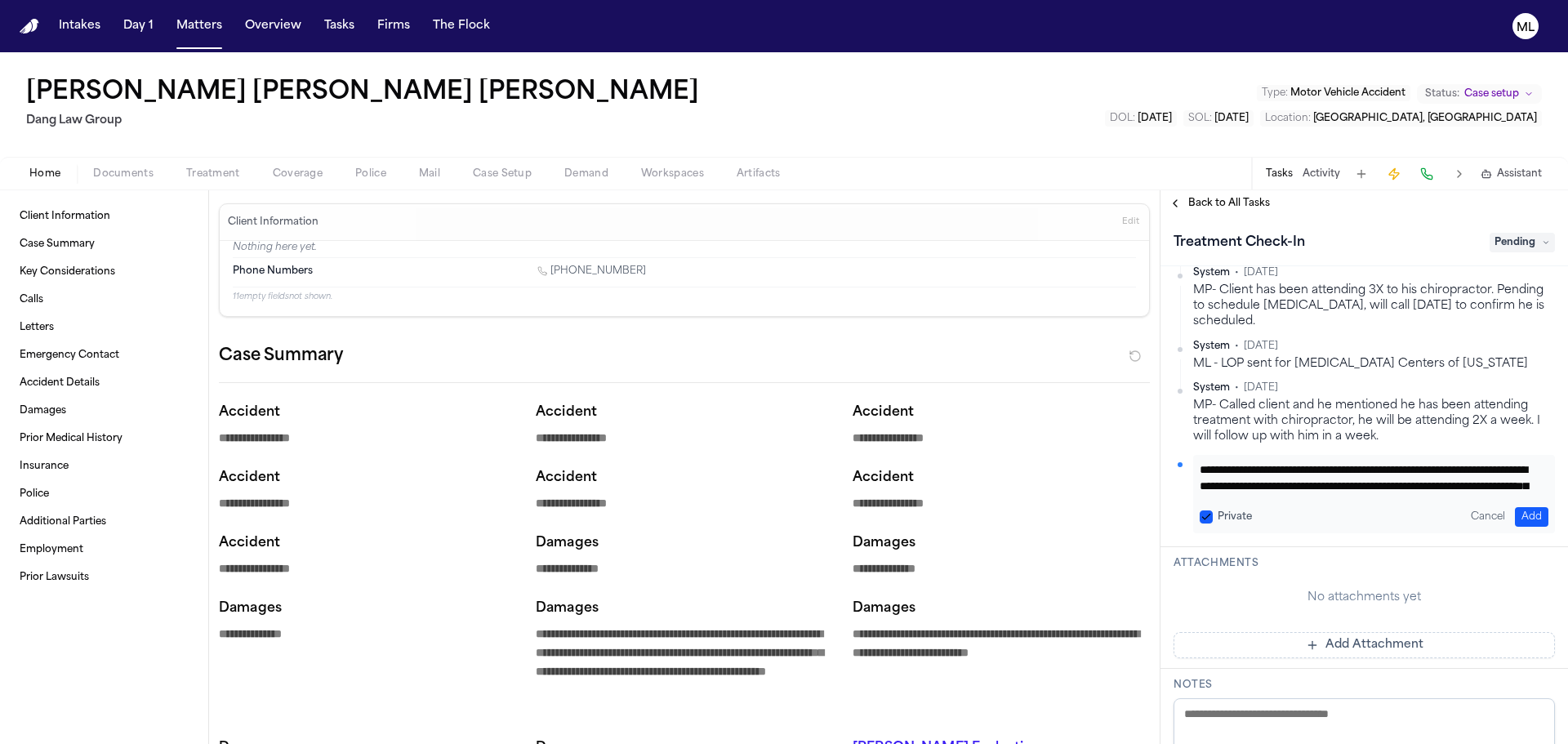
click at [1518, 507] on button "Add" at bounding box center [1532, 517] width 33 height 19
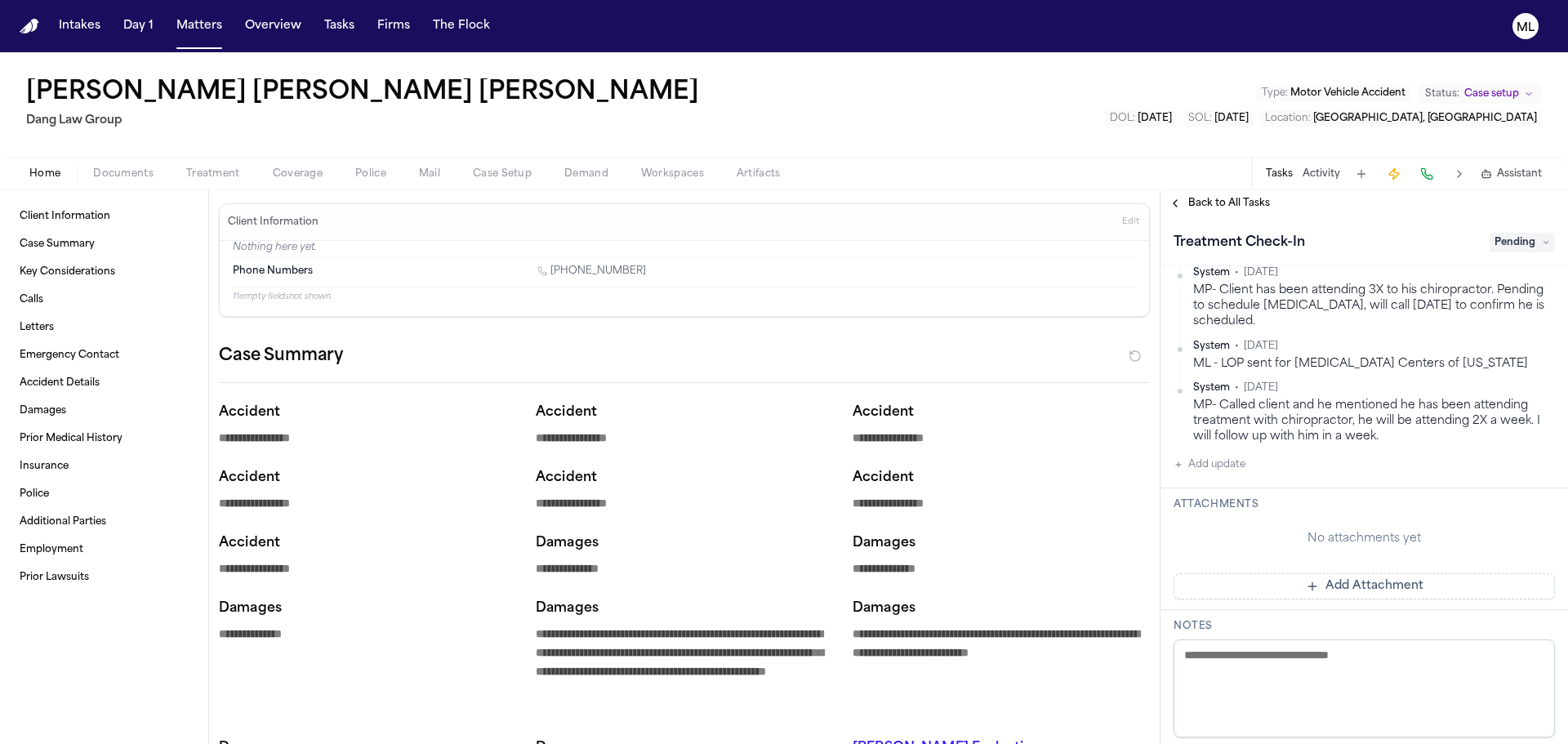
scroll to position [432, 0]
click at [1215, 208] on span "Back to All Tasks" at bounding box center [1229, 203] width 82 height 13
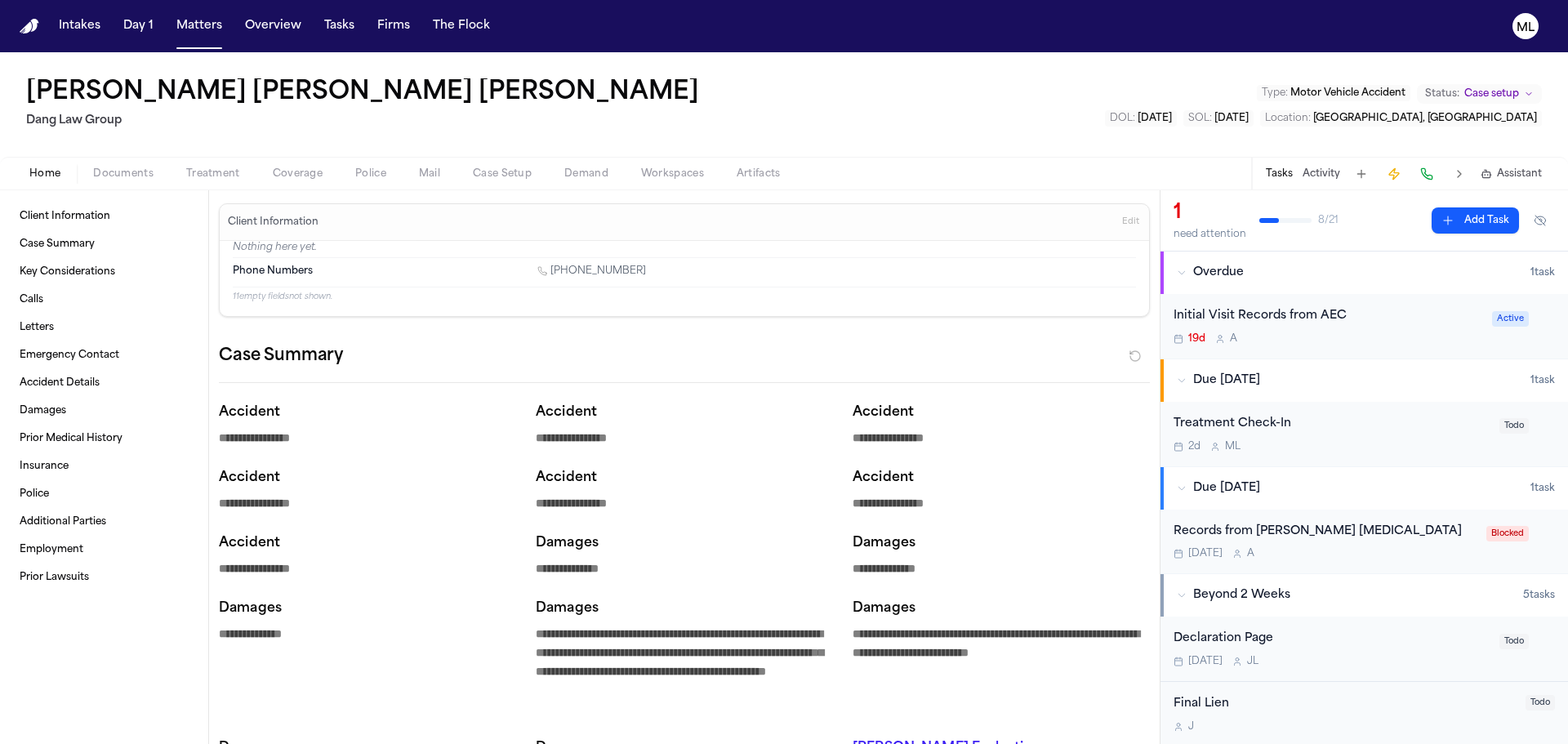
click at [1383, 317] on div "Initial Visit Records from AEC" at bounding box center [1328, 316] width 308 height 19
